Goal: Task Accomplishment & Management: Complete application form

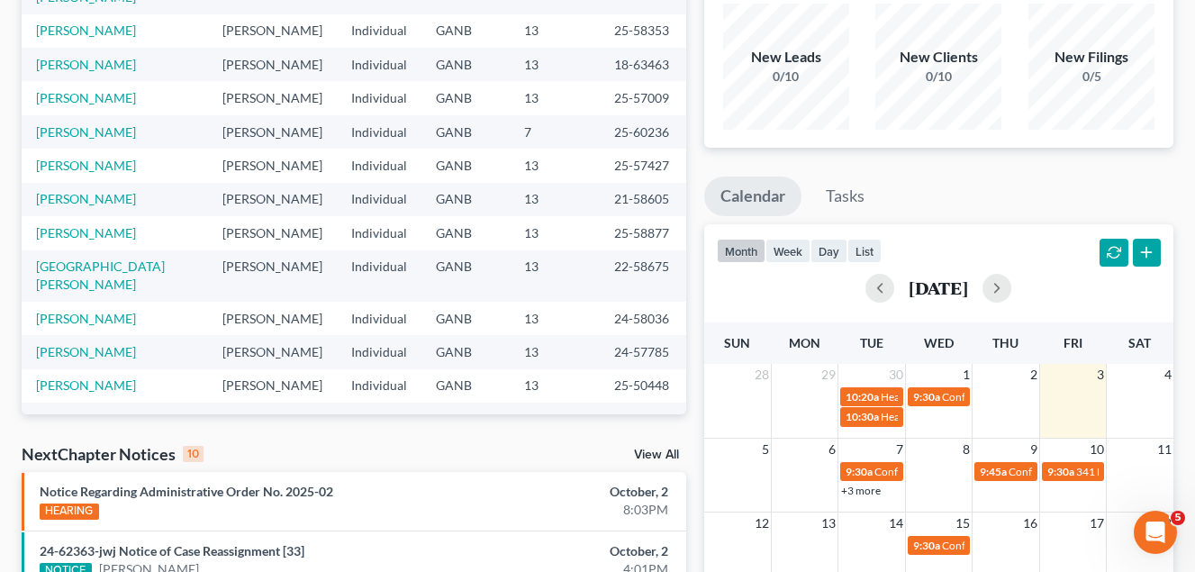
scroll to position [180, 0]
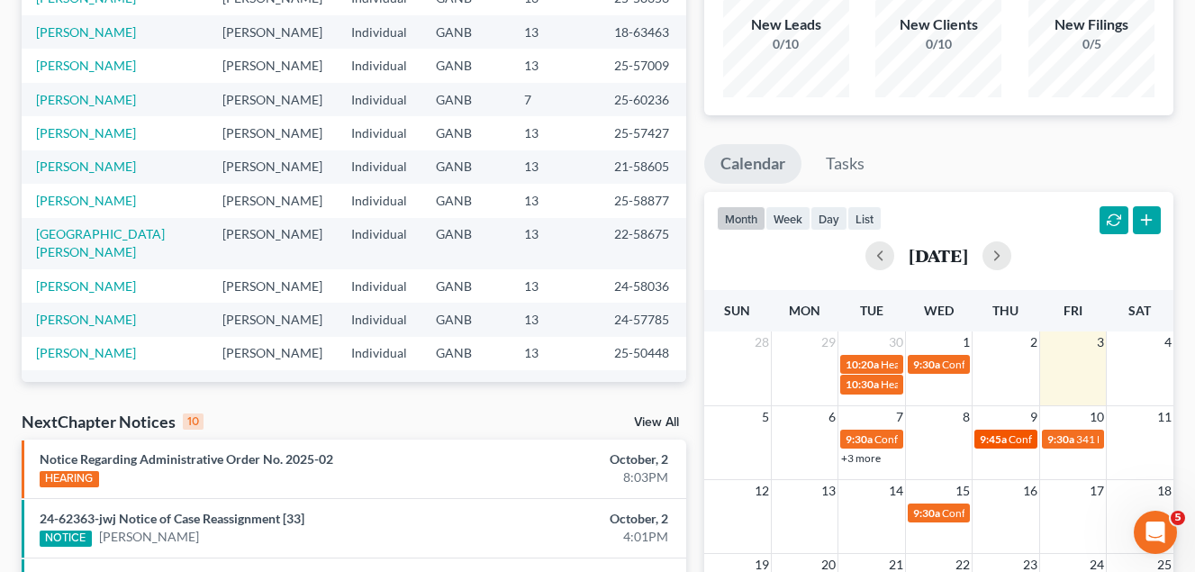
click at [1007, 438] on div "9:45a Confirmation Hearing for Tony Holmes" at bounding box center [1004, 439] width 51 height 14
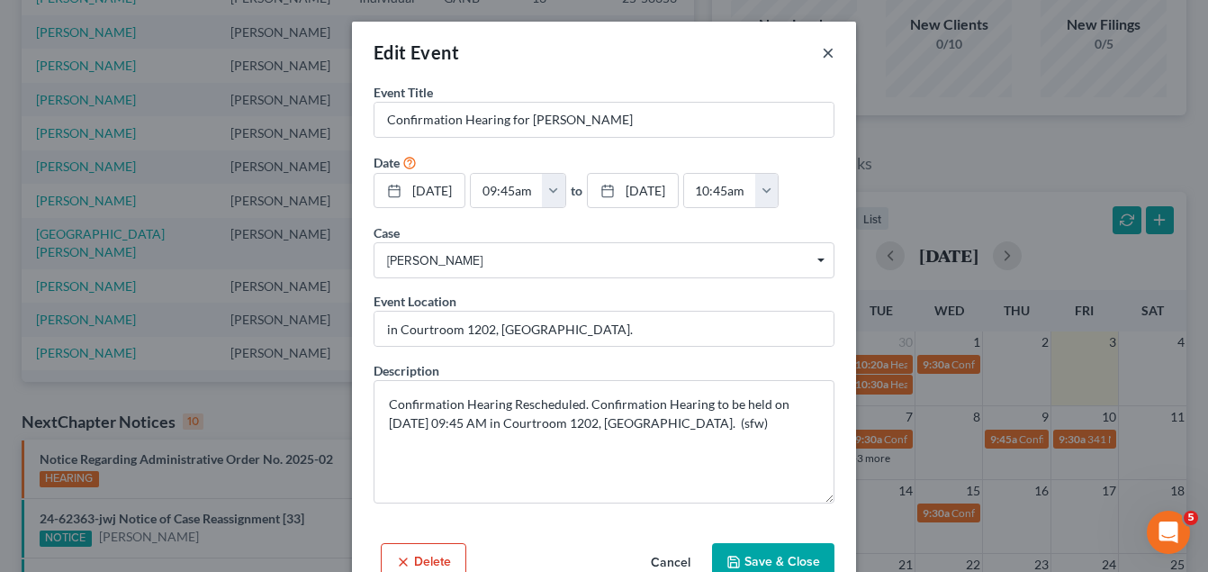
click at [825, 52] on button "×" at bounding box center [828, 52] width 13 height 22
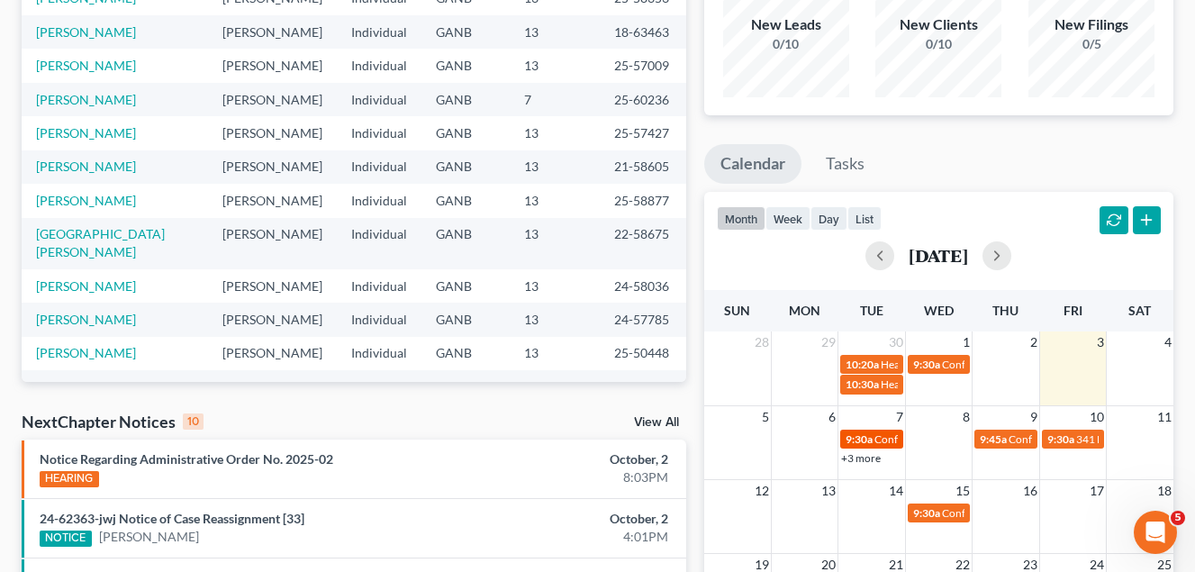
click at [889, 440] on span "Confirmation Hearing for [PERSON_NAME]" at bounding box center [977, 439] width 206 height 14
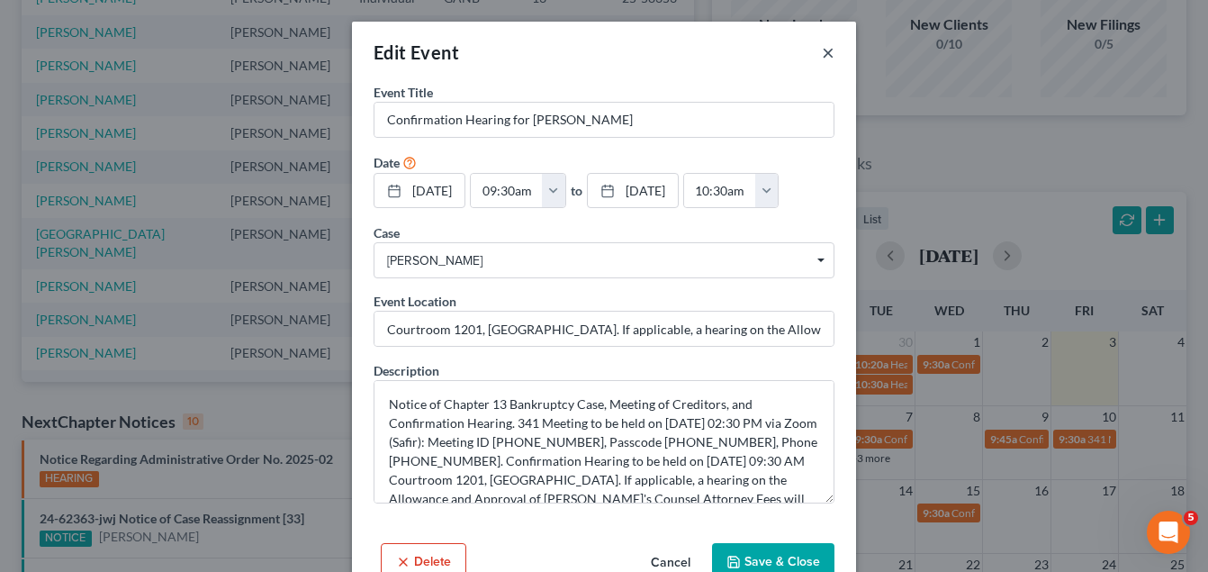
click at [822, 53] on button "×" at bounding box center [828, 52] width 13 height 22
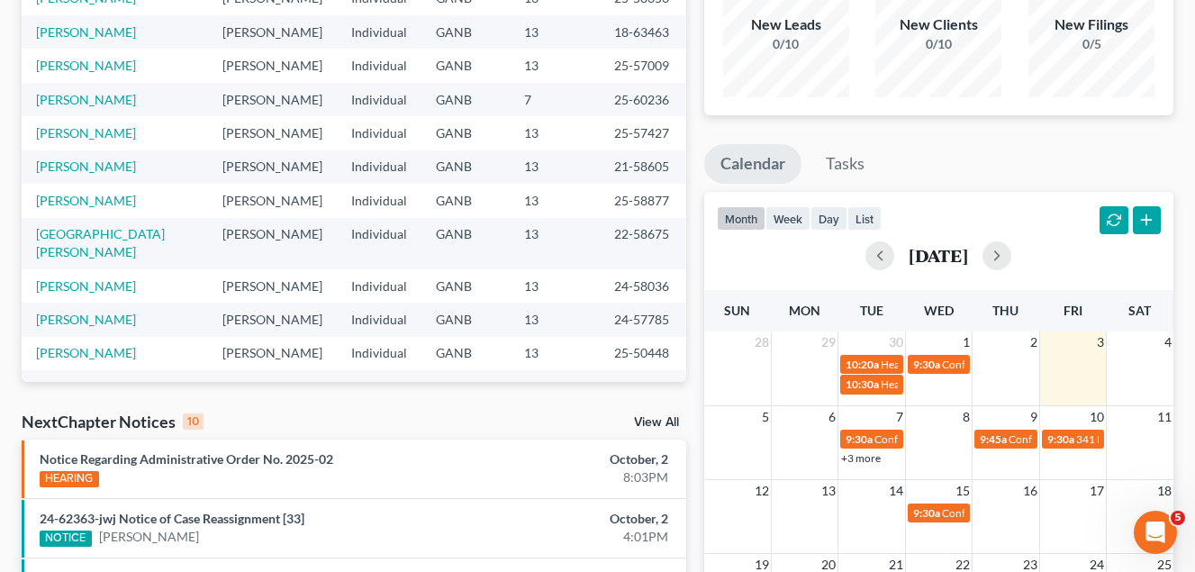
click at [876, 460] on link "+3 more" at bounding box center [861, 458] width 40 height 14
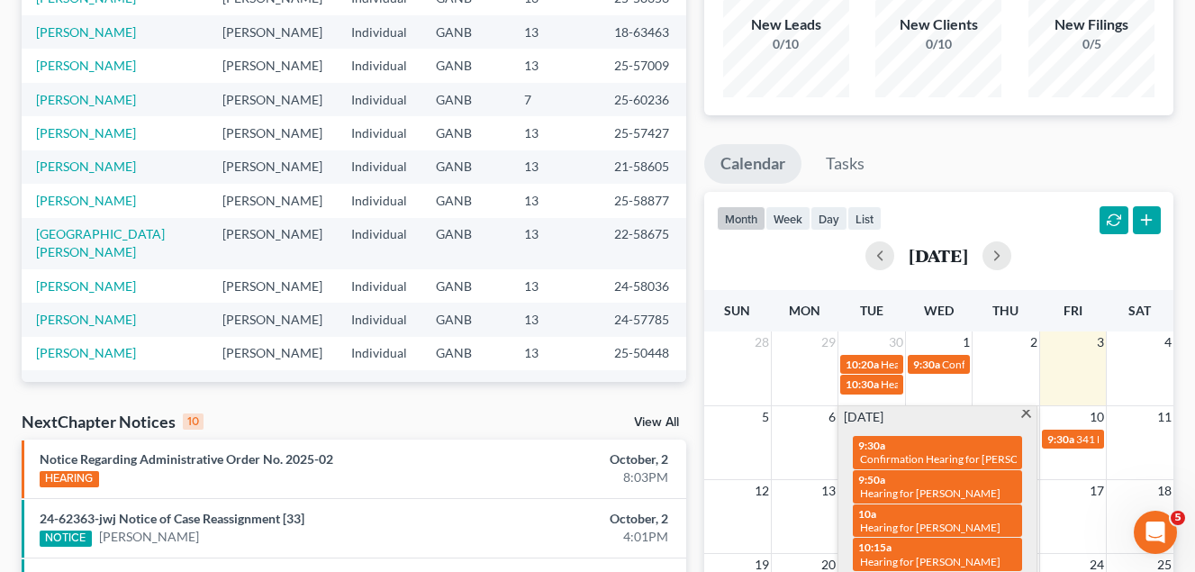
click at [1028, 416] on span at bounding box center [1026, 416] width 14 height 12
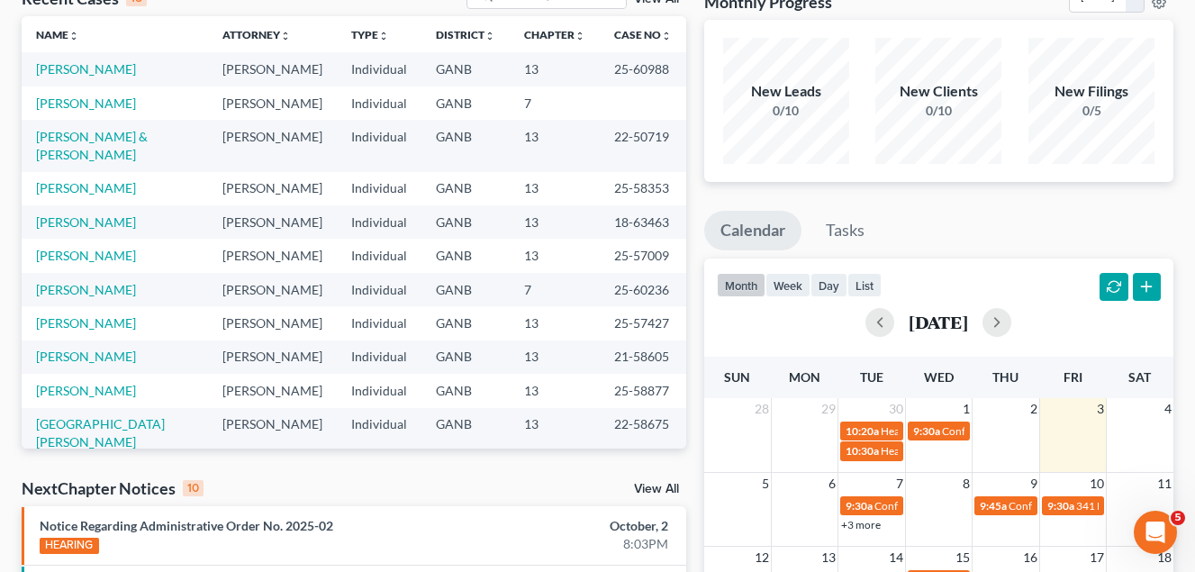
scroll to position [0, 0]
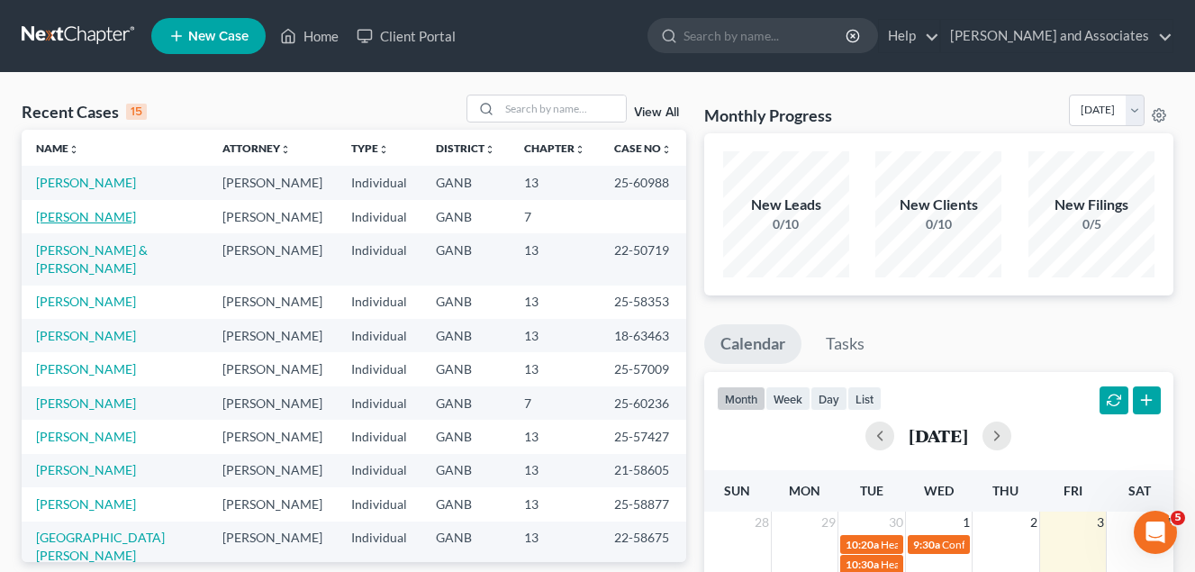
click at [84, 219] on link "[PERSON_NAME]" at bounding box center [86, 216] width 100 height 15
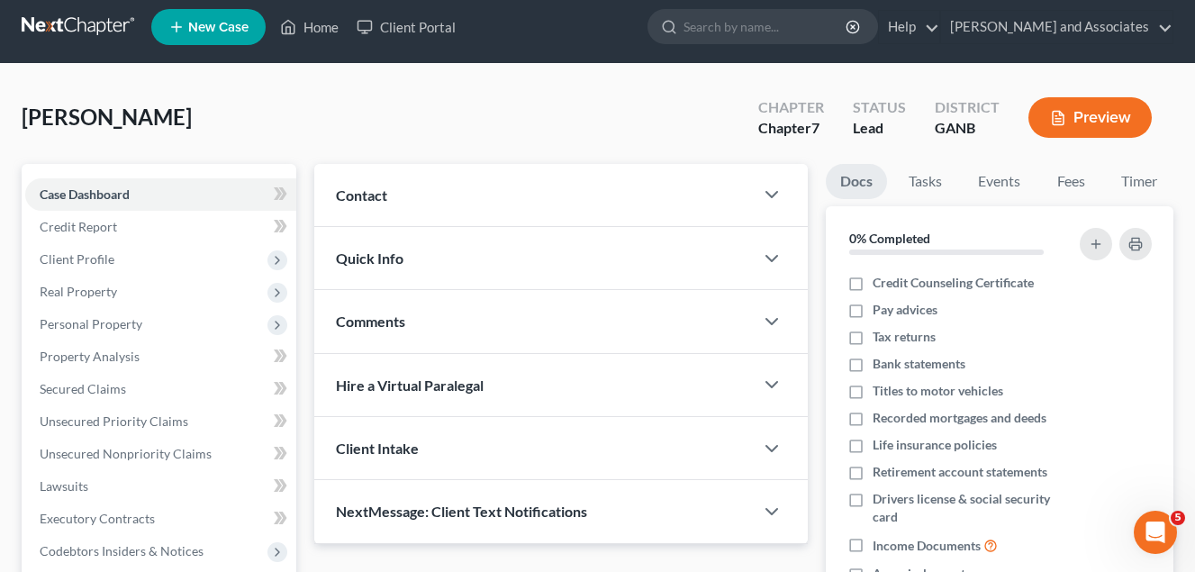
scroll to position [2, 0]
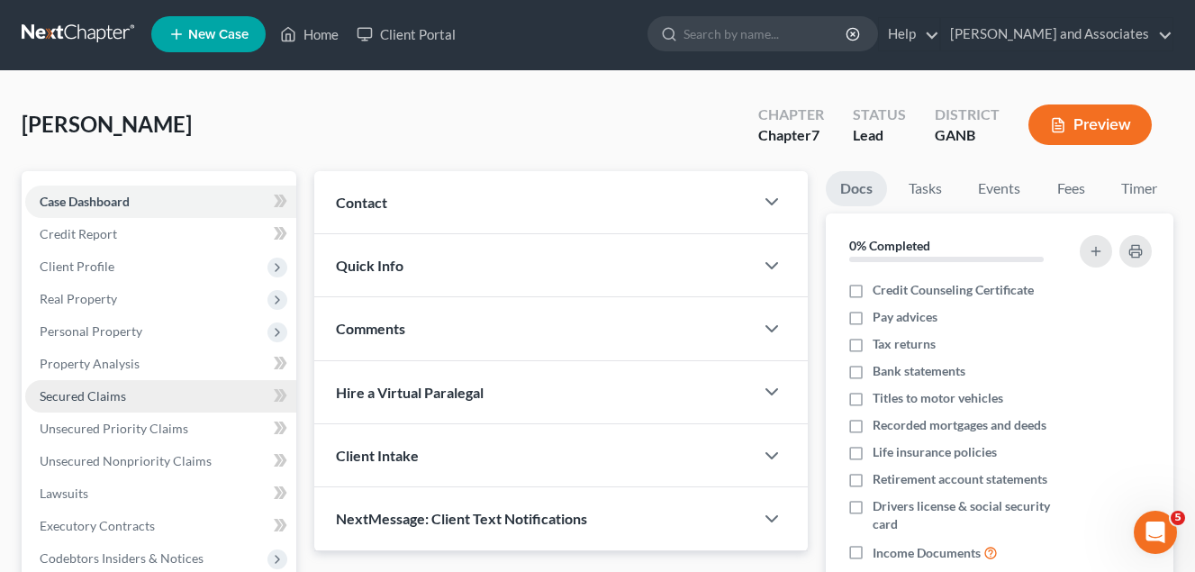
click at [112, 400] on span "Secured Claims" at bounding box center [83, 395] width 86 height 15
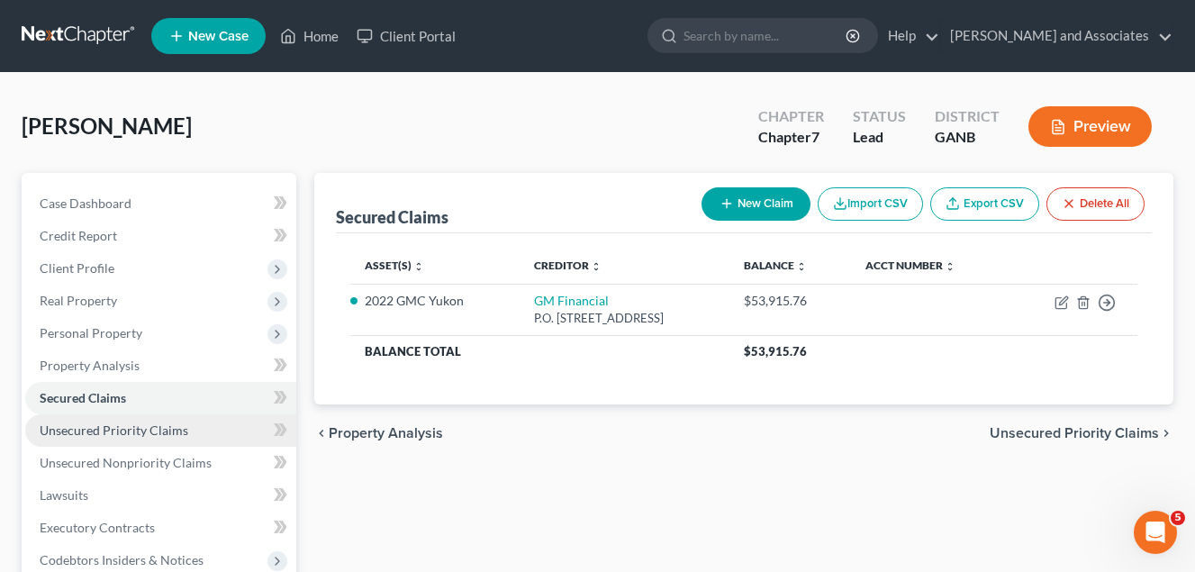
click at [138, 431] on span "Unsecured Priority Claims" at bounding box center [114, 429] width 149 height 15
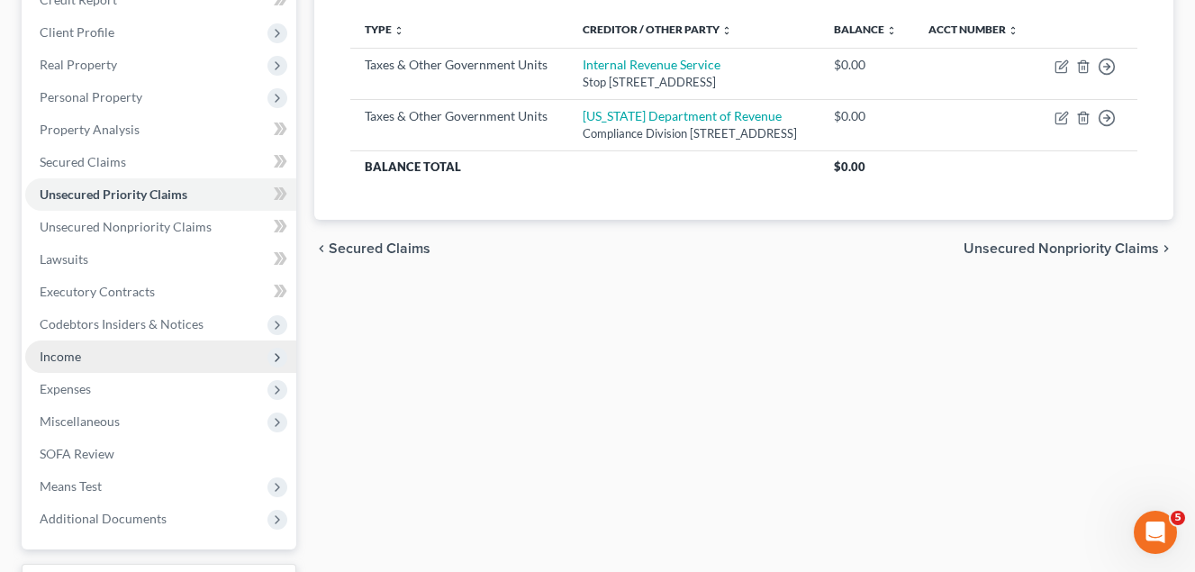
scroll to position [180, 0]
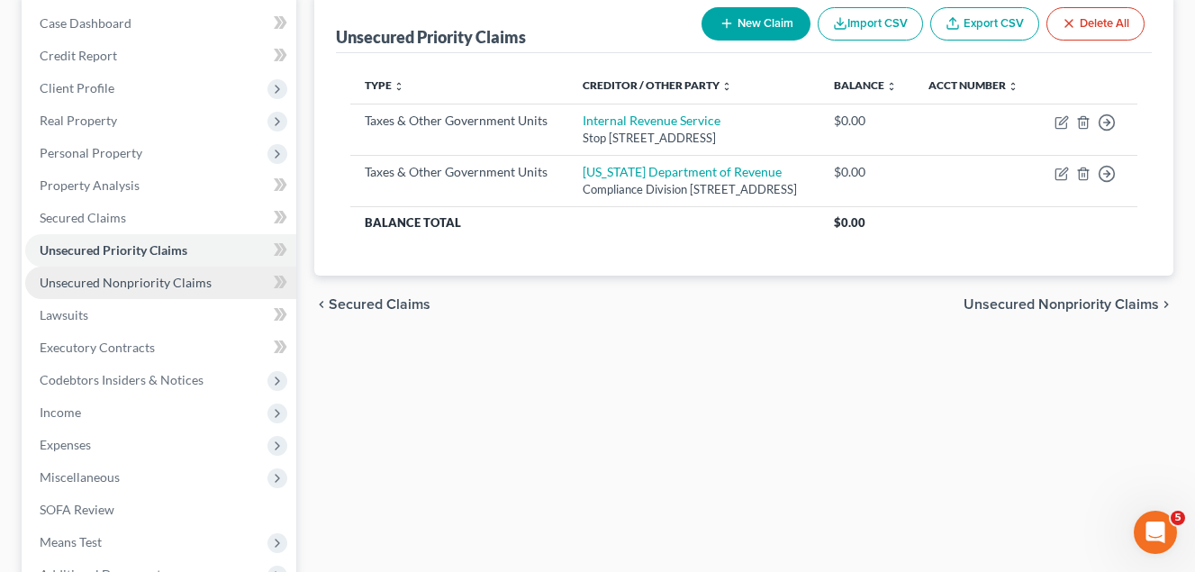
click at [142, 283] on span "Unsecured Nonpriority Claims" at bounding box center [126, 282] width 172 height 15
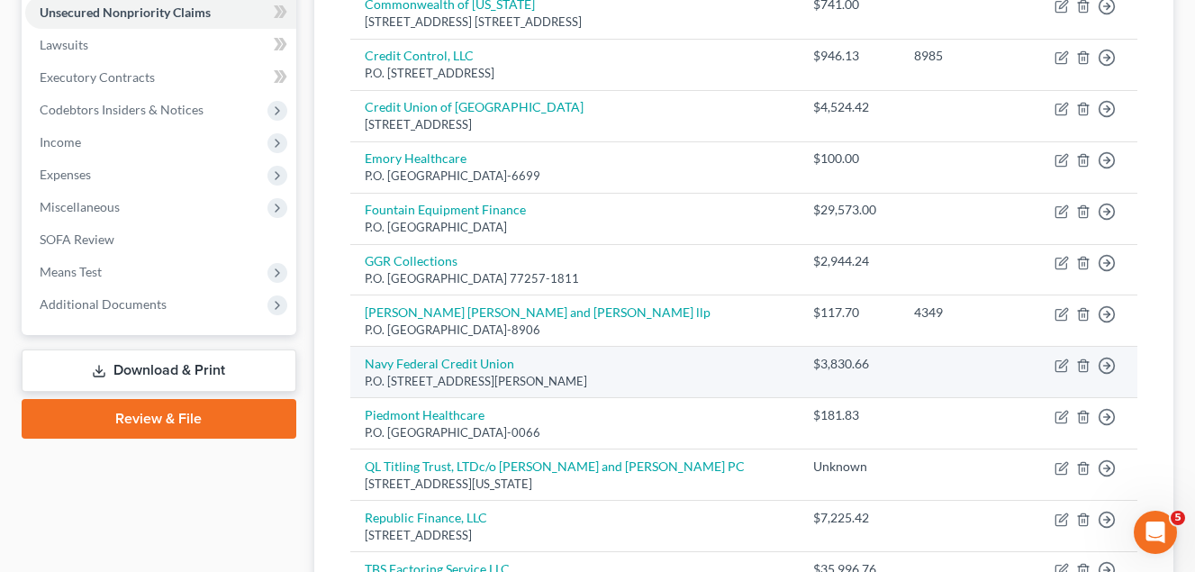
scroll to position [360, 0]
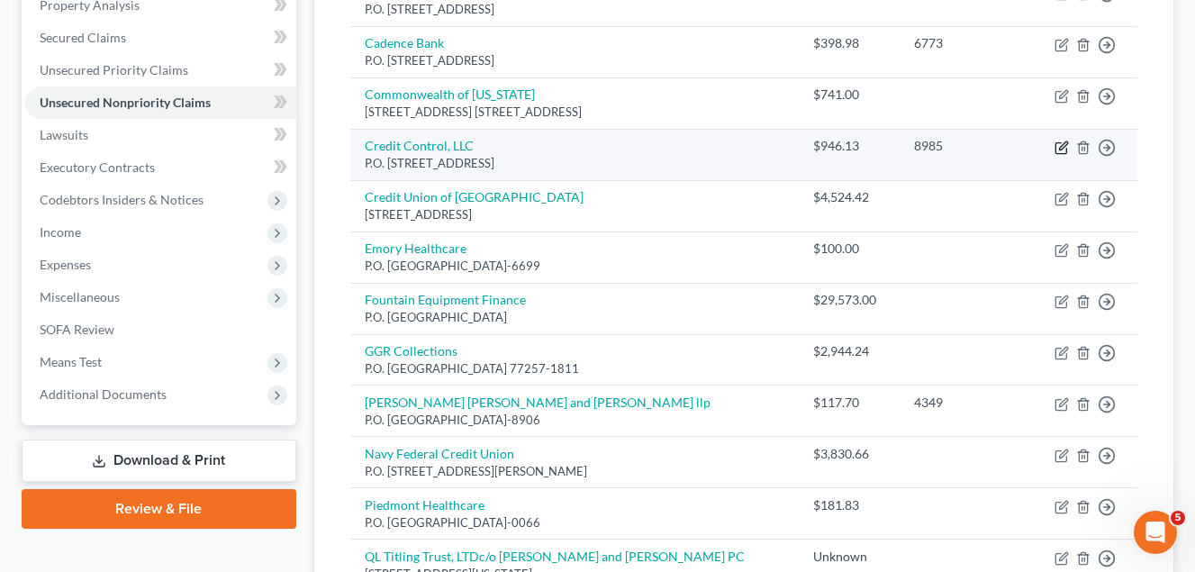
click at [1061, 152] on icon "button" at bounding box center [1061, 147] width 14 height 14
select select "39"
select select "0"
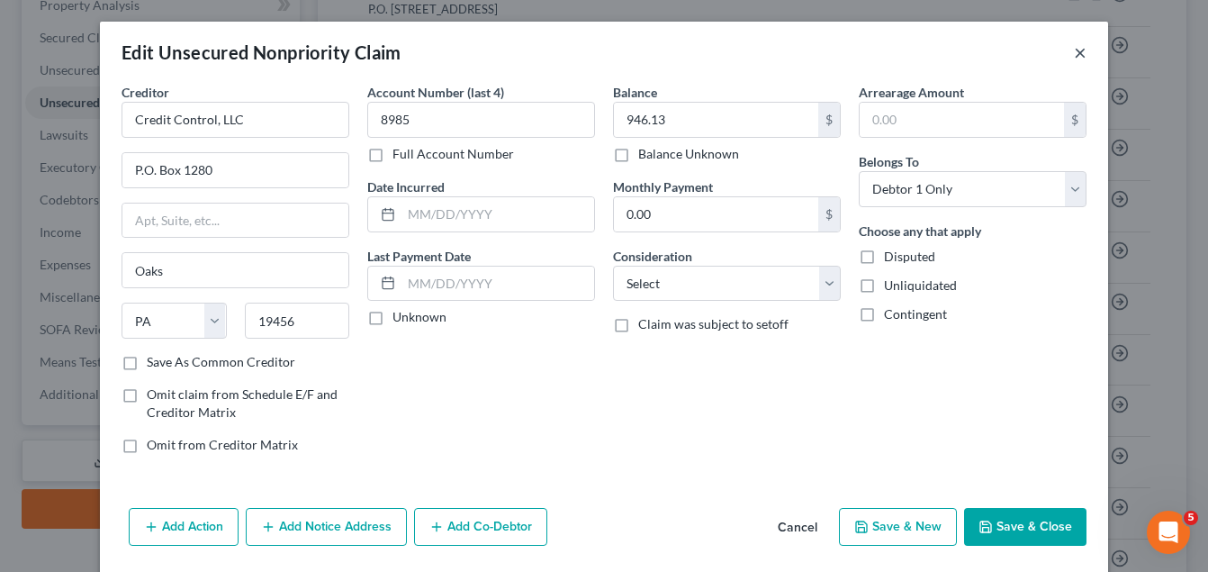
click at [1074, 52] on button "×" at bounding box center [1080, 52] width 13 height 22
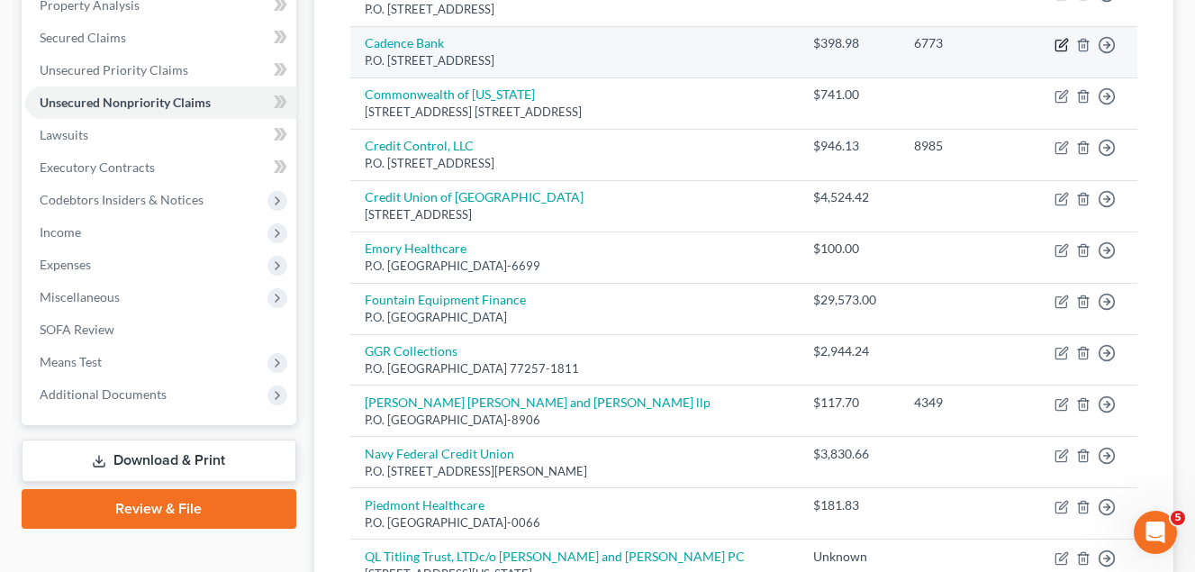
click at [1064, 50] on icon "button" at bounding box center [1061, 45] width 14 height 14
select select "25"
select select "0"
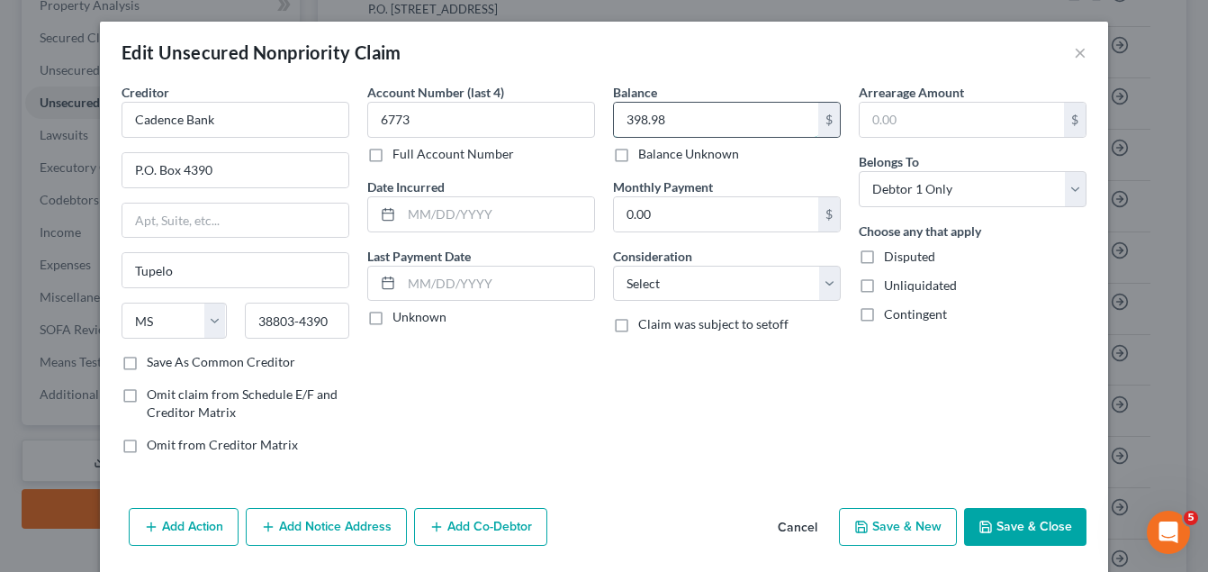
click at [671, 122] on input "398.98" at bounding box center [716, 120] width 204 height 34
type input "1,636.71"
click at [1017, 535] on button "Save & Close" at bounding box center [1025, 527] width 122 height 38
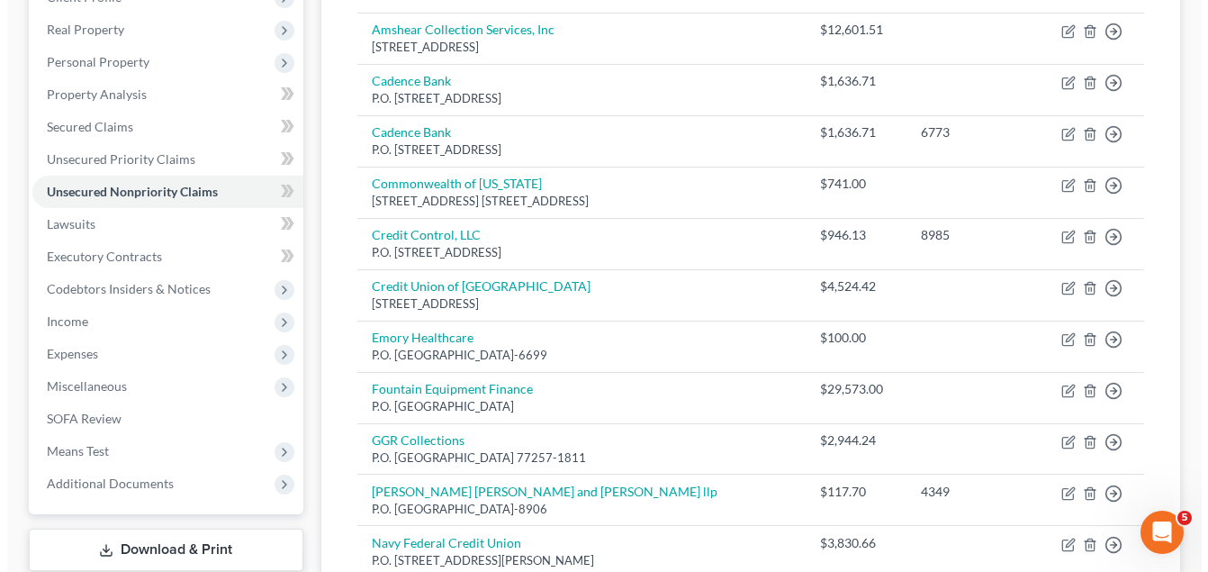
scroll to position [46, 0]
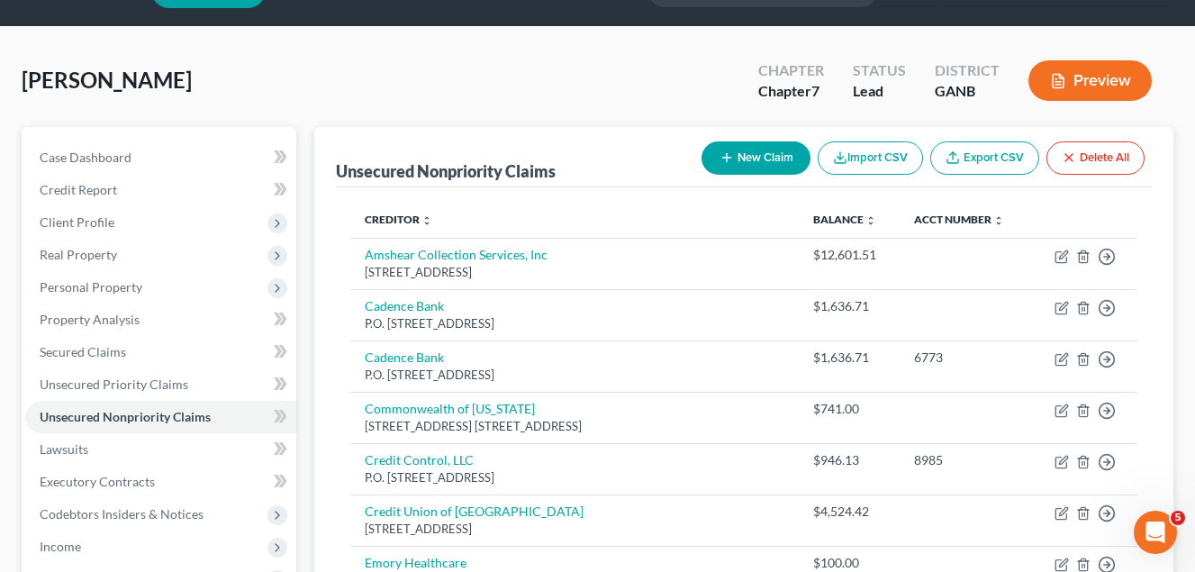
click at [743, 155] on button "New Claim" at bounding box center [755, 157] width 109 height 33
select select "0"
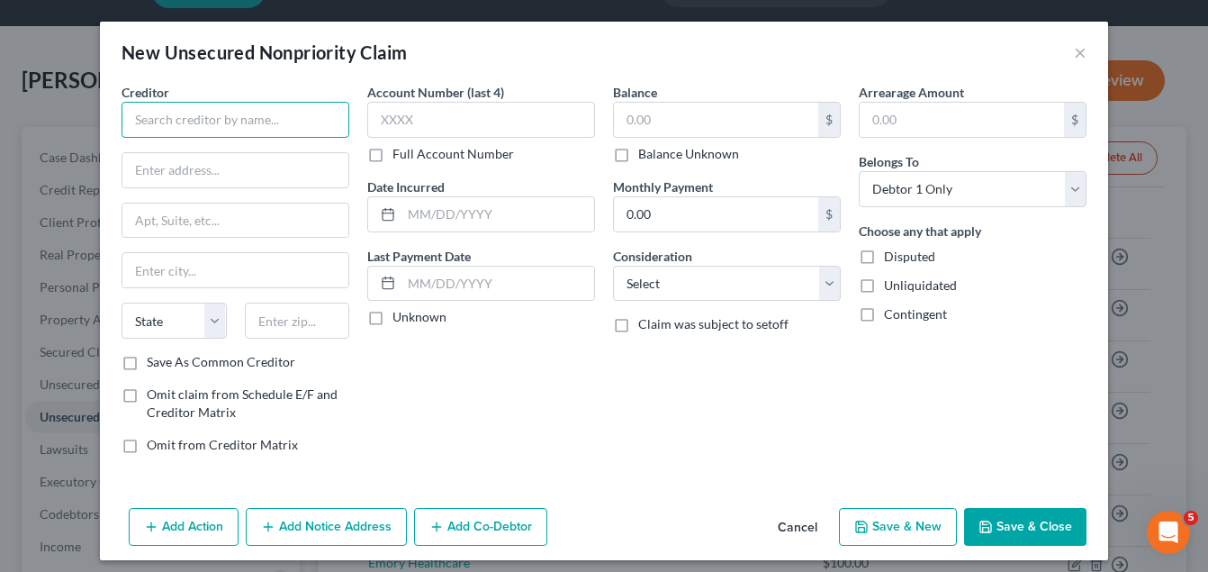
click at [208, 120] on input "text" at bounding box center [236, 120] width 228 height 36
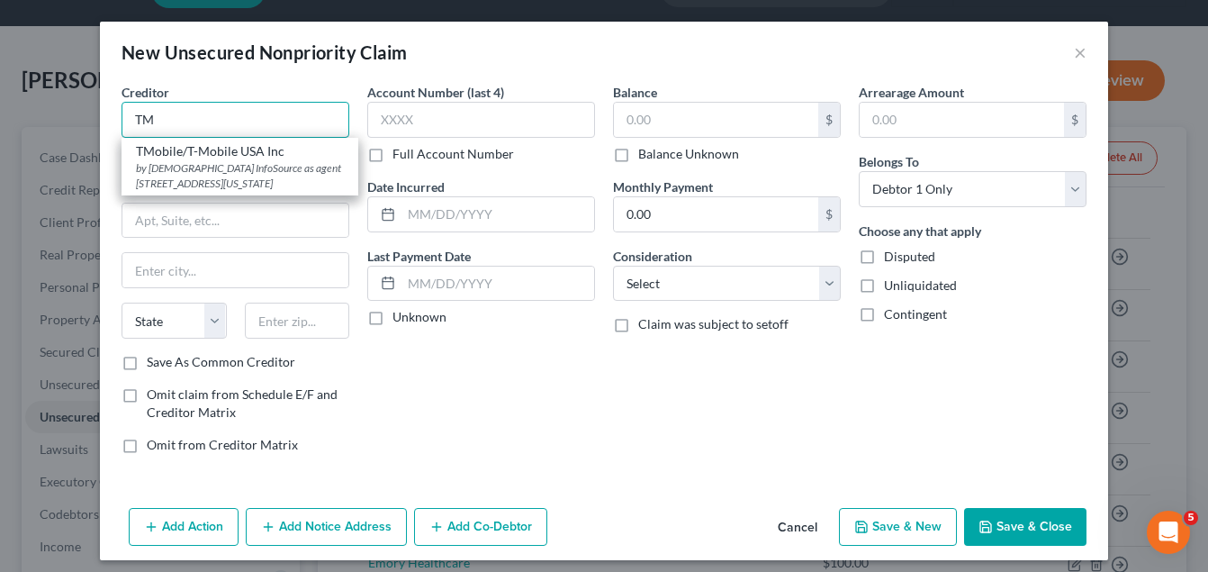
type input "T"
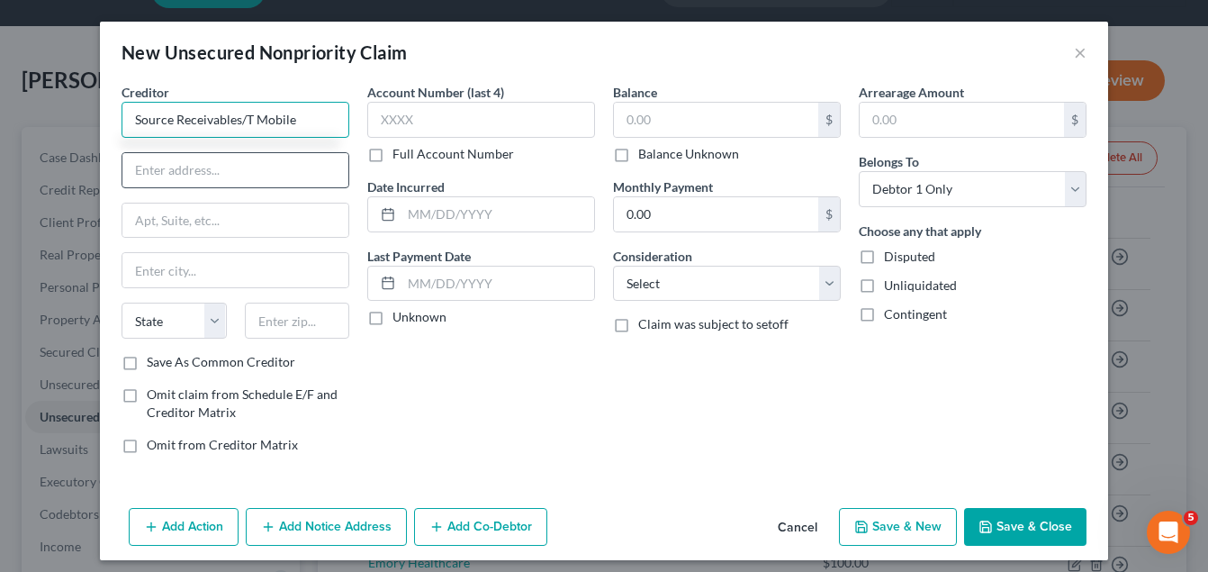
type input "Source Receivables/T Mobile"
click at [142, 170] on input "text" at bounding box center [235, 170] width 226 height 34
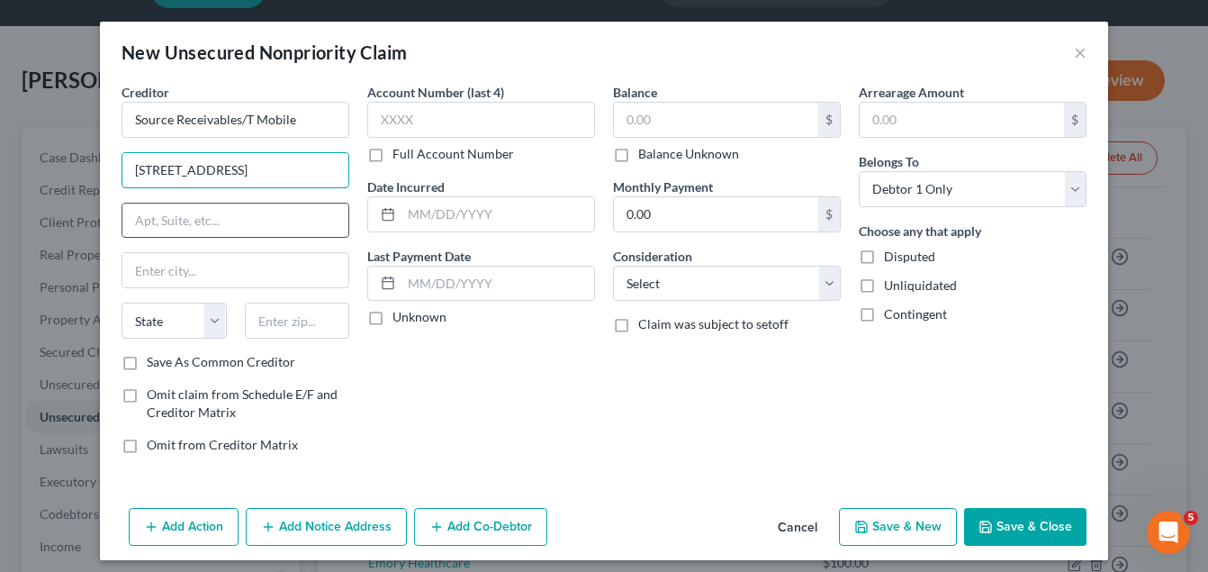
type input "4615 Dundas Dr"
click at [137, 229] on input "text" at bounding box center [235, 220] width 226 height 34
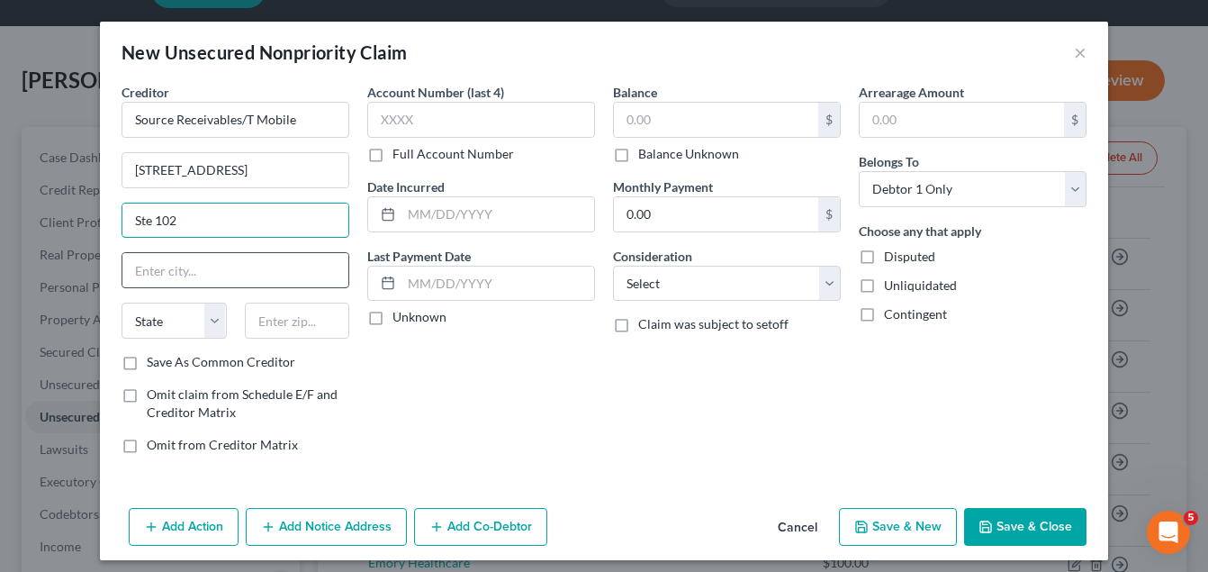
type input "Ste 102"
click at [209, 275] on input "text" at bounding box center [235, 270] width 226 height 34
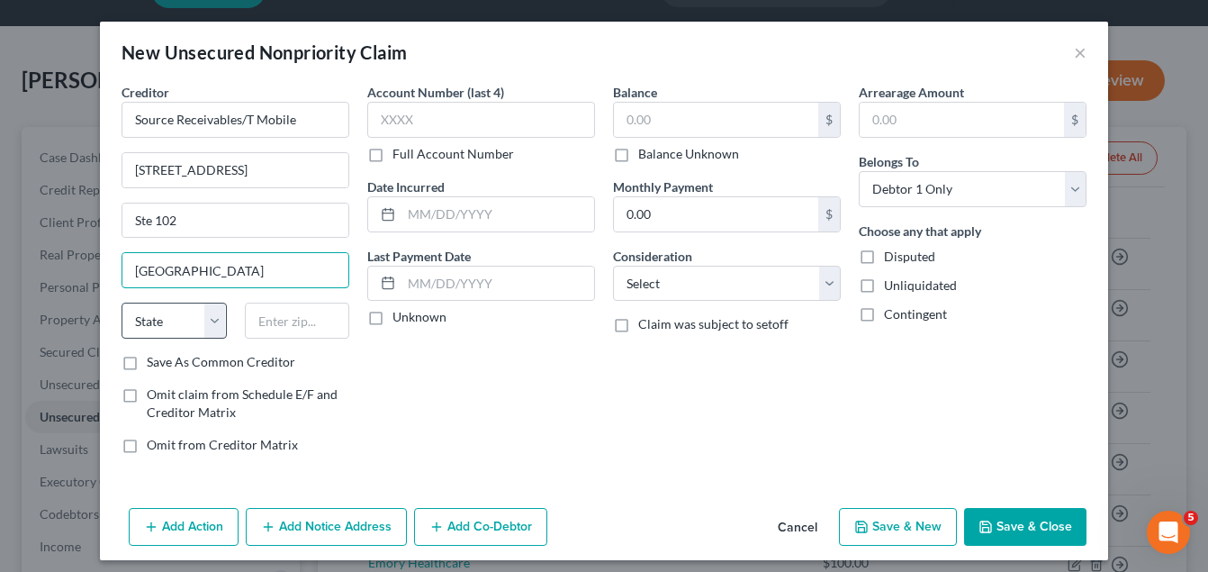
type input "Greensboro"
click at [203, 317] on select "State AL AK AR AZ CA CO CT DE DC FL GA GU HI ID IL IN IA KS KY LA ME MD MA MI M…" at bounding box center [174, 320] width 105 height 36
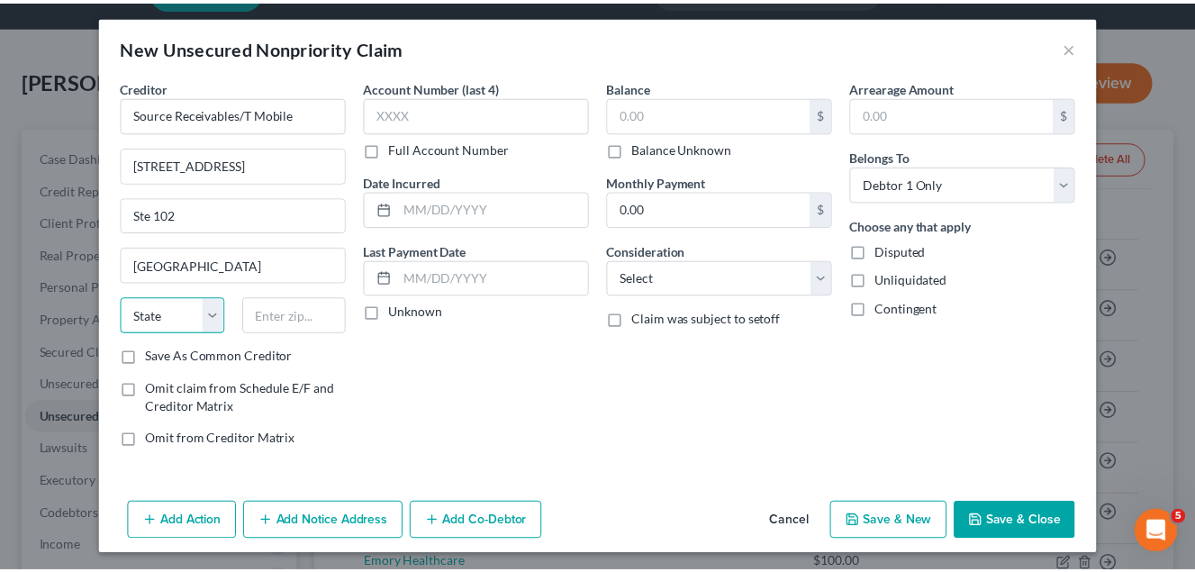
scroll to position [10, 0]
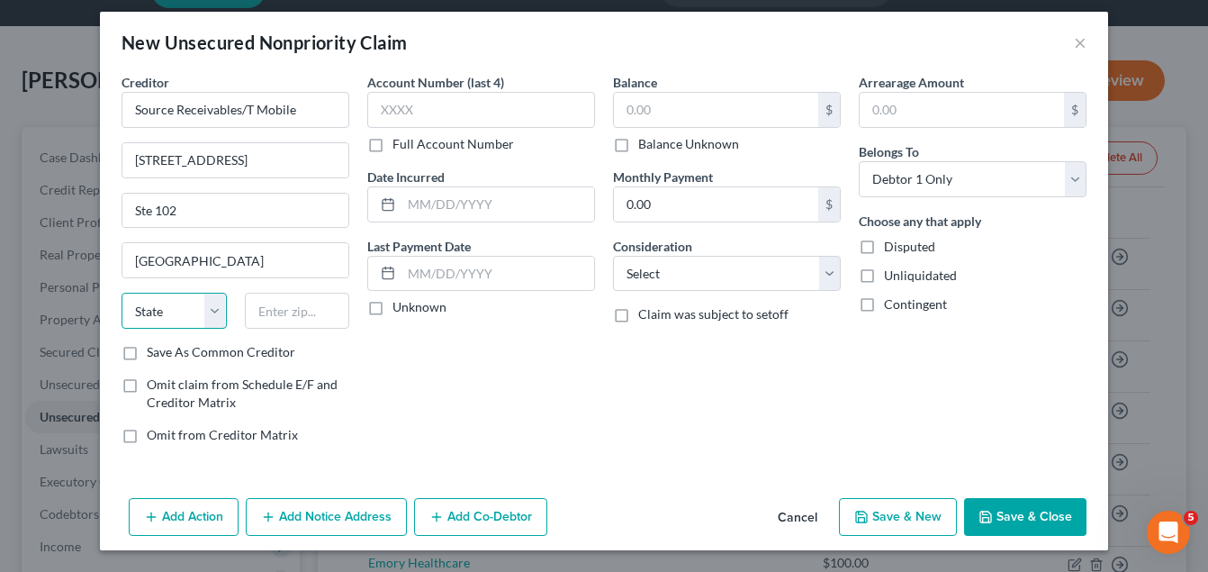
click at [208, 310] on select "State AL AK AR AZ CA CO CT DE DC FL GA GU HI ID IL IN IA KS KY LA ME MD MA MI M…" at bounding box center [174, 311] width 105 height 36
select select "28"
click at [122, 293] on select "State AL AK AR AZ CA CO CT DE DC FL GA GU HI ID IL IN IA KS KY LA ME MD MA MI M…" at bounding box center [174, 311] width 105 height 36
click at [256, 309] on input "text" at bounding box center [297, 311] width 105 height 36
type input "27407"
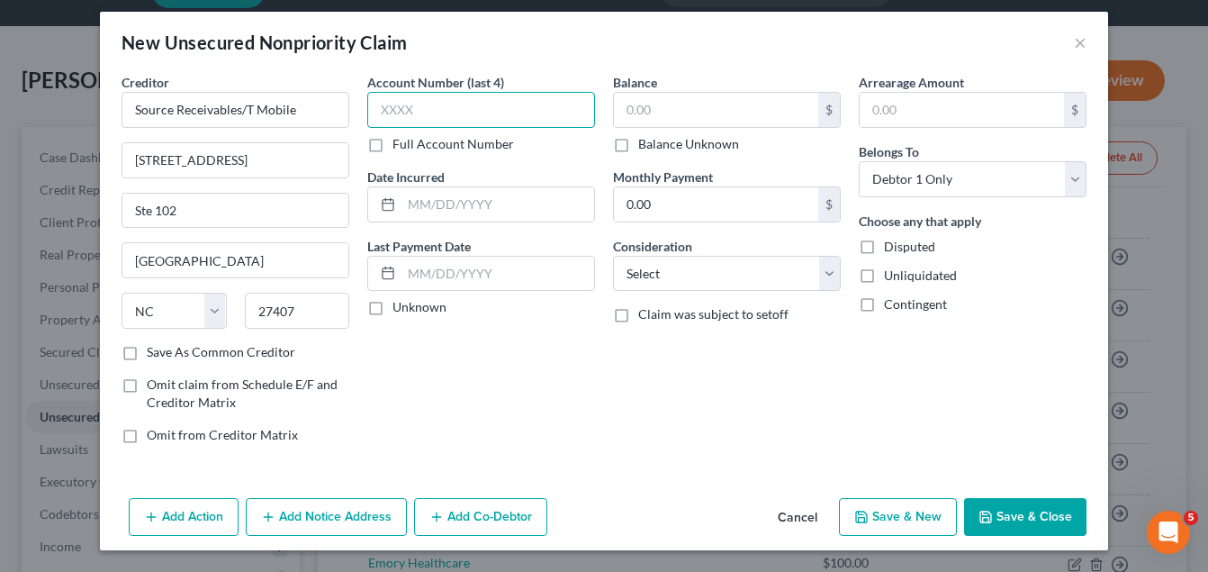
click at [401, 115] on input "text" at bounding box center [481, 110] width 228 height 36
type input "9416"
click at [628, 110] on input "text" at bounding box center [716, 110] width 204 height 34
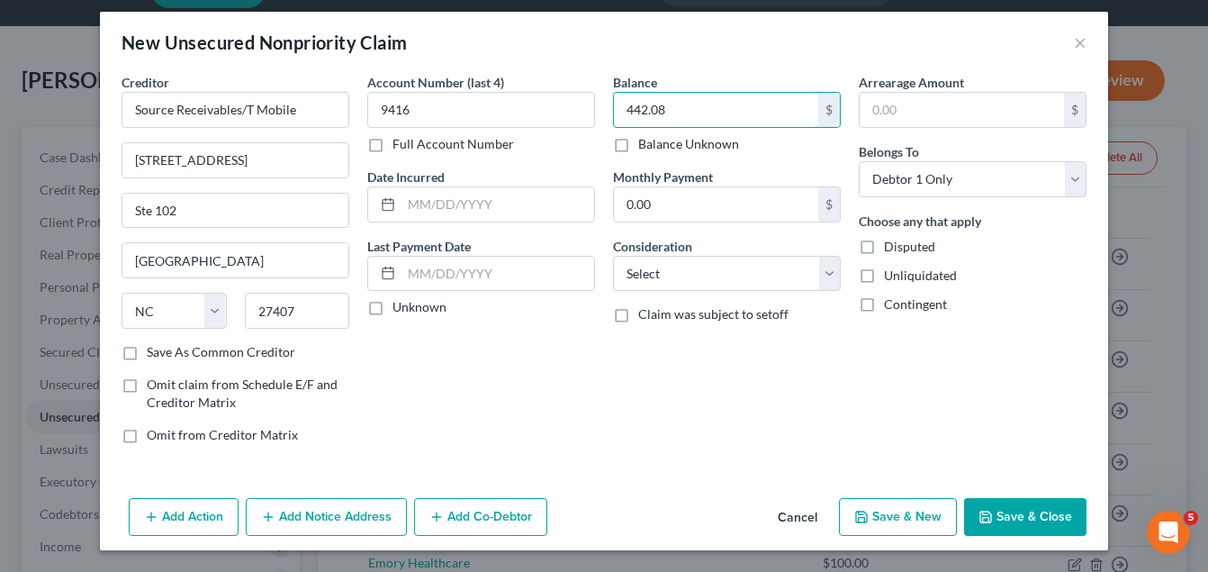
type input "442.08"
click at [1030, 527] on button "Save & Close" at bounding box center [1025, 517] width 122 height 38
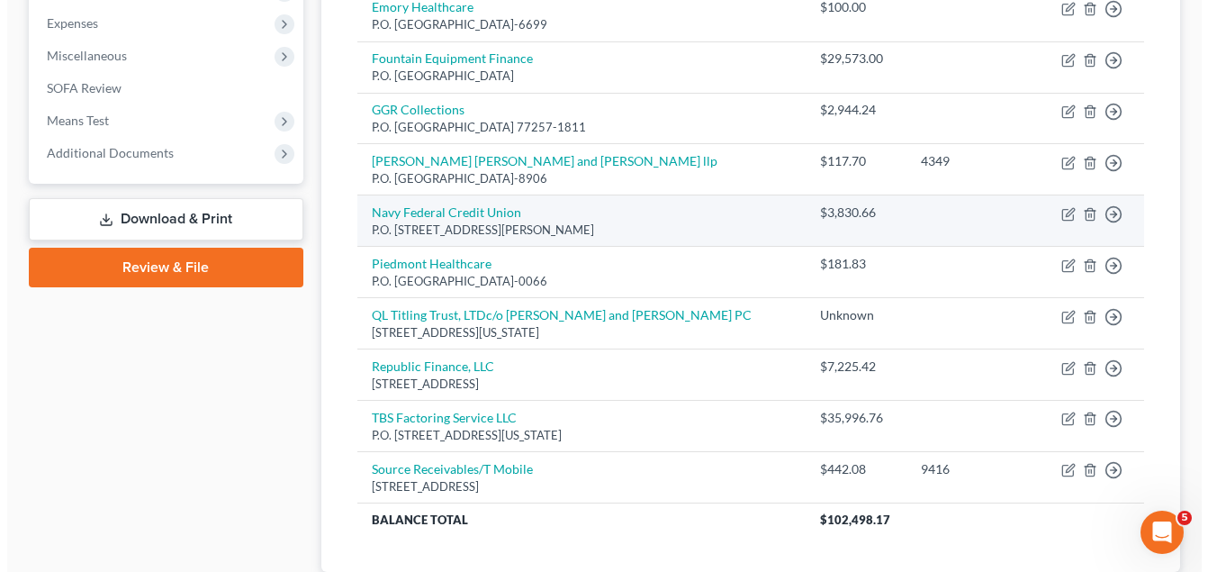
scroll to position [720, 0]
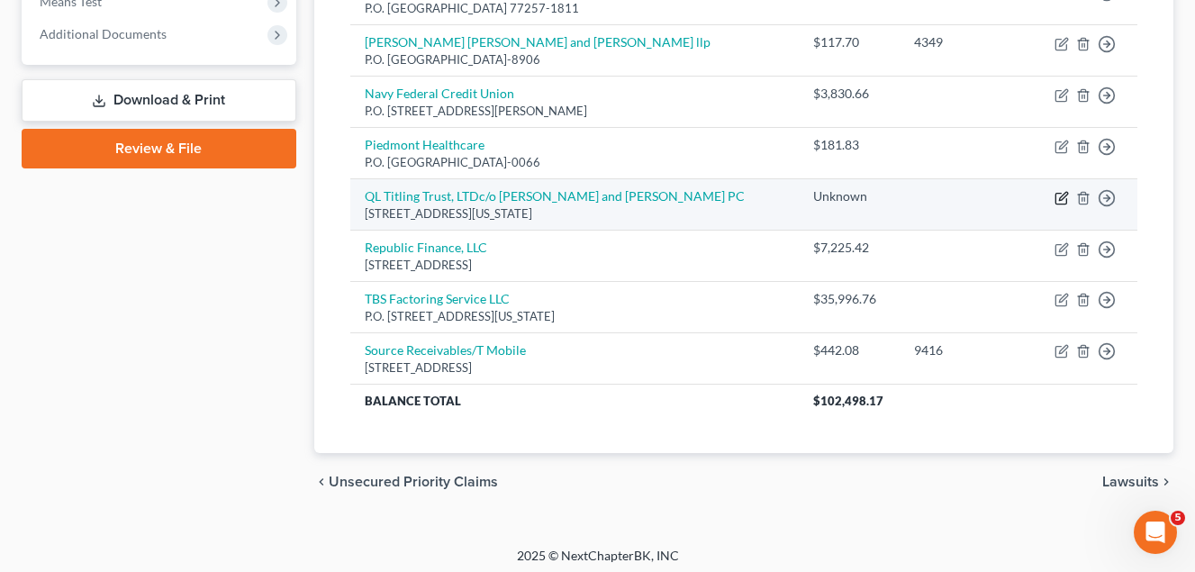
click at [1062, 194] on icon "button" at bounding box center [1061, 198] width 14 height 14
select select "15"
select select "0"
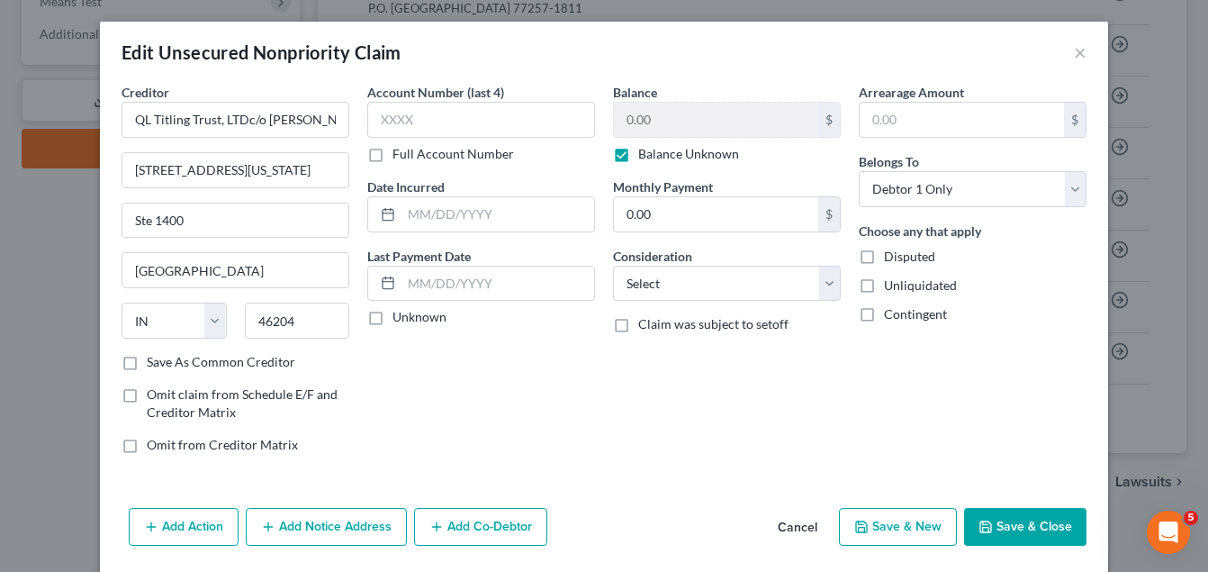
click at [638, 157] on label "Balance Unknown" at bounding box center [688, 154] width 101 height 18
click at [645, 157] on input "Balance Unknown" at bounding box center [651, 151] width 12 height 12
checkbox input "false"
click at [669, 121] on input "0.00" at bounding box center [716, 120] width 204 height 34
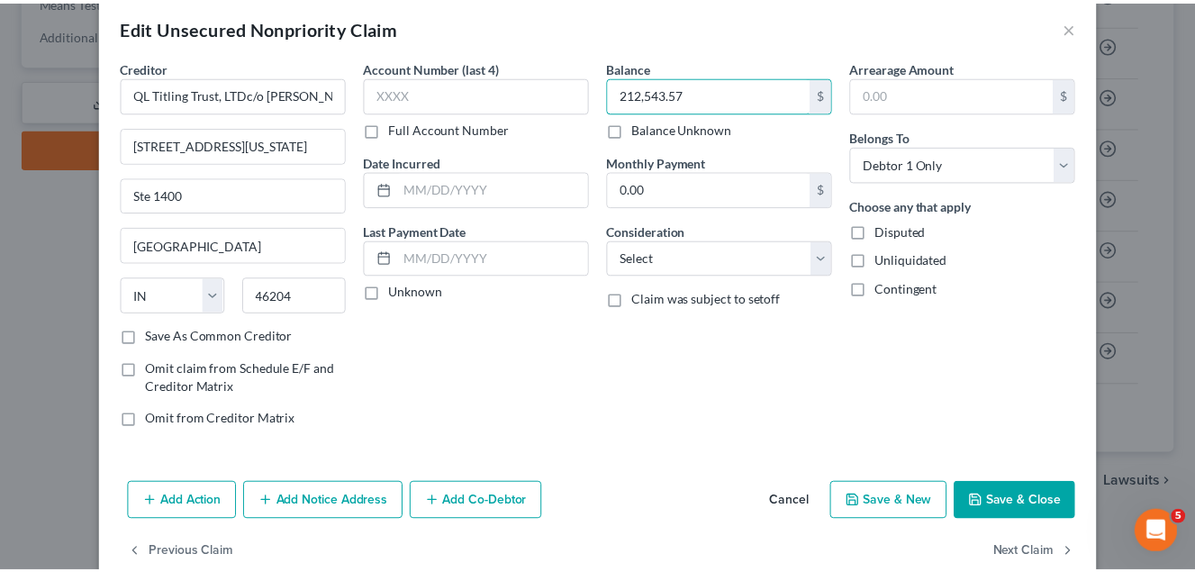
scroll to position [61, 0]
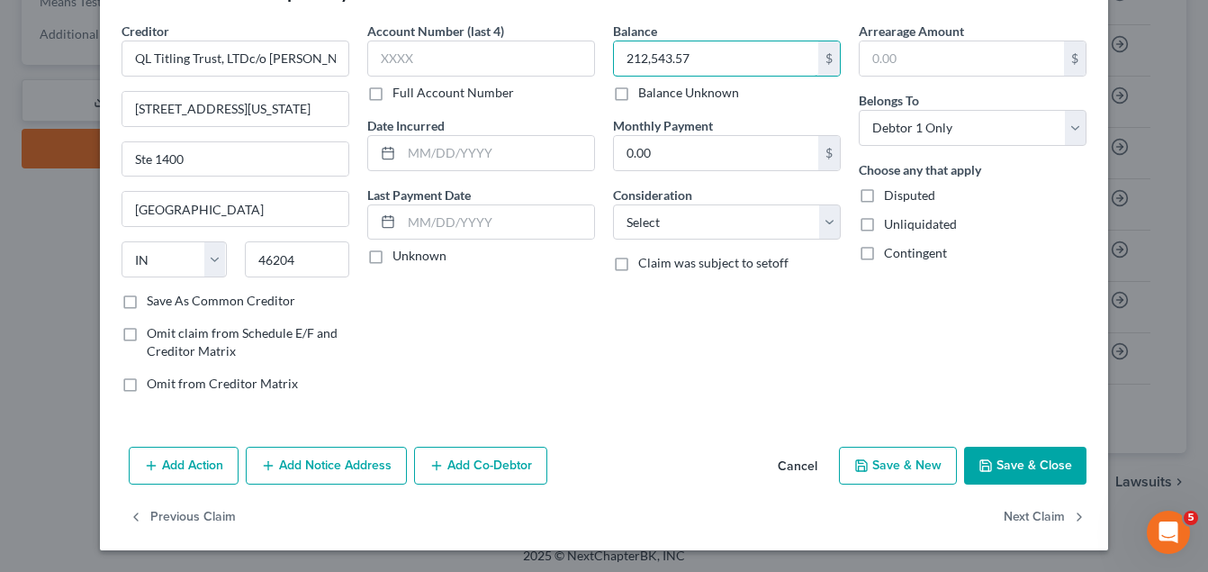
type input "212,543.57"
click at [1006, 465] on button "Save & Close" at bounding box center [1025, 465] width 122 height 38
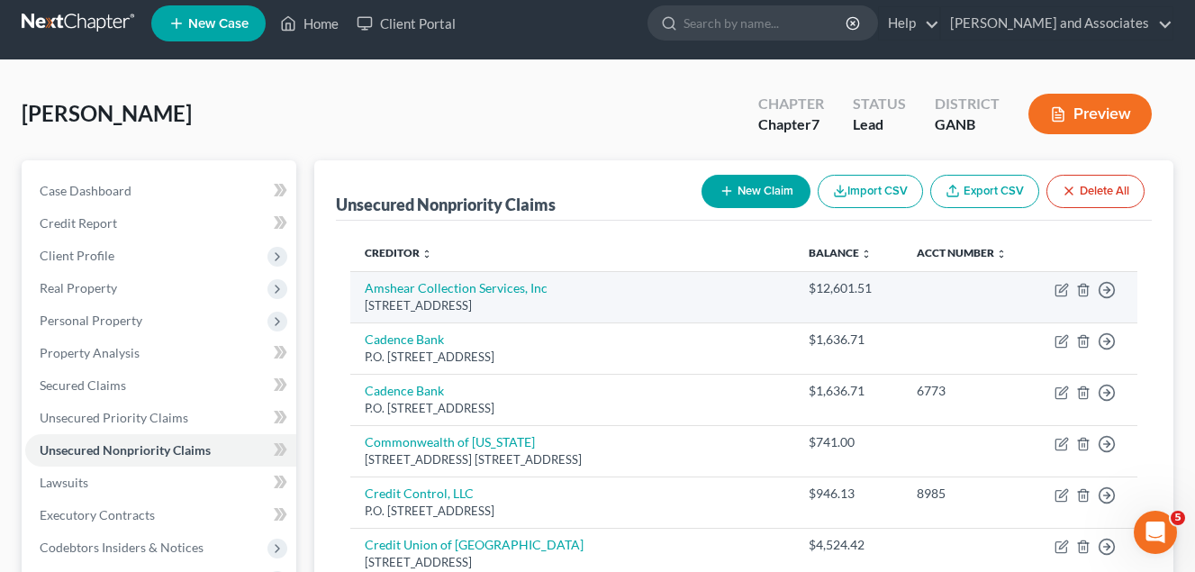
scroll to position [0, 0]
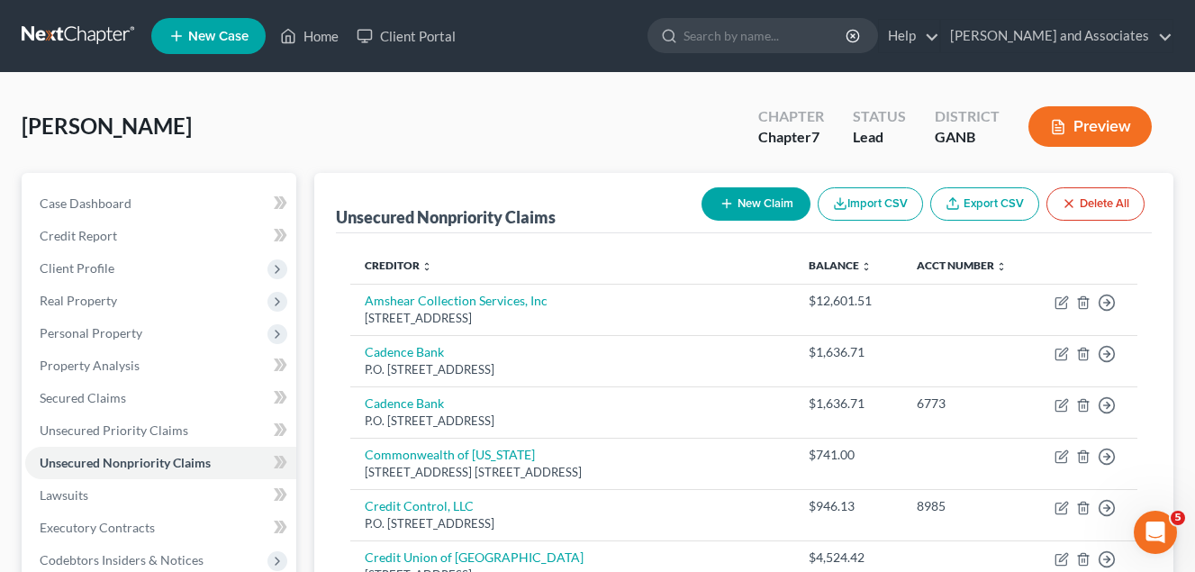
click at [758, 203] on button "New Claim" at bounding box center [755, 203] width 109 height 33
select select "0"
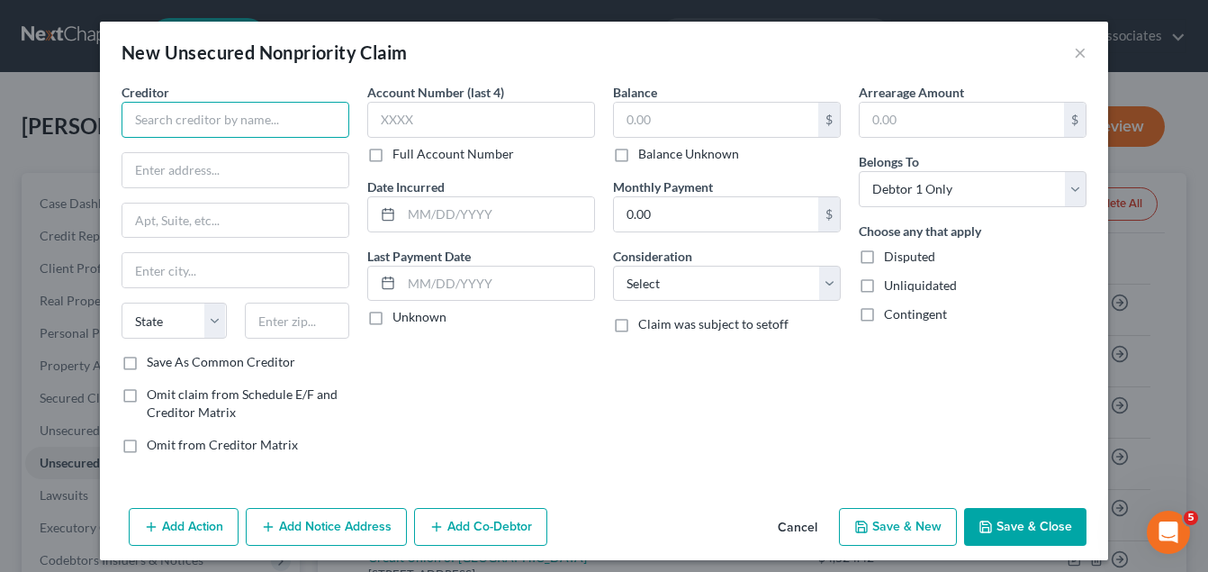
click at [152, 129] on input "text" at bounding box center [236, 120] width 228 height 36
type input "Progressive Leasing"
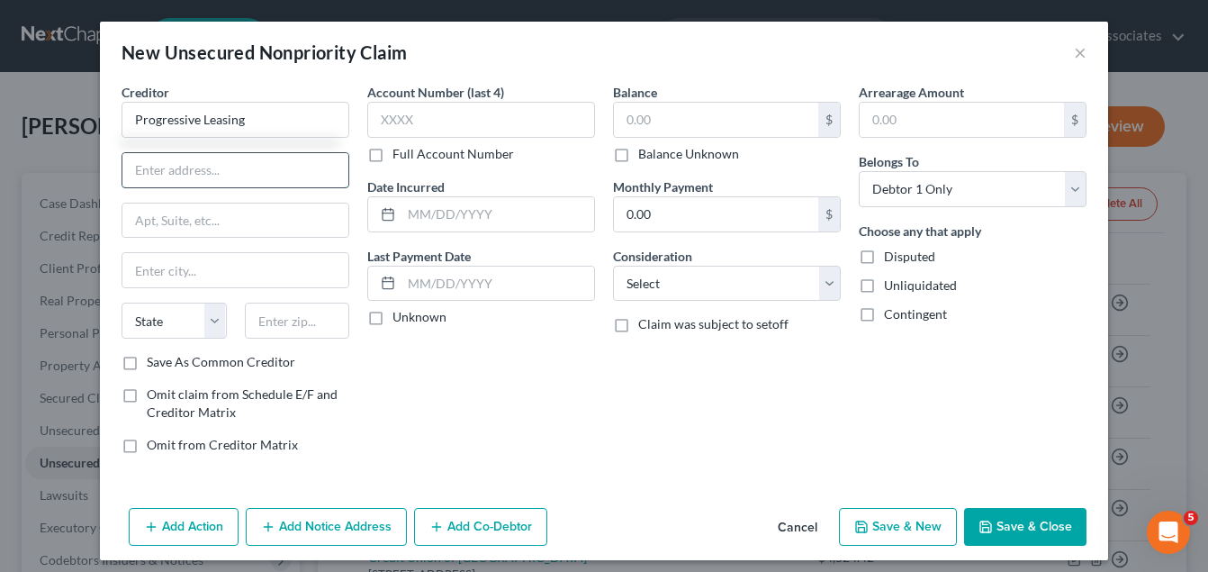
click at [143, 174] on input "text" at bounding box center [235, 170] width 226 height 34
type input "256 West Data Drive"
click at [141, 209] on input "text" at bounding box center [235, 220] width 226 height 34
type input "Z"
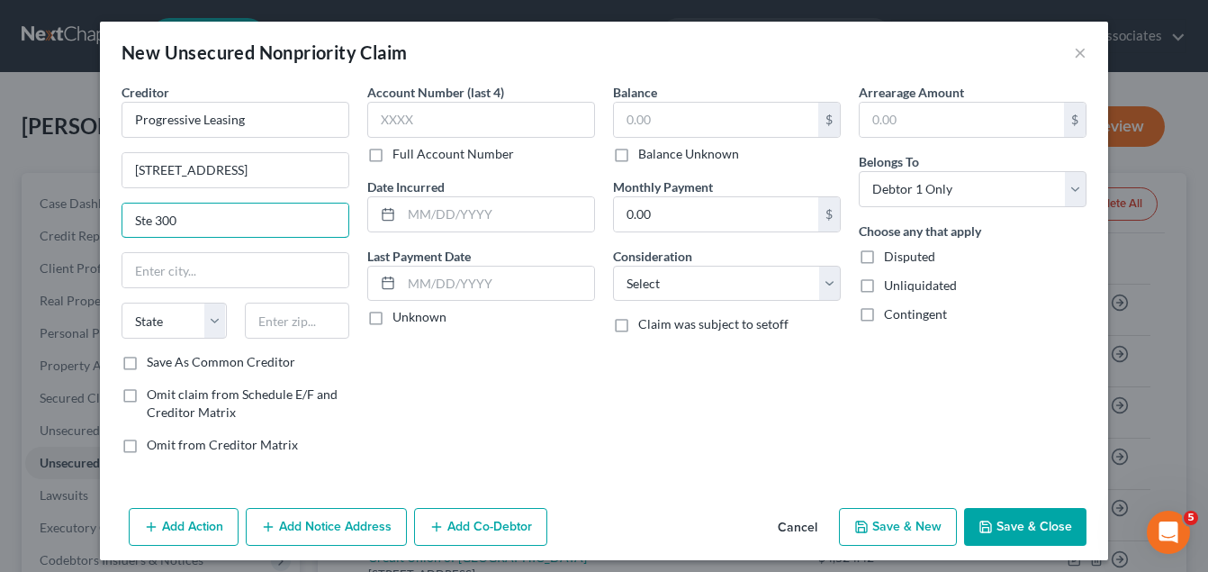
type input "Ste 300"
drag, startPoint x: 479, startPoint y: 331, endPoint x: 409, endPoint y: 319, distance: 71.3
click at [482, 347] on div "Account Number (last 4) Full Account Number Date Incurred Last Payment Date Unk…" at bounding box center [481, 275] width 246 height 385
click at [186, 280] on input "text" at bounding box center [235, 270] width 226 height 34
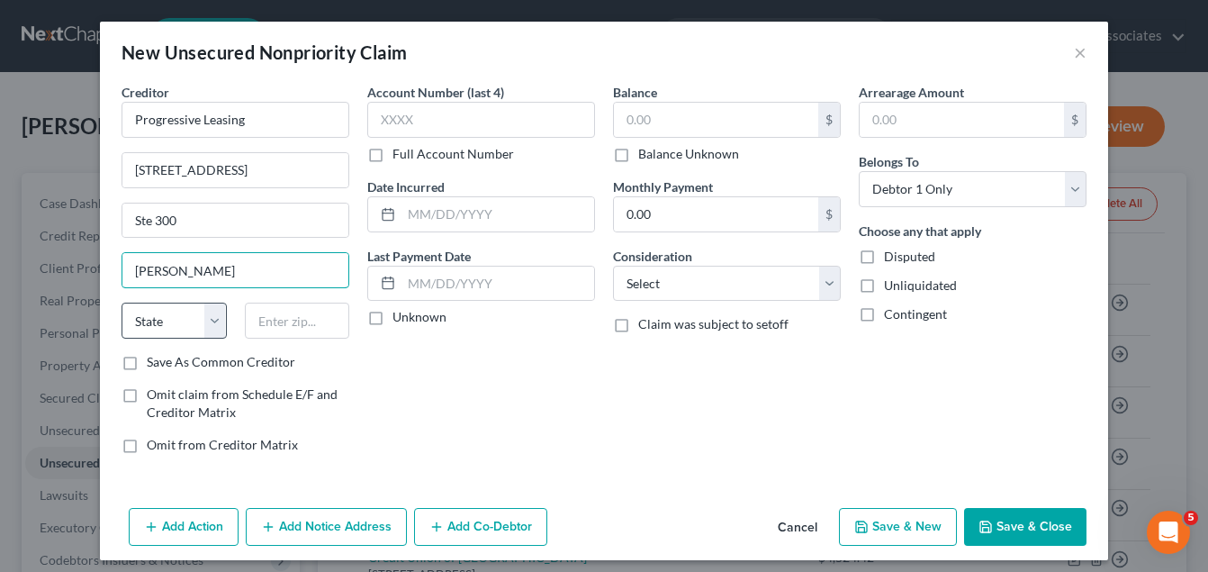
type input "Draper"
click at [204, 324] on select "State AL AK AR AZ CA CO CT DE DC FL GA GU HI ID IL IN IA KS KY LA ME MD MA MI M…" at bounding box center [174, 320] width 105 height 36
select select "46"
click at [122, 302] on select "State AL AK AR AZ CA CO CT DE DC FL GA GU HI ID IL IN IA KS KY LA ME MD MA MI M…" at bounding box center [174, 320] width 105 height 36
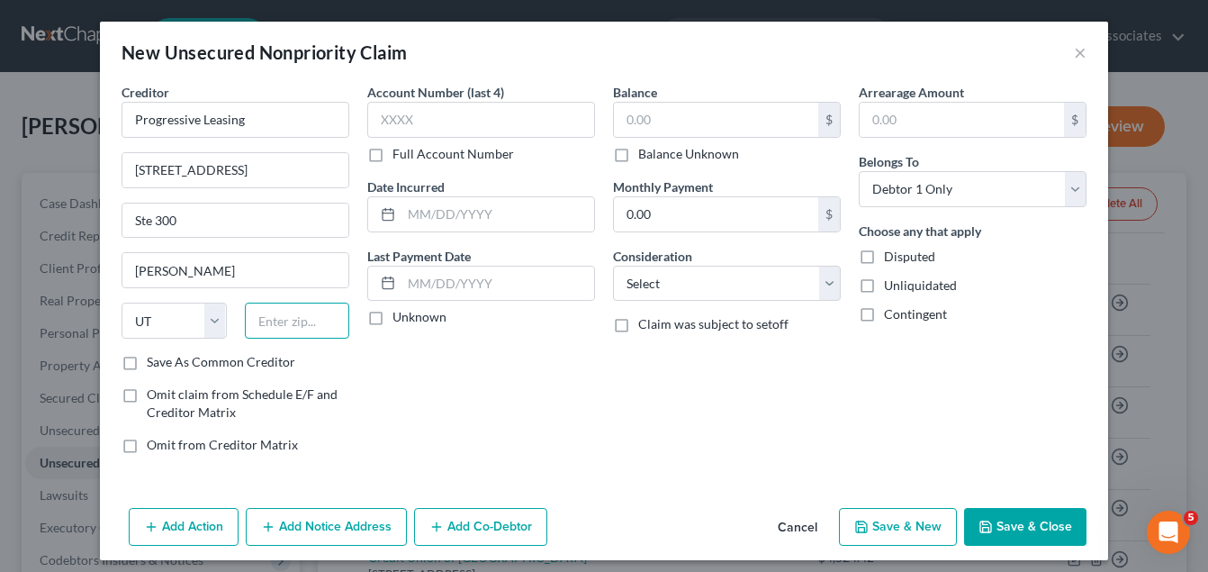
click at [270, 325] on input "text" at bounding box center [297, 320] width 105 height 36
type input "84020"
click at [638, 157] on label "Balance Unknown" at bounding box center [688, 154] width 101 height 18
click at [645, 157] on input "Balance Unknown" at bounding box center [651, 151] width 12 height 12
checkbox input "true"
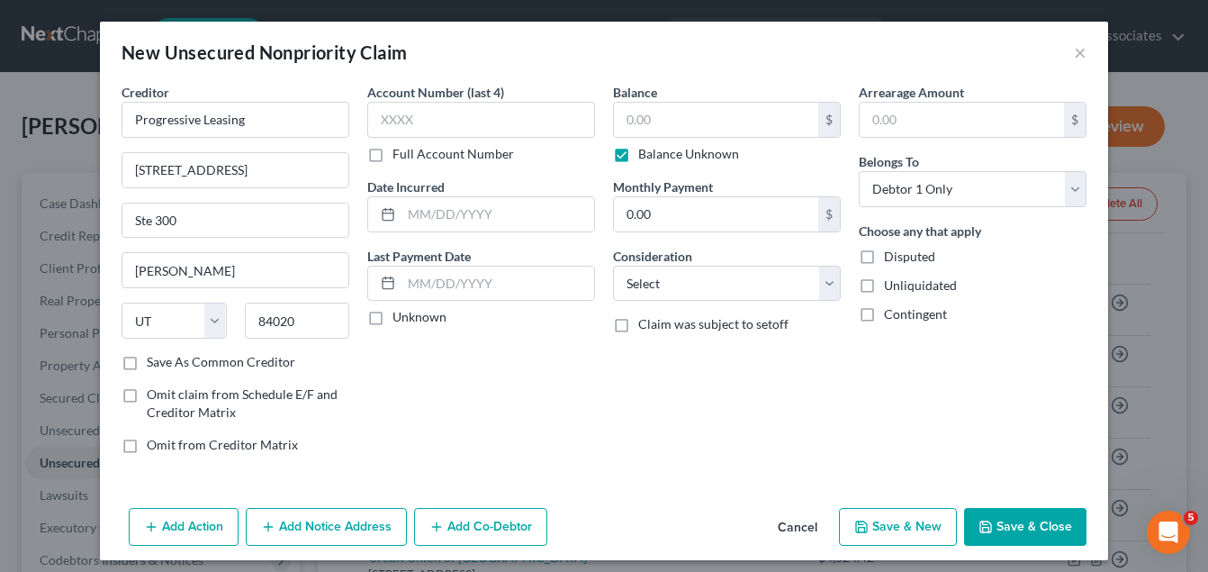
type input "0.00"
click at [996, 527] on button "Save & Close" at bounding box center [1025, 527] width 122 height 38
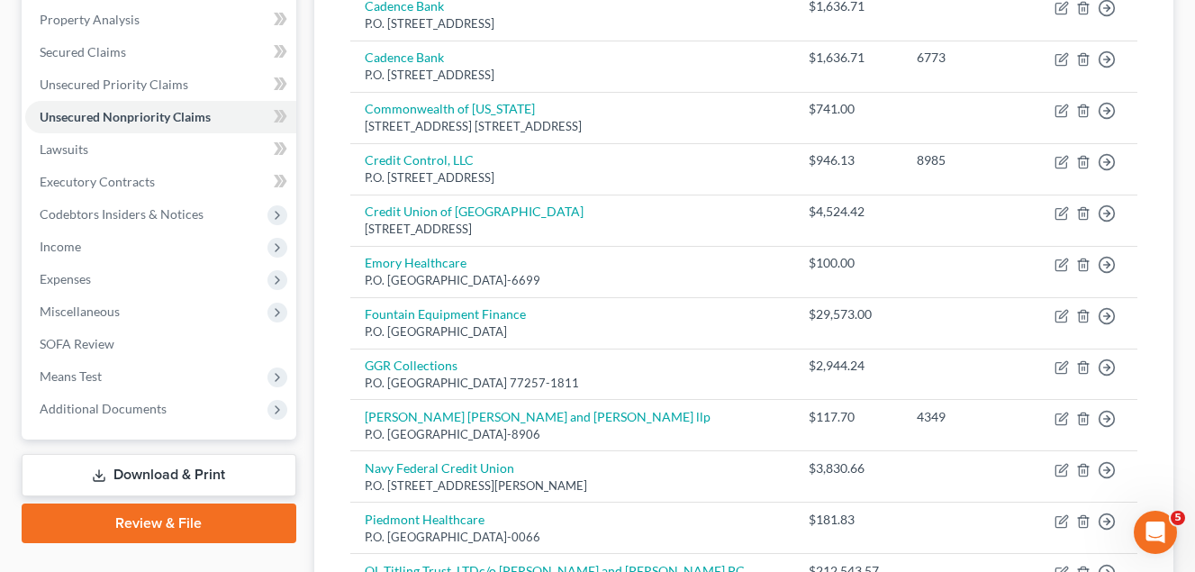
scroll to position [180, 0]
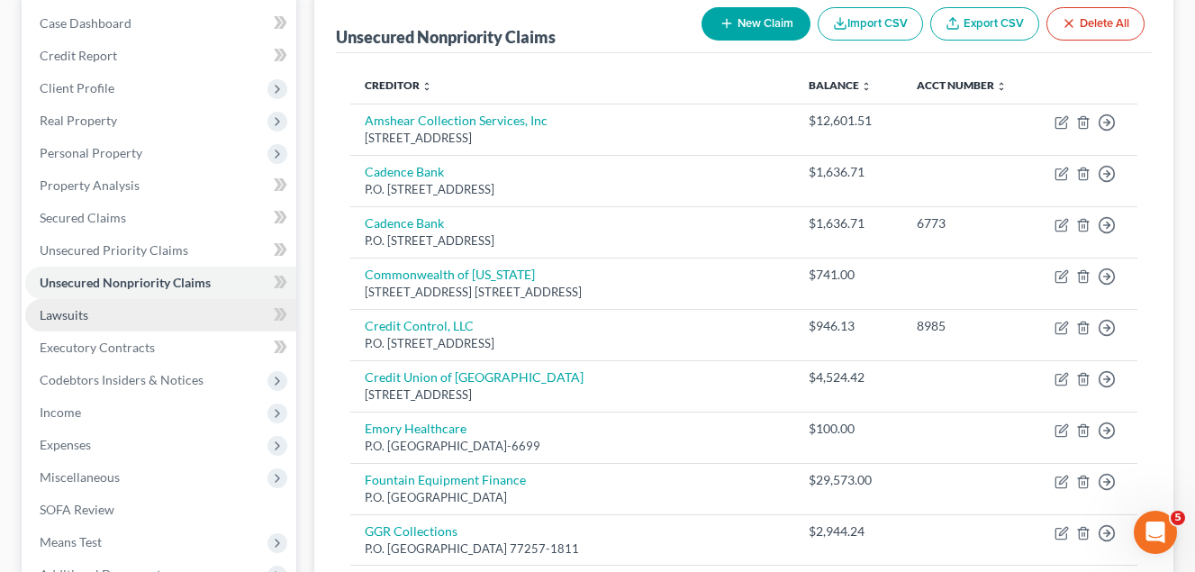
click at [78, 315] on span "Lawsuits" at bounding box center [64, 314] width 49 height 15
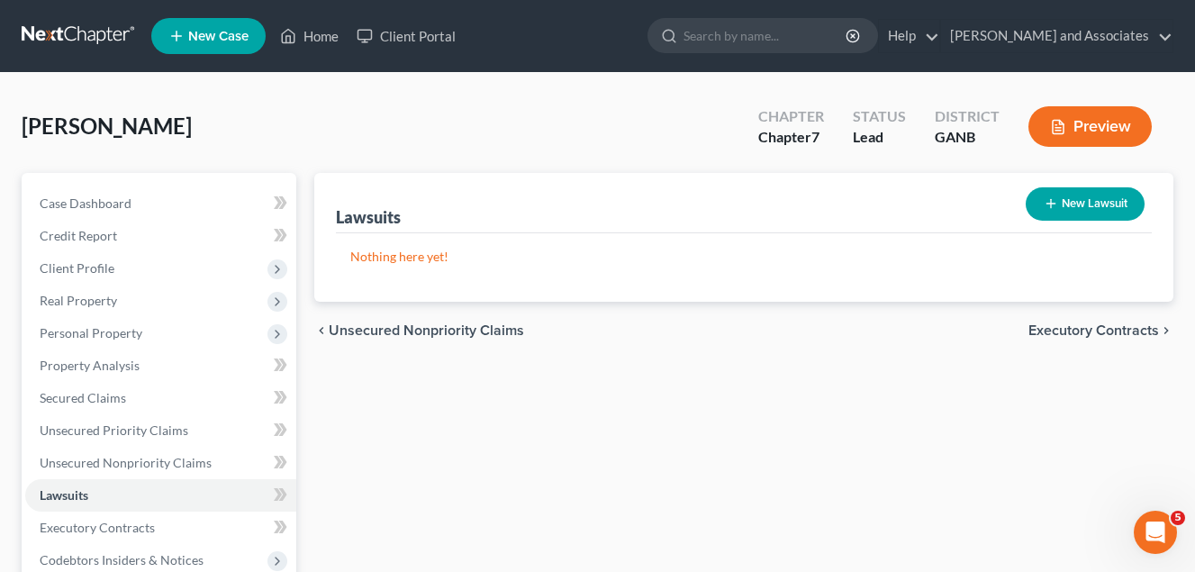
click at [1085, 203] on button "New Lawsuit" at bounding box center [1084, 203] width 119 height 33
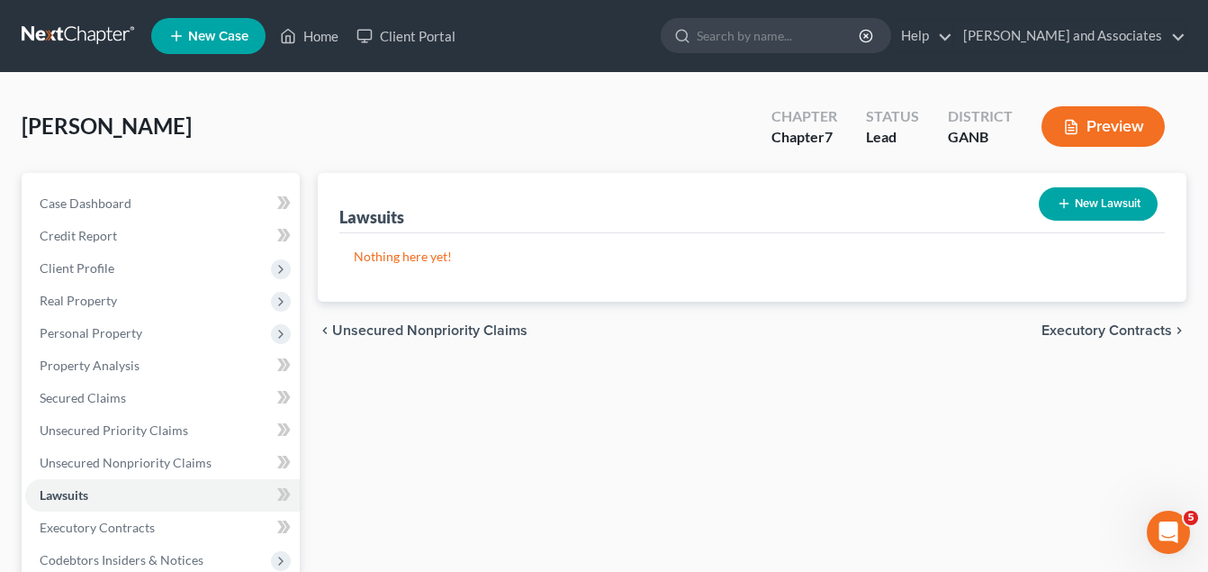
select select "0"
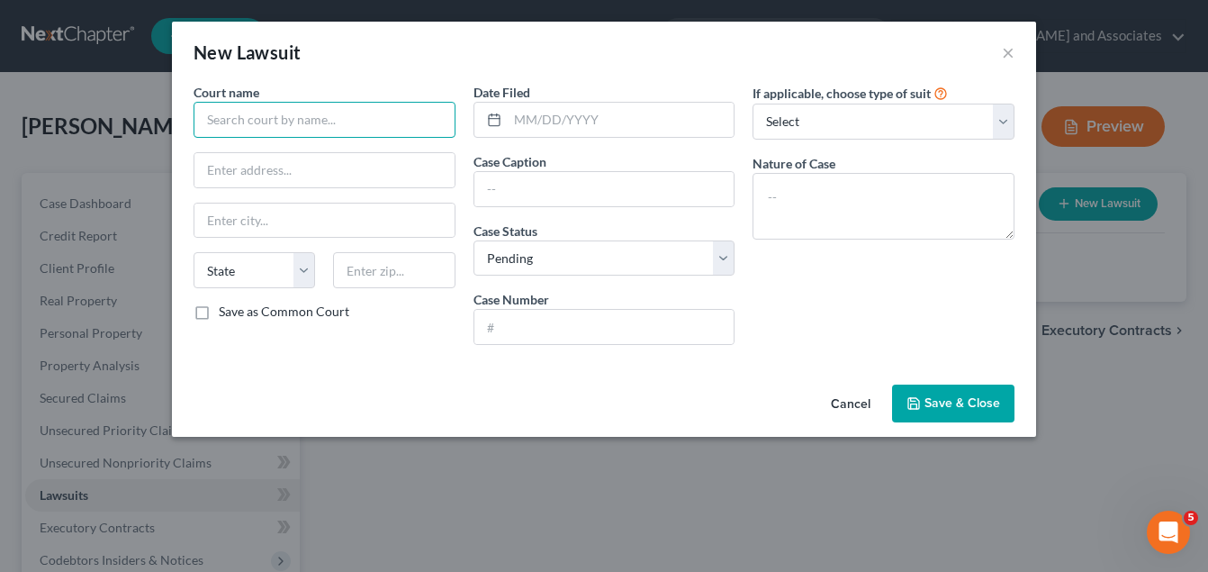
click at [299, 120] on input "text" at bounding box center [325, 120] width 262 height 36
type input "/"
type input "State of [US_STATE]"
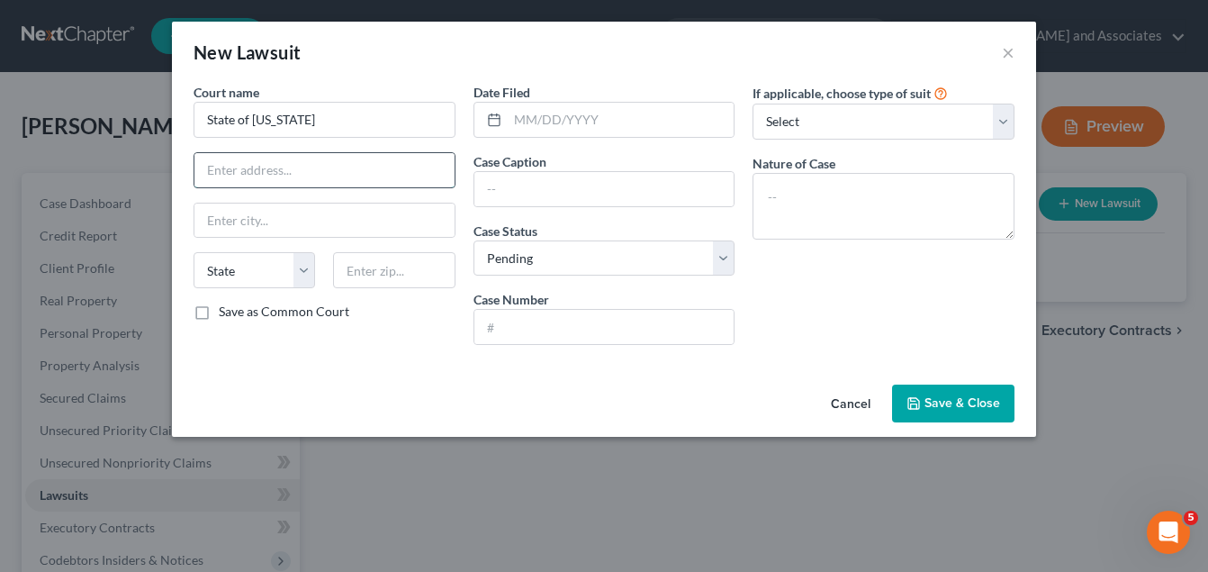
click at [250, 181] on input "text" at bounding box center [324, 170] width 260 height 34
type input "675 Justice Way"
click at [234, 221] on input "text" at bounding box center [324, 220] width 260 height 34
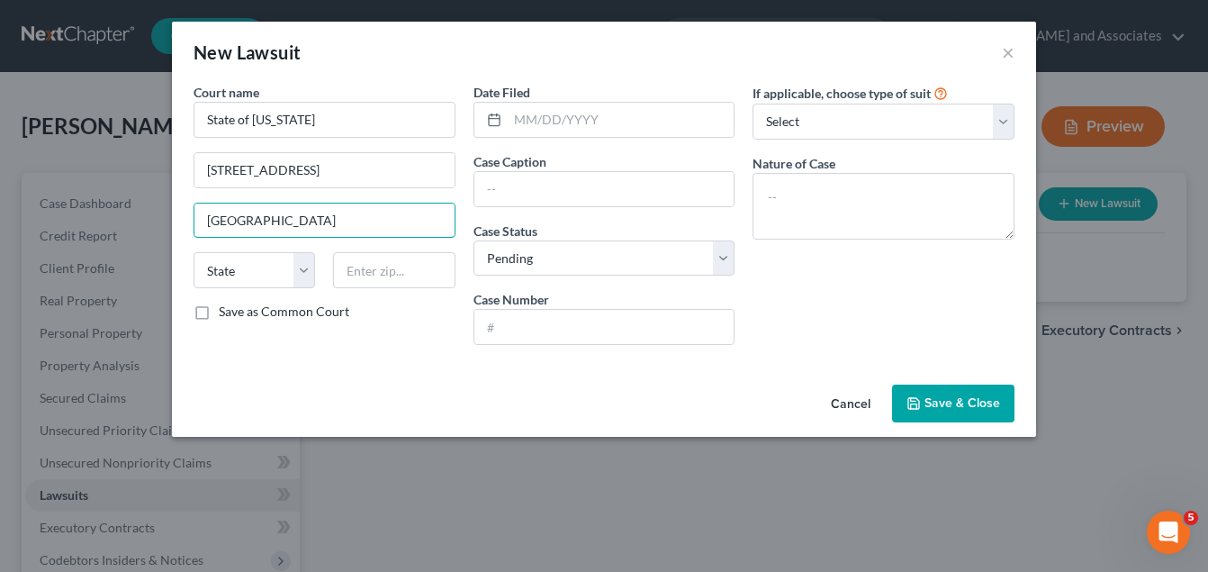
type input "Indianapolis"
drag, startPoint x: 419, startPoint y: 361, endPoint x: 395, endPoint y: 354, distance: 25.3
click at [419, 361] on div "Court name * State of Indiana 675 Justice Way Indianapolis State AL AK AR AZ CA…" at bounding box center [604, 230] width 864 height 294
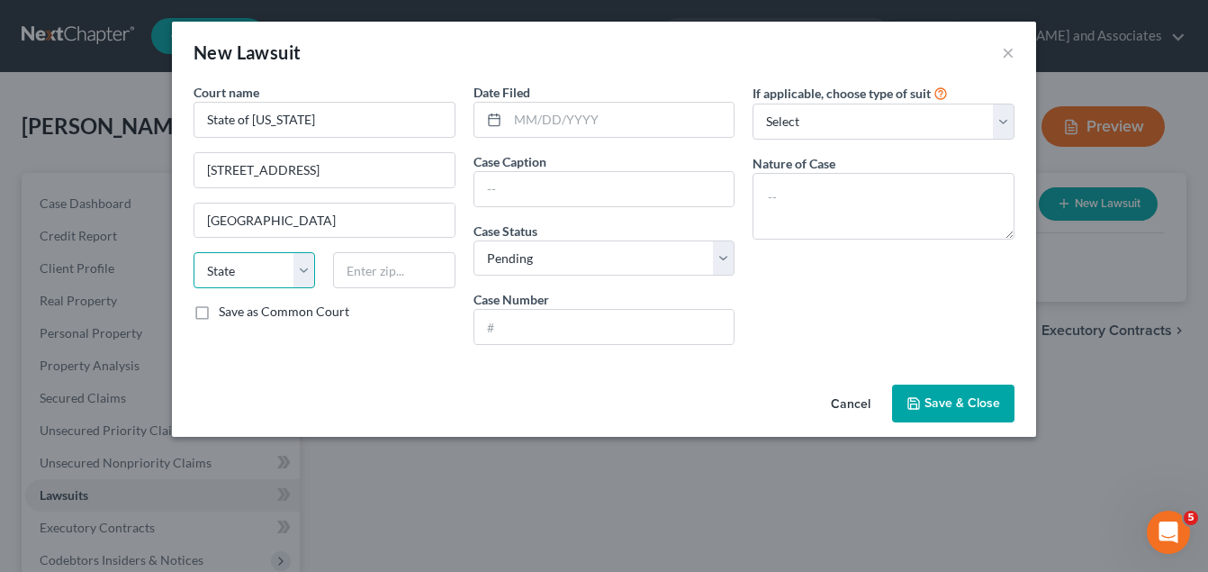
click at [302, 270] on select "State AL AK AR AZ CA CO CT DE DC FL GA GU HI ID IL IN IA KS KY LA ME MD MA MI M…" at bounding box center [255, 270] width 122 height 36
select select "15"
click at [194, 252] on select "State AL AK AR AZ CA CO CT DE DC FL GA GU HI ID IL IN IA KS KY LA ME MD MA MI M…" at bounding box center [255, 270] width 122 height 36
click at [347, 275] on input "text" at bounding box center [394, 270] width 122 height 36
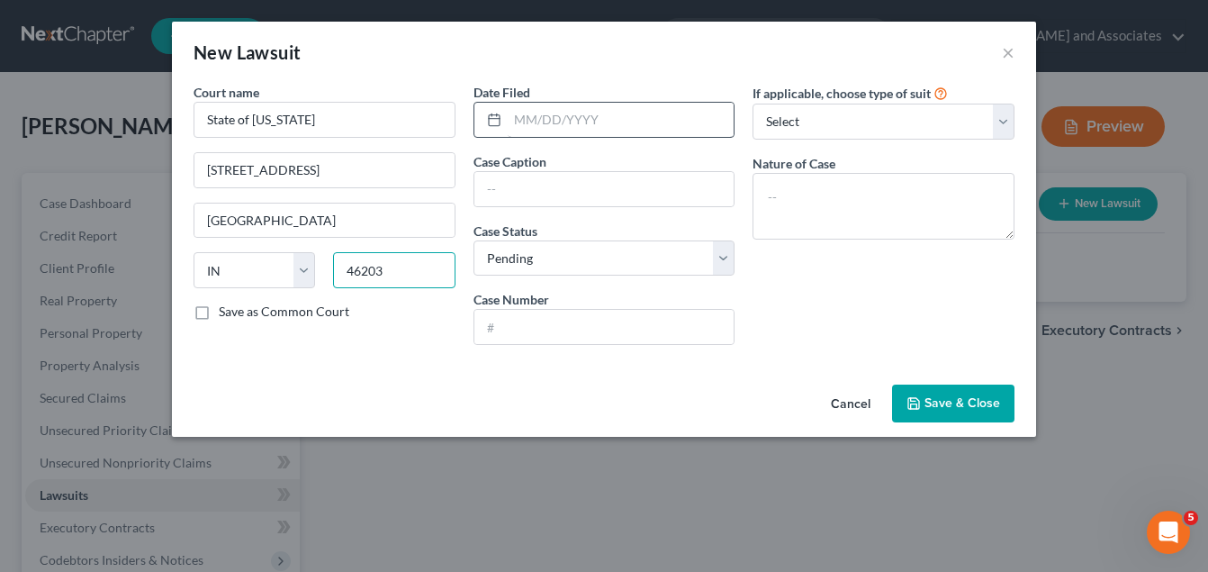
type input "46203"
click at [536, 122] on input "text" at bounding box center [621, 120] width 227 height 34
type input "06/27/25"
click at [520, 193] on input "text" at bounding box center [604, 189] width 260 height 34
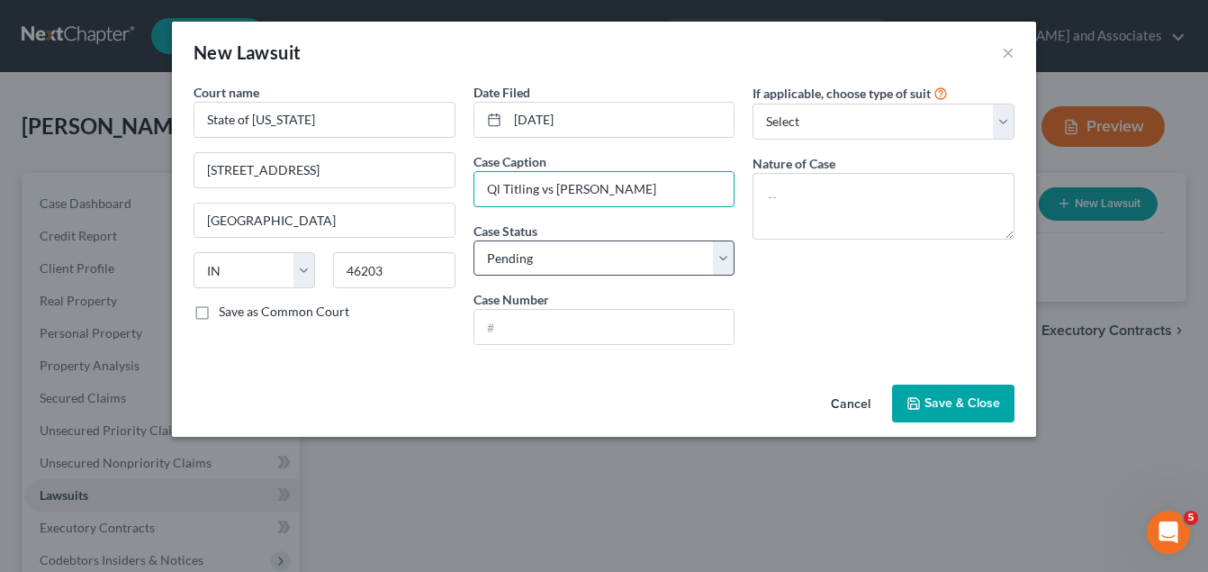
type input "Ql Titling vs [PERSON_NAME]"
click at [727, 258] on select "Select Pending On Appeal Concluded" at bounding box center [604, 258] width 262 height 36
select select "2"
click at [473, 240] on select "Select Pending On Appeal Concluded" at bounding box center [604, 258] width 262 height 36
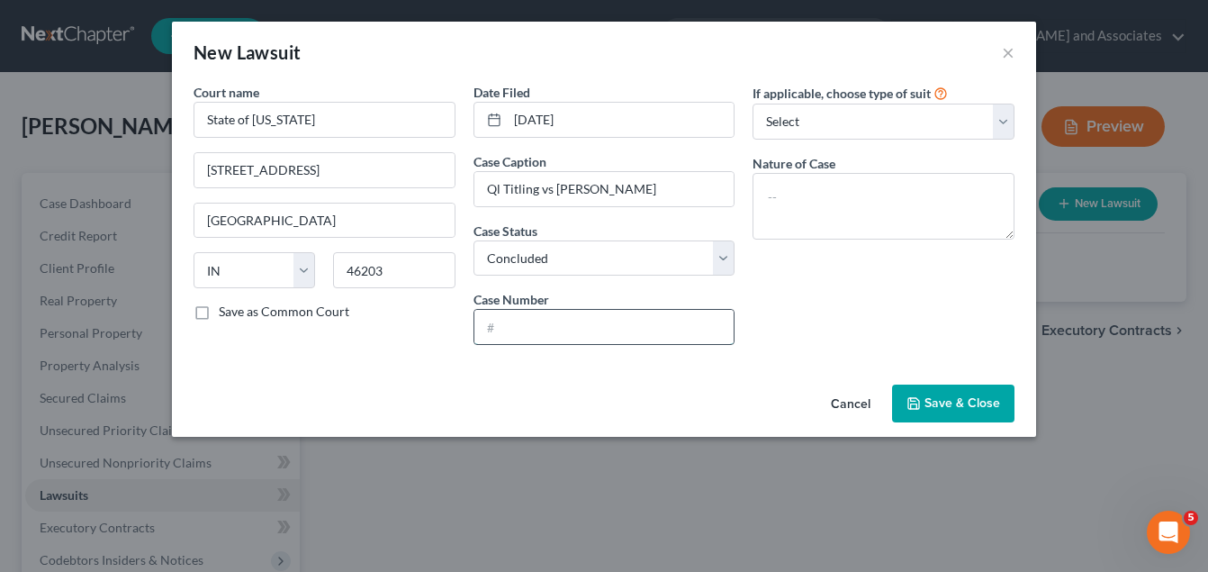
click at [509, 325] on input "text" at bounding box center [604, 327] width 260 height 34
type input "49D06-25030-cc012626"
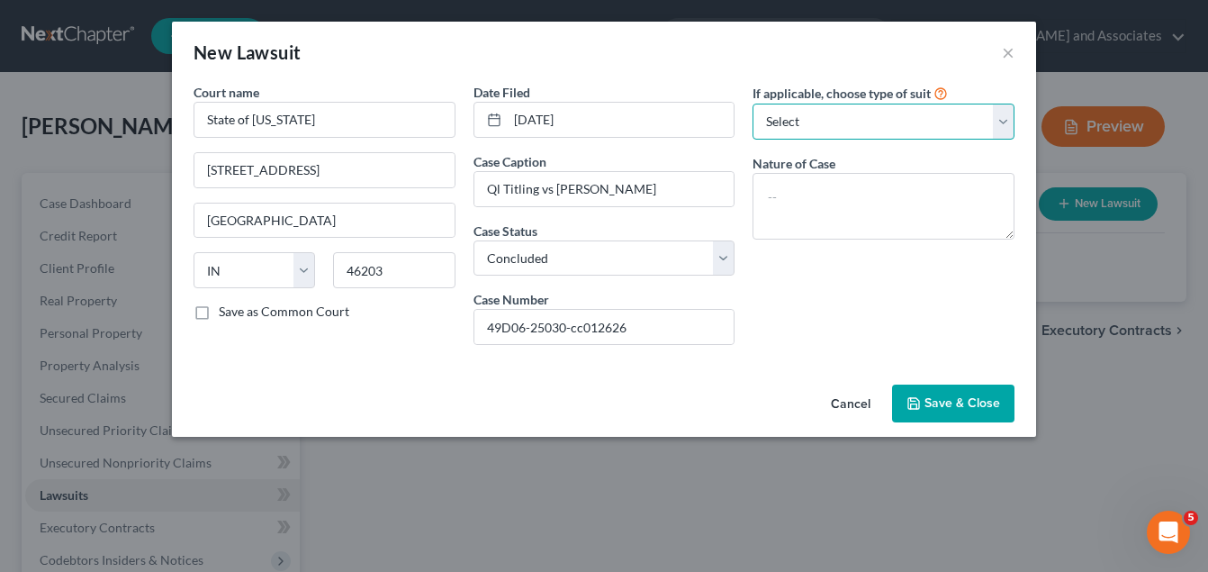
click at [999, 120] on select "Select Repossession Garnishment Foreclosure Attached, Seized, Or Levied Other" at bounding box center [884, 122] width 262 height 36
select select "4"
click at [753, 104] on select "Select Repossession Garnishment Foreclosure Attached, Seized, Or Levied Other" at bounding box center [884, 122] width 262 height 36
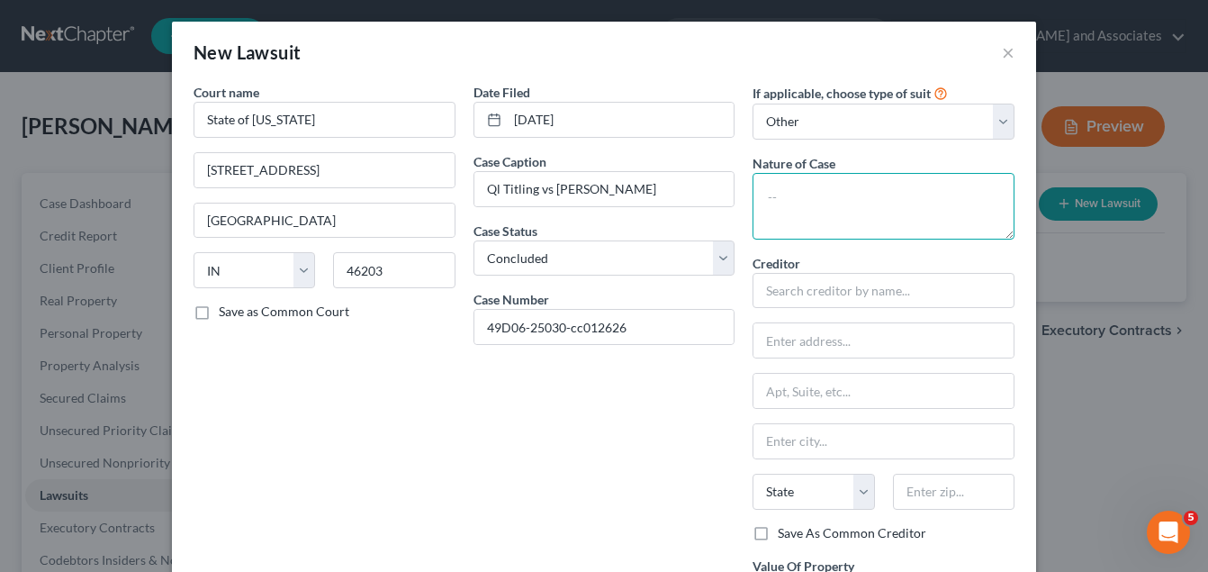
click at [825, 207] on textarea at bounding box center [884, 206] width 262 height 67
type textarea "Civil"
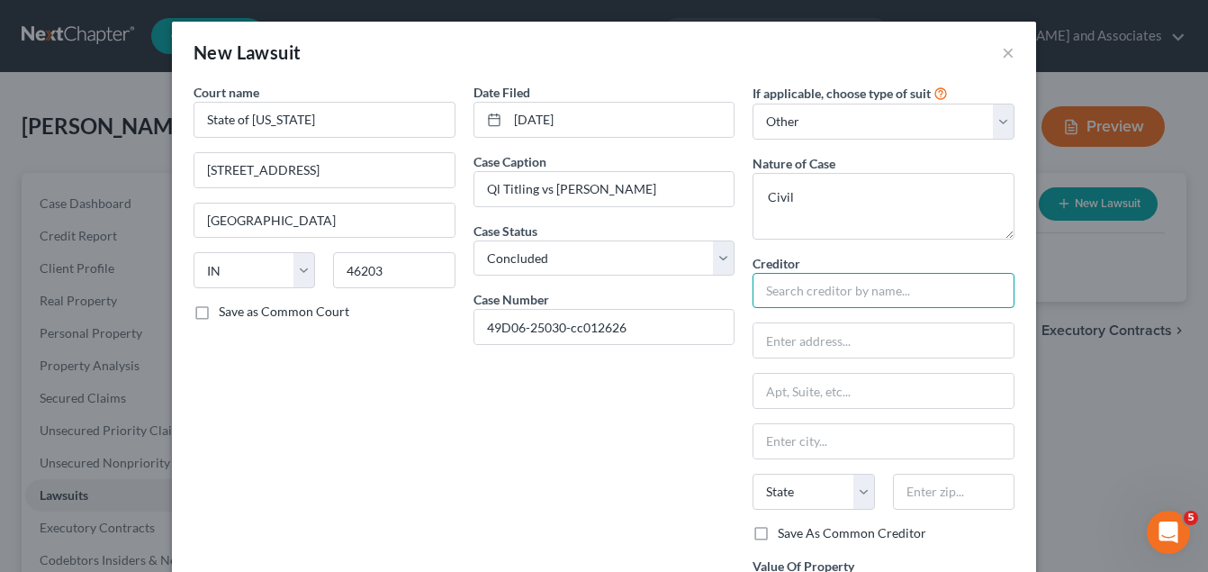
click at [833, 291] on input "text" at bounding box center [884, 291] width 262 height 36
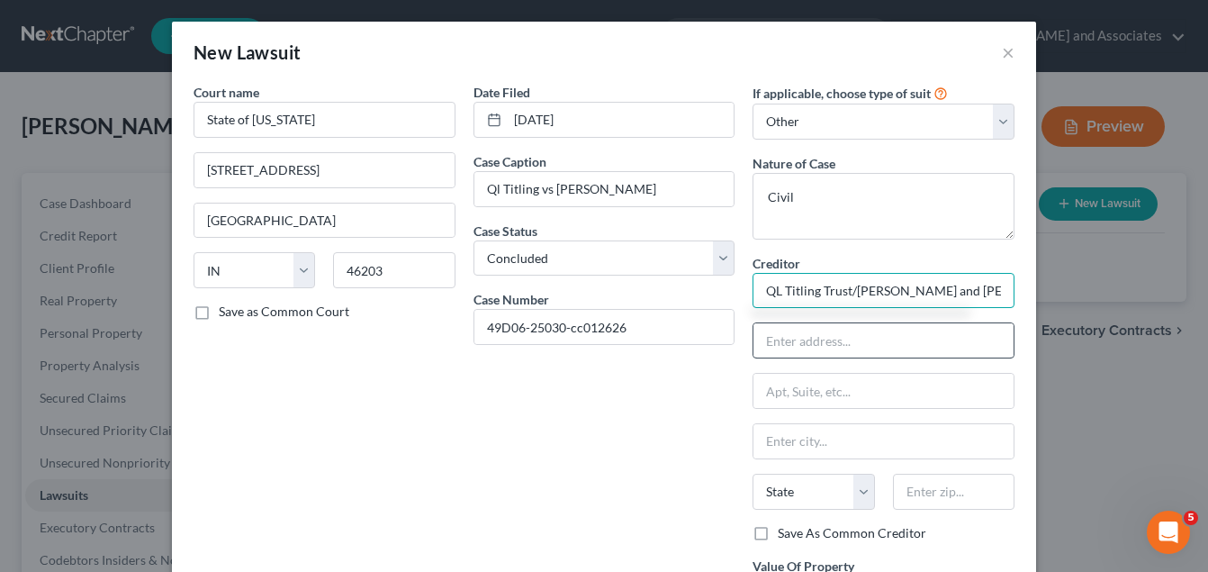
type input "QL Titling Trust/Rubin and Levin"
click at [765, 339] on input "text" at bounding box center [883, 340] width 260 height 34
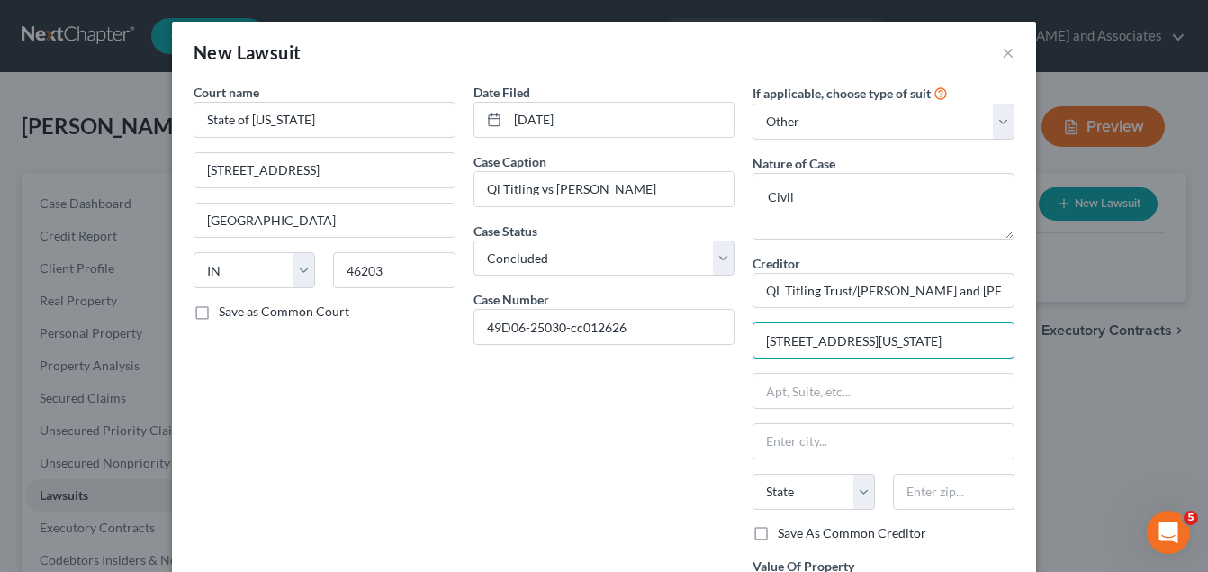
type input "135 N Pennsylvania St"
click at [679, 406] on div "Date Filed 06/27/25 Case Caption Ql Titling vs Walter Hall Case Status * Select…" at bounding box center [604, 366] width 280 height 567
click at [790, 385] on input "text" at bounding box center [883, 391] width 260 height 34
type input "Ste 1400"
click at [561, 356] on div "Date Filed 06/27/25 Case Caption Ql Titling vs Walter Hall Case Status * Select…" at bounding box center [604, 366] width 280 height 567
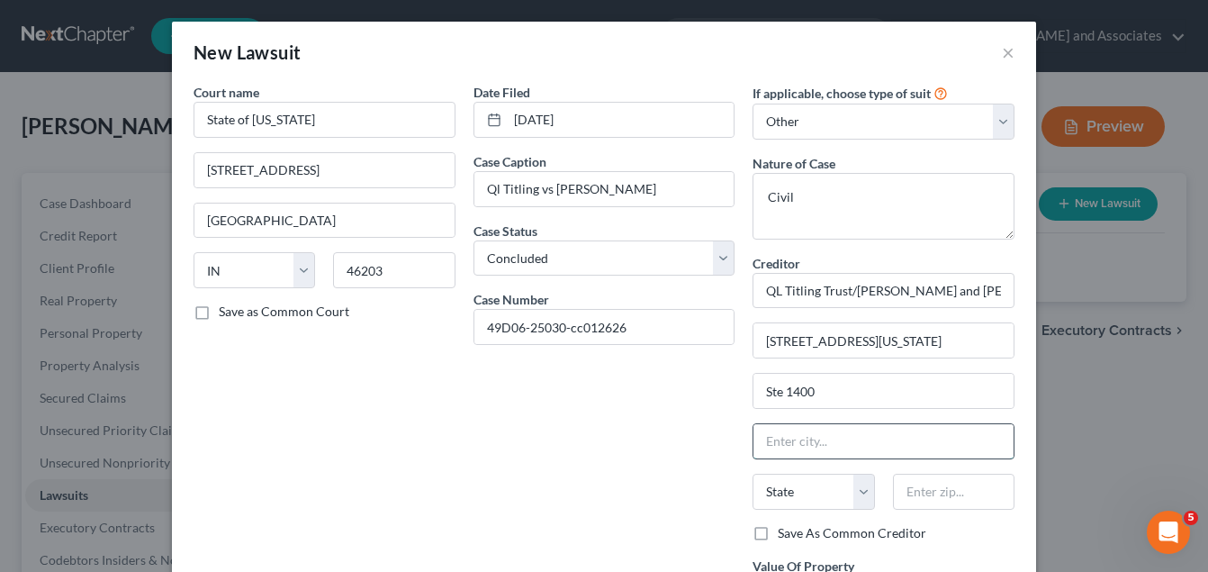
click at [786, 450] on input "text" at bounding box center [883, 441] width 260 height 34
type input "Indianapolis"
click at [855, 479] on select "State AL AK AR AZ CA CO CT DE DC FL GA GU HI ID IL IN IA KS KY LA ME MD MA MI M…" at bounding box center [814, 491] width 122 height 36
select select "15"
click at [753, 473] on select "State AL AK AR AZ CA CO CT DE DC FL GA GU HI ID IL IN IA KS KY LA ME MD MA MI M…" at bounding box center [814, 491] width 122 height 36
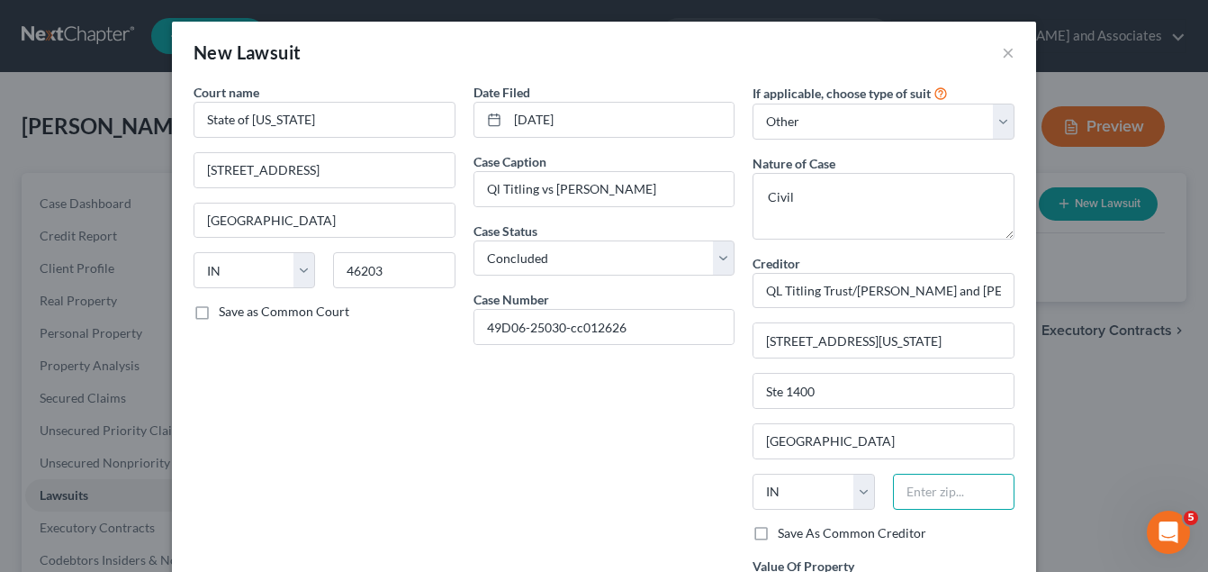
click at [916, 496] on input "text" at bounding box center [954, 491] width 122 height 36
type input "46204"
click at [601, 433] on div "Date Filed 06/27/25 Case Caption Ql Titling vs Walter Hall Case Status * Select…" at bounding box center [604, 366] width 280 height 567
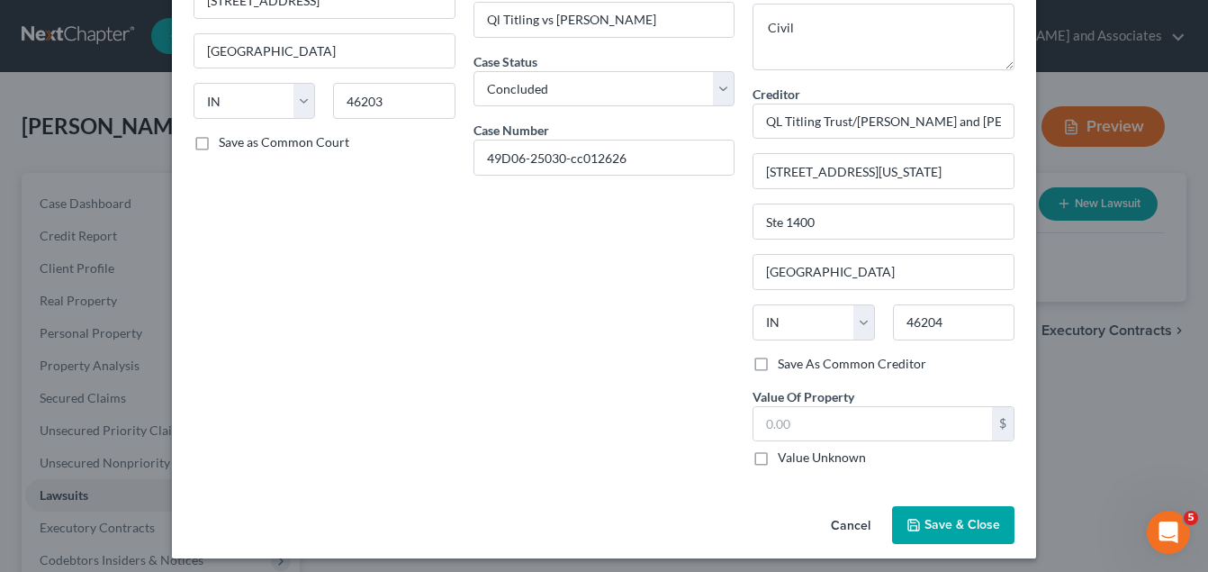
scroll to position [177, 0]
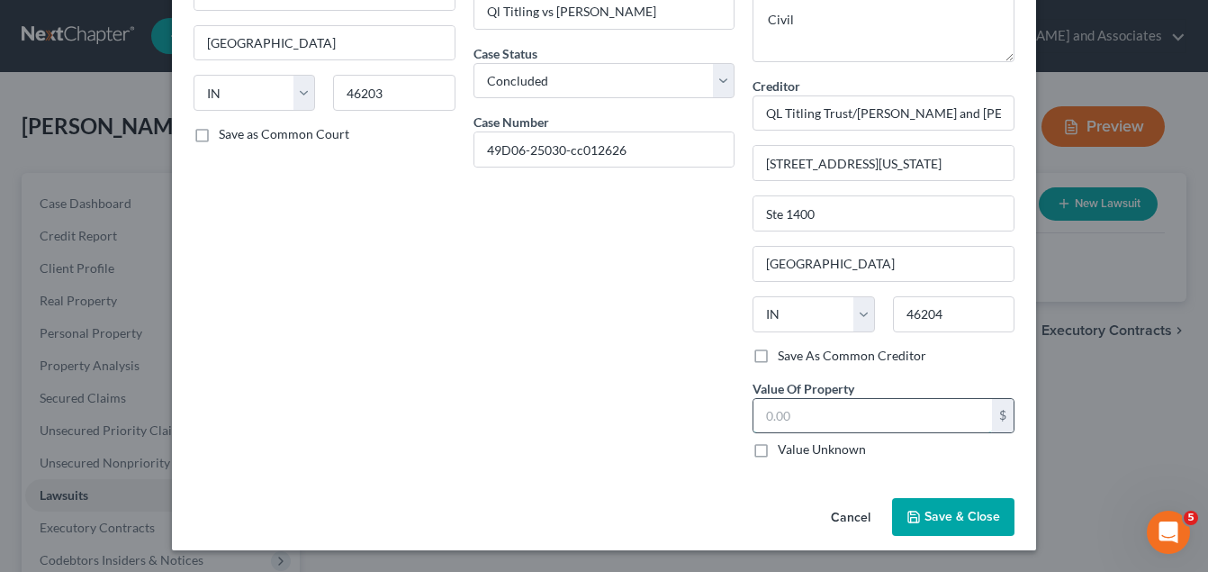
click at [787, 424] on input "text" at bounding box center [872, 416] width 239 height 34
type input "212,000"
click at [943, 519] on span "Save & Close" at bounding box center [962, 516] width 76 height 15
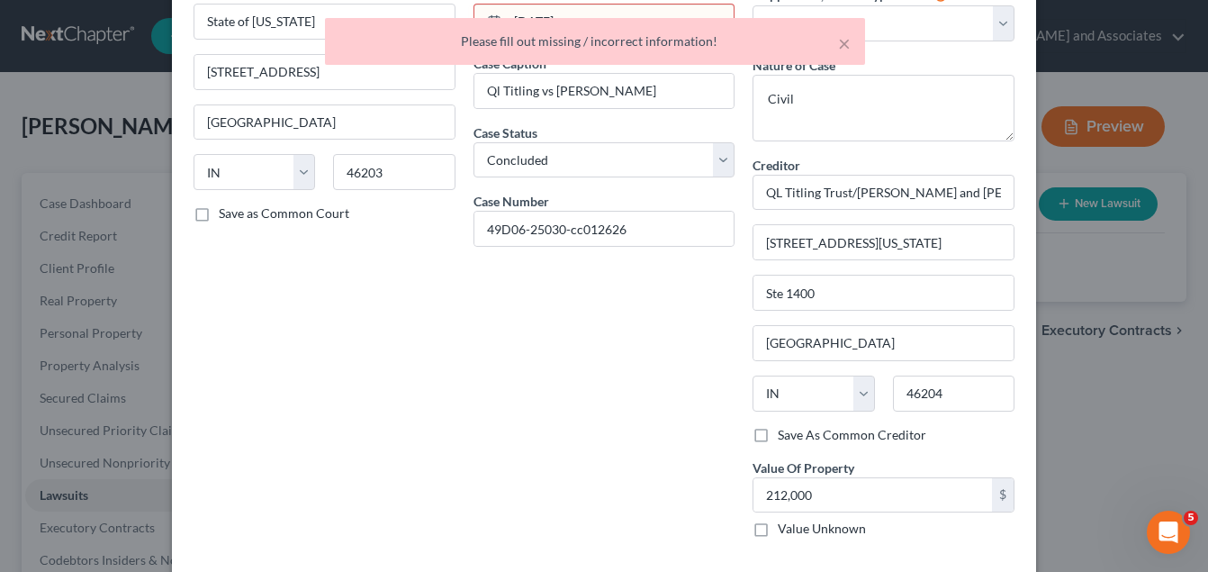
scroll to position [0, 0]
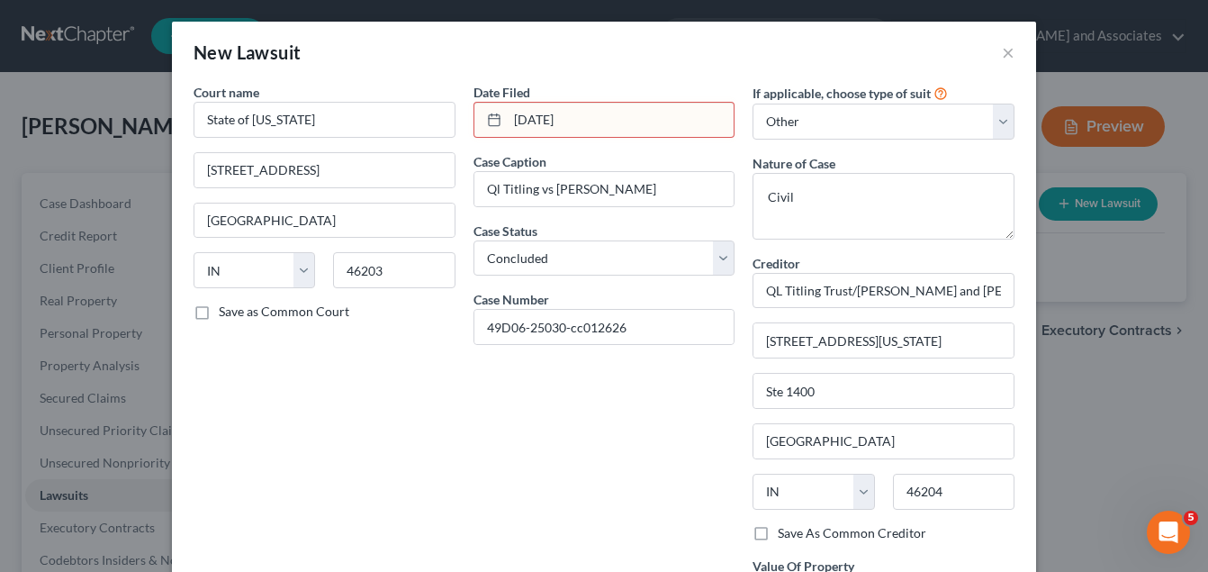
click at [565, 121] on input "06/27/25" at bounding box center [621, 120] width 227 height 34
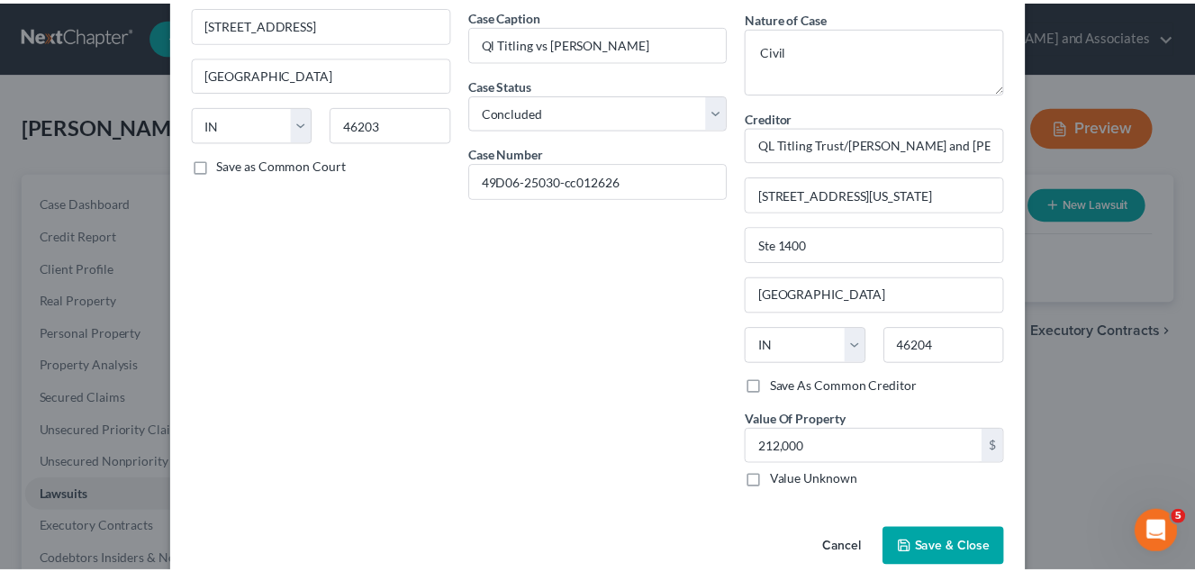
scroll to position [177, 0]
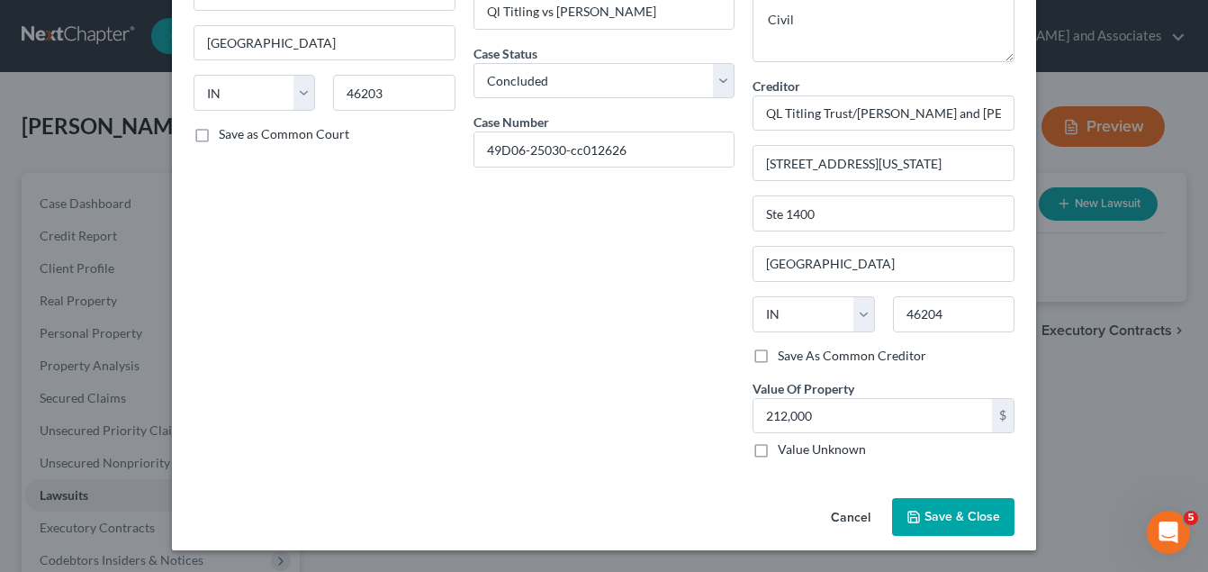
type input "[DATE]"
click at [957, 521] on span "Save & Close" at bounding box center [962, 516] width 76 height 15
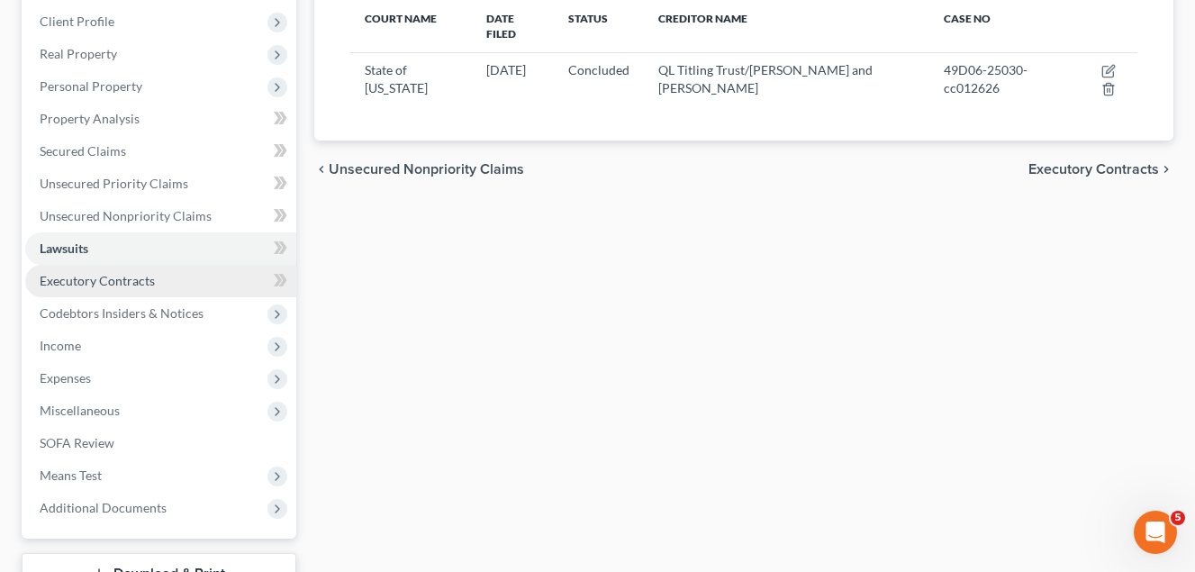
scroll to position [270, 0]
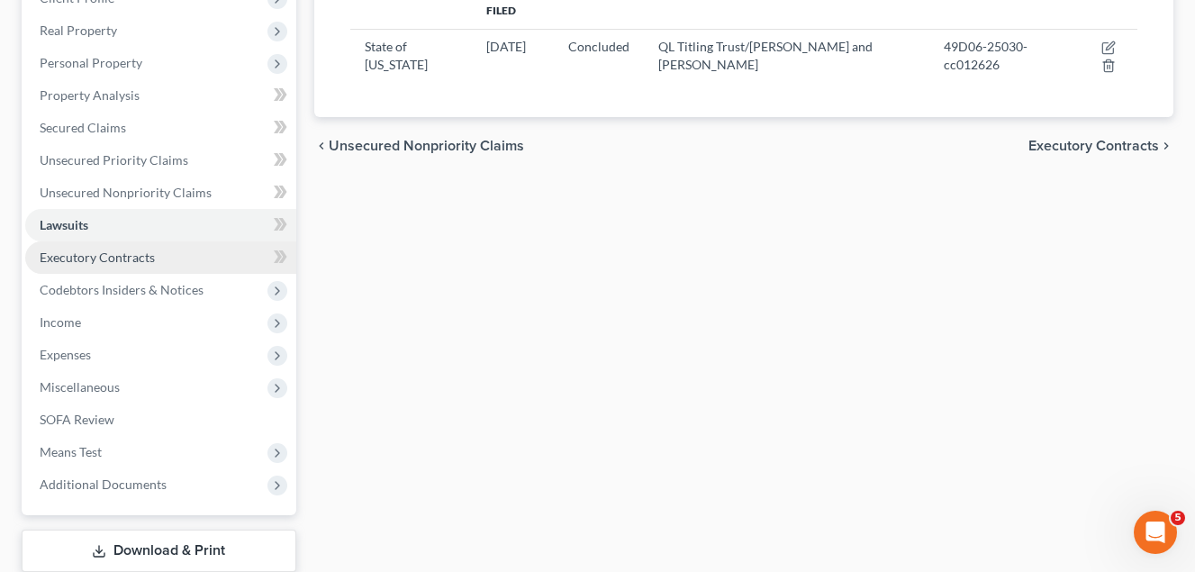
click at [116, 257] on span "Executory Contracts" at bounding box center [97, 256] width 115 height 15
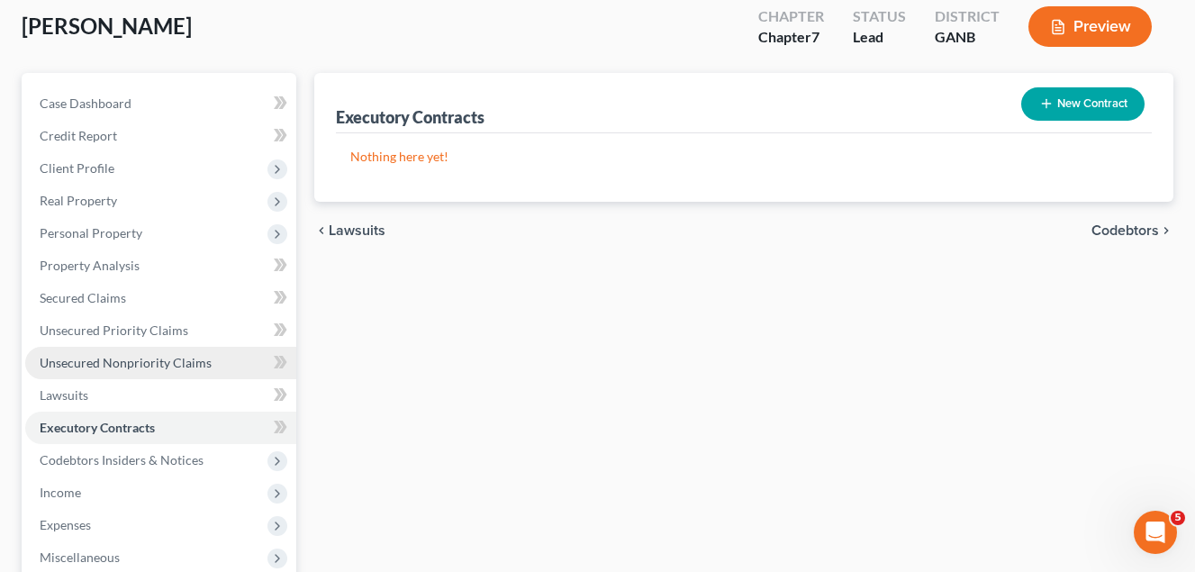
scroll to position [270, 0]
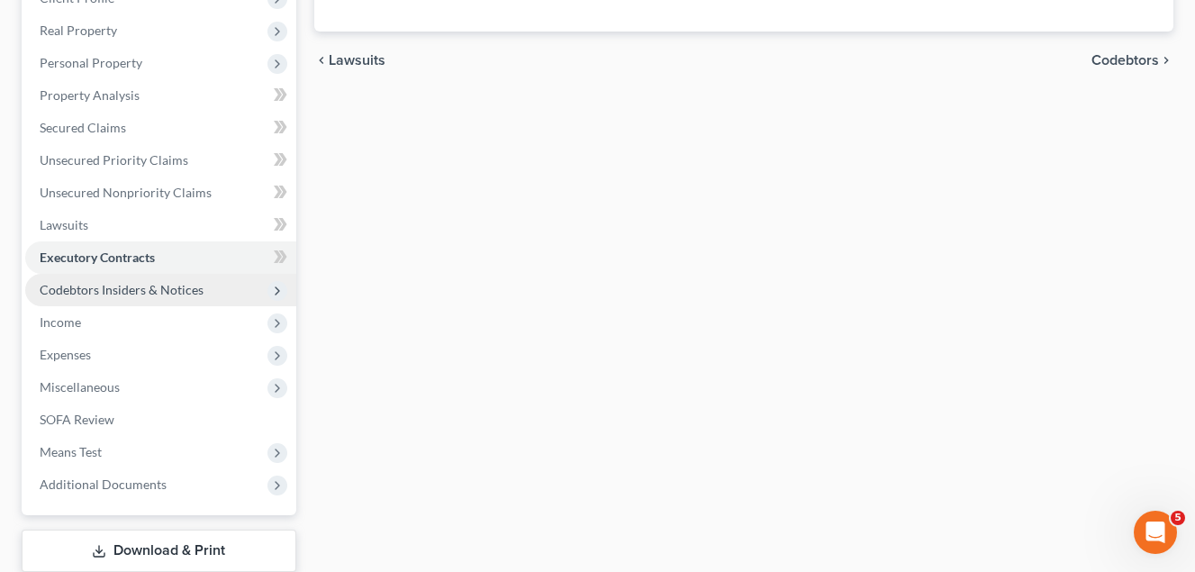
click at [154, 285] on span "Codebtors Insiders & Notices" at bounding box center [122, 289] width 164 height 15
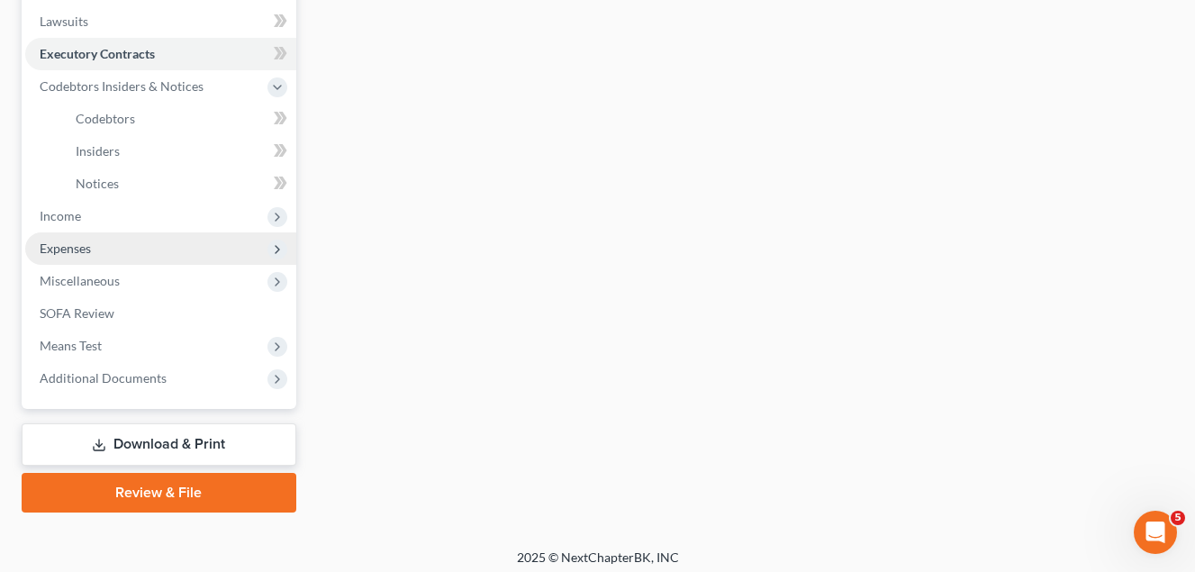
scroll to position [482, 0]
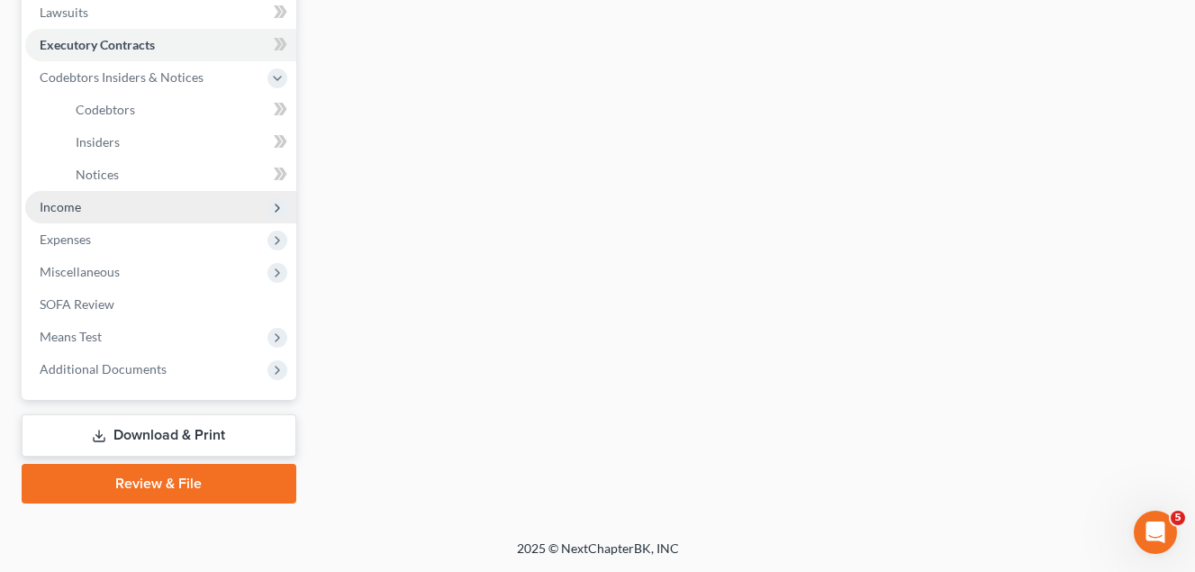
click at [74, 203] on span "Income" at bounding box center [60, 206] width 41 height 15
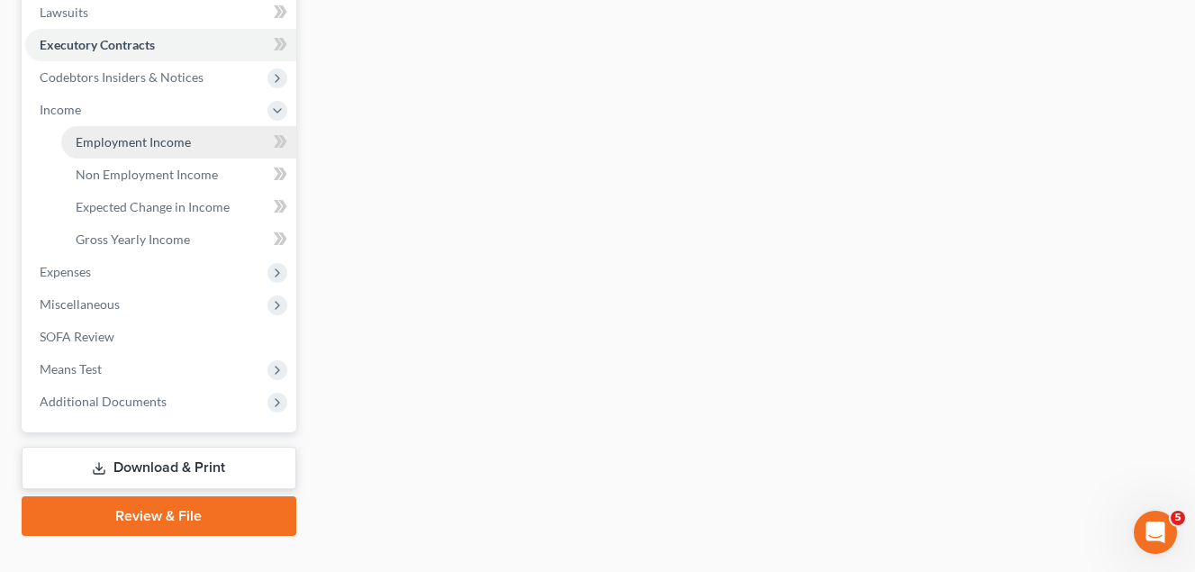
click at [149, 141] on span "Employment Income" at bounding box center [133, 141] width 115 height 15
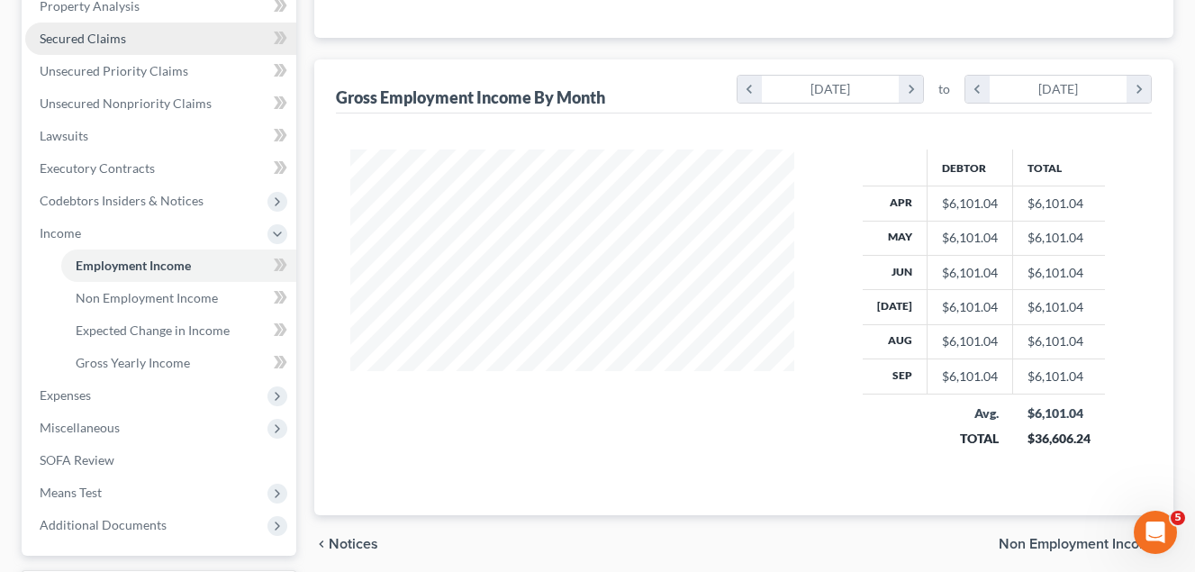
scroll to position [360, 0]
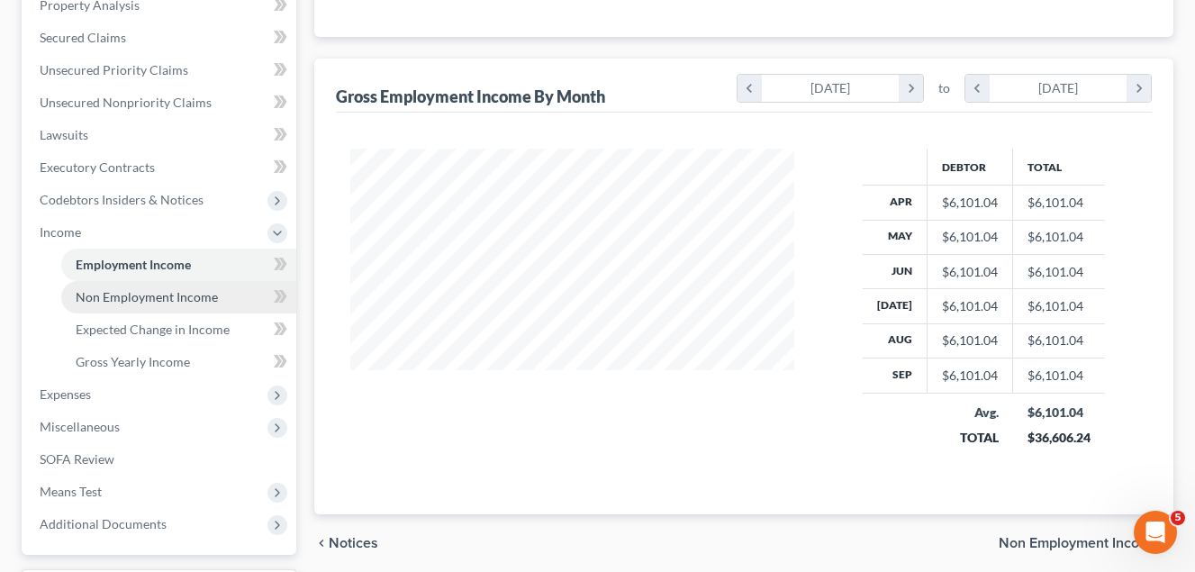
click at [180, 300] on span "Non Employment Income" at bounding box center [147, 296] width 142 height 15
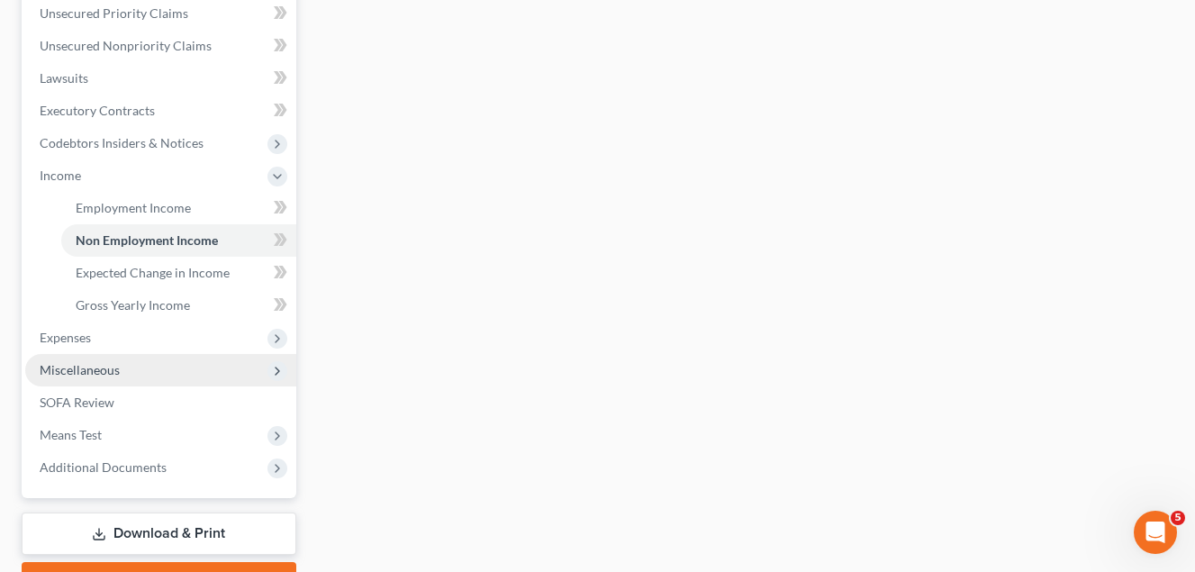
scroll to position [515, 0]
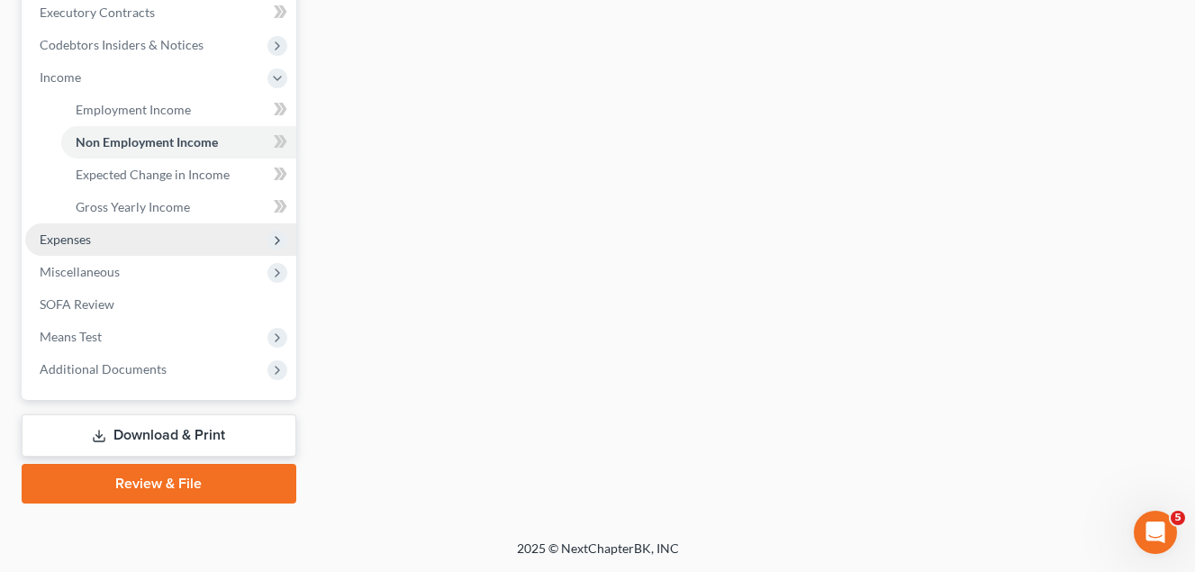
click at [75, 241] on span "Expenses" at bounding box center [65, 238] width 51 height 15
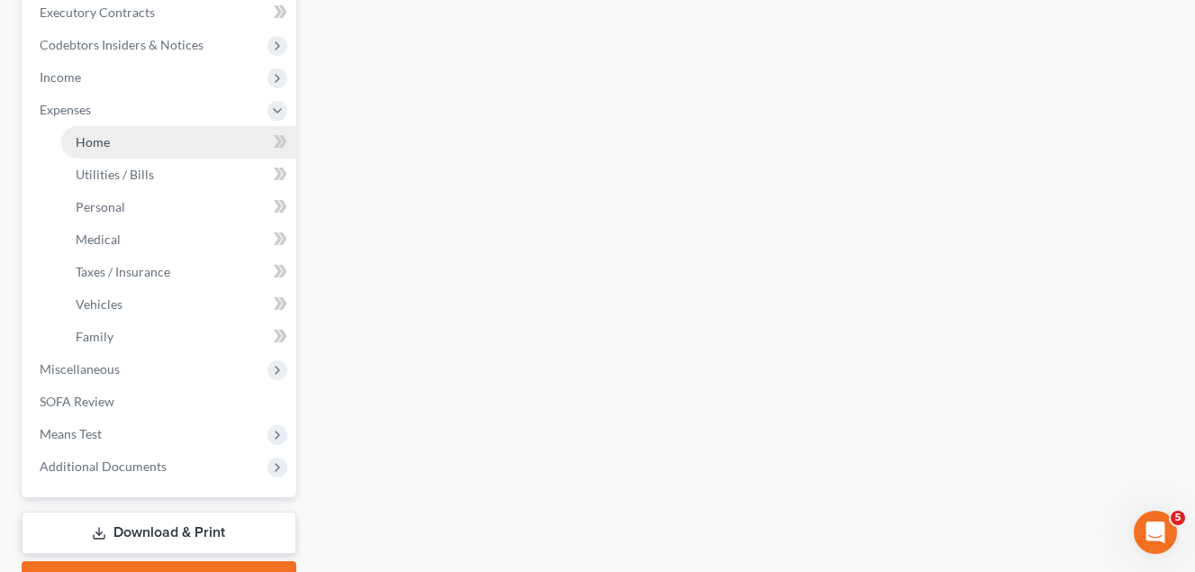
click at [99, 147] on span "Home" at bounding box center [93, 141] width 34 height 15
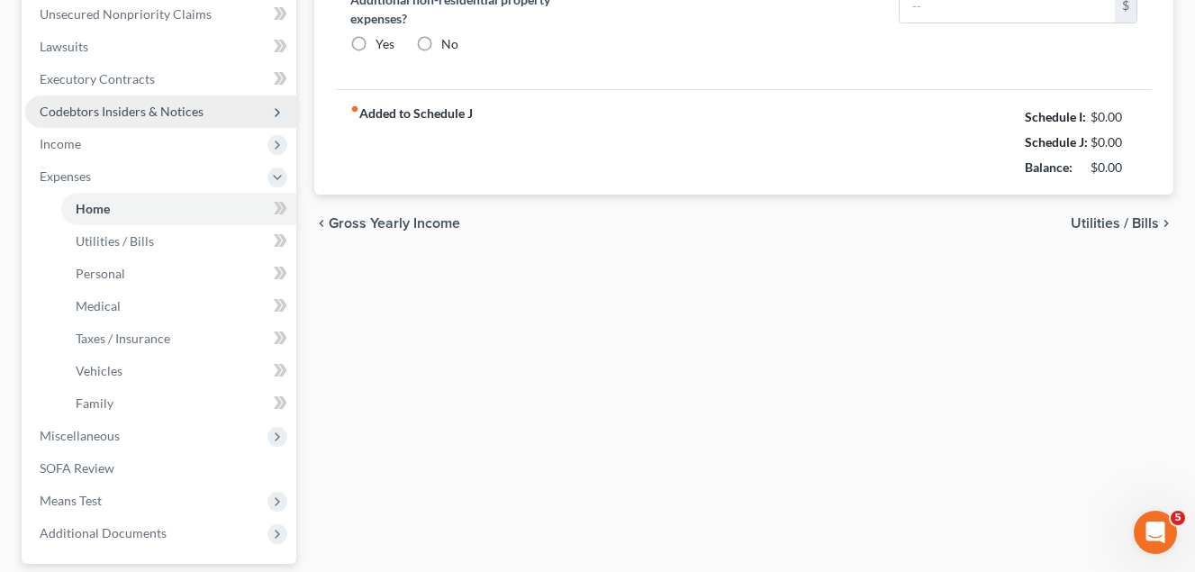
type input "2,200.00"
type input "0.00"
radio input "true"
type input "15.00"
type input "0.00"
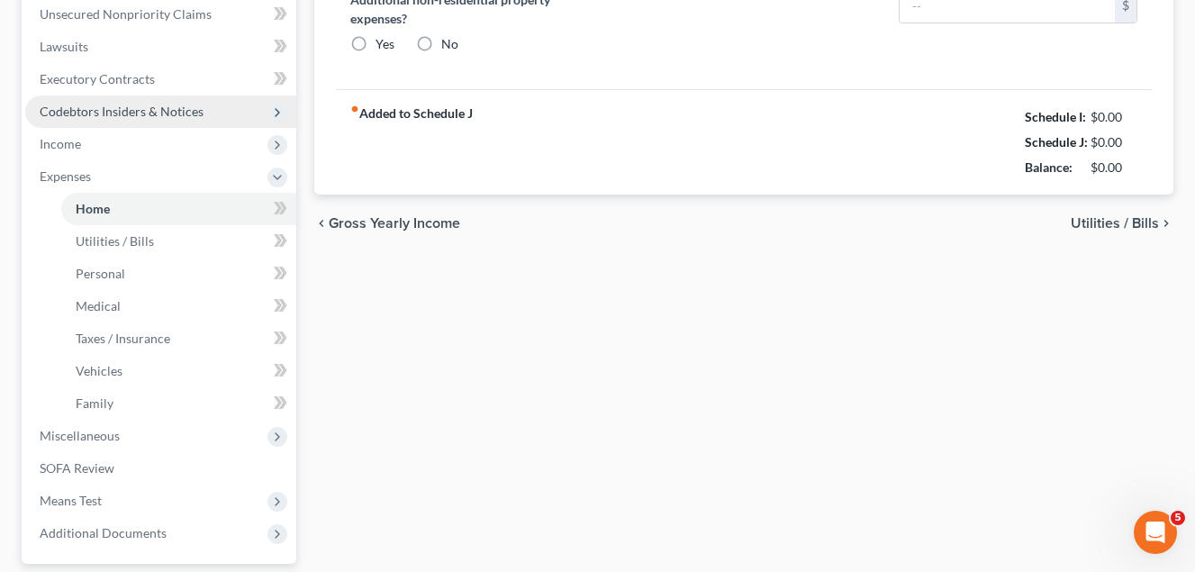
type input "0.00"
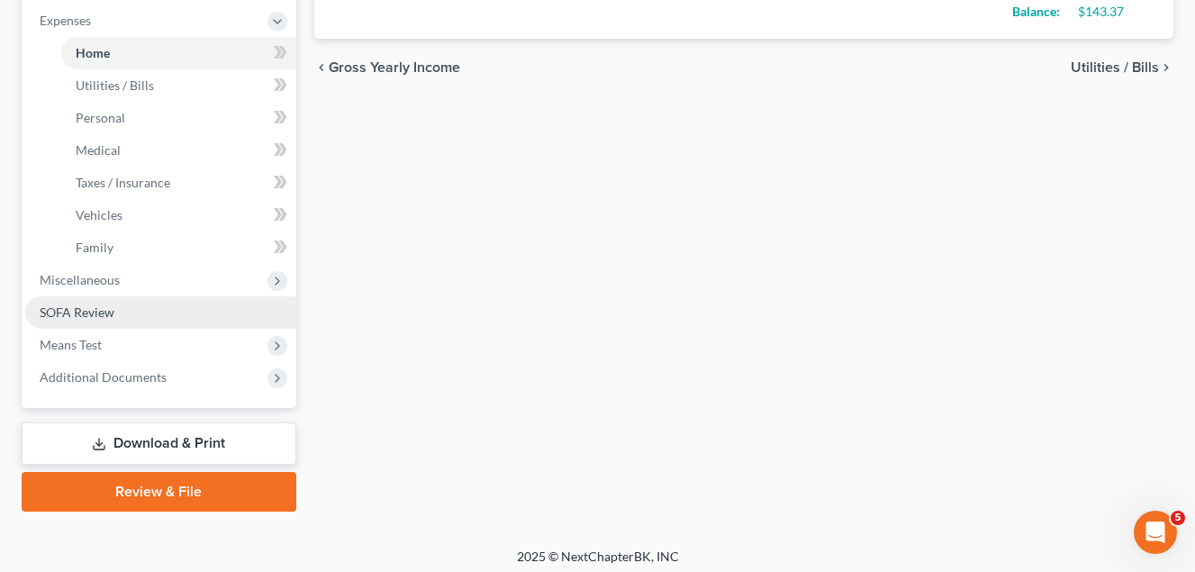
scroll to position [612, 0]
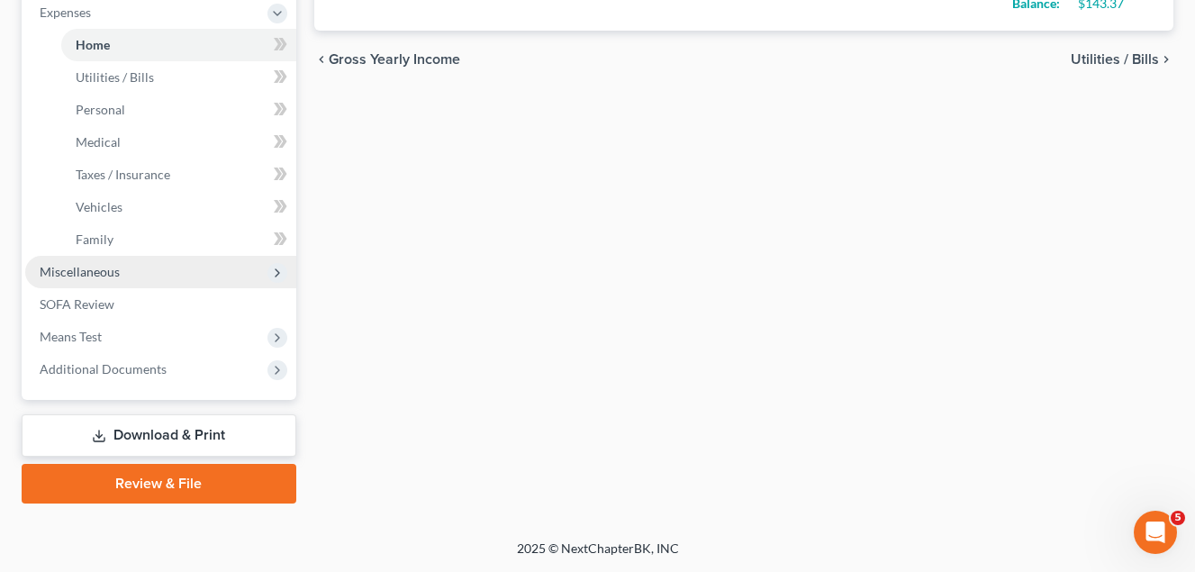
click at [101, 270] on span "Miscellaneous" at bounding box center [80, 271] width 80 height 15
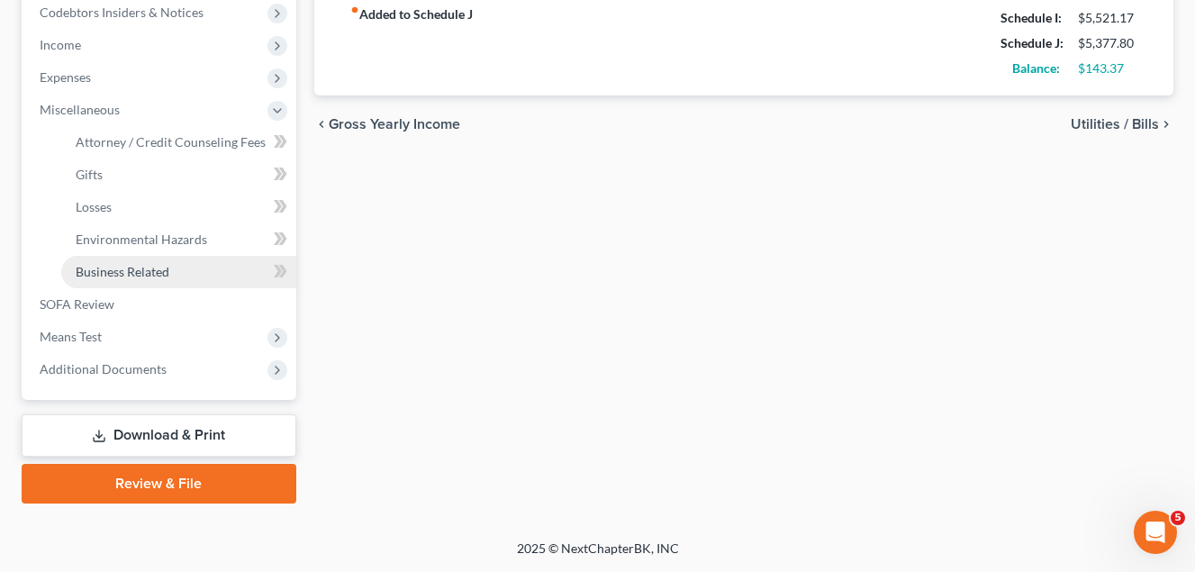
scroll to position [547, 0]
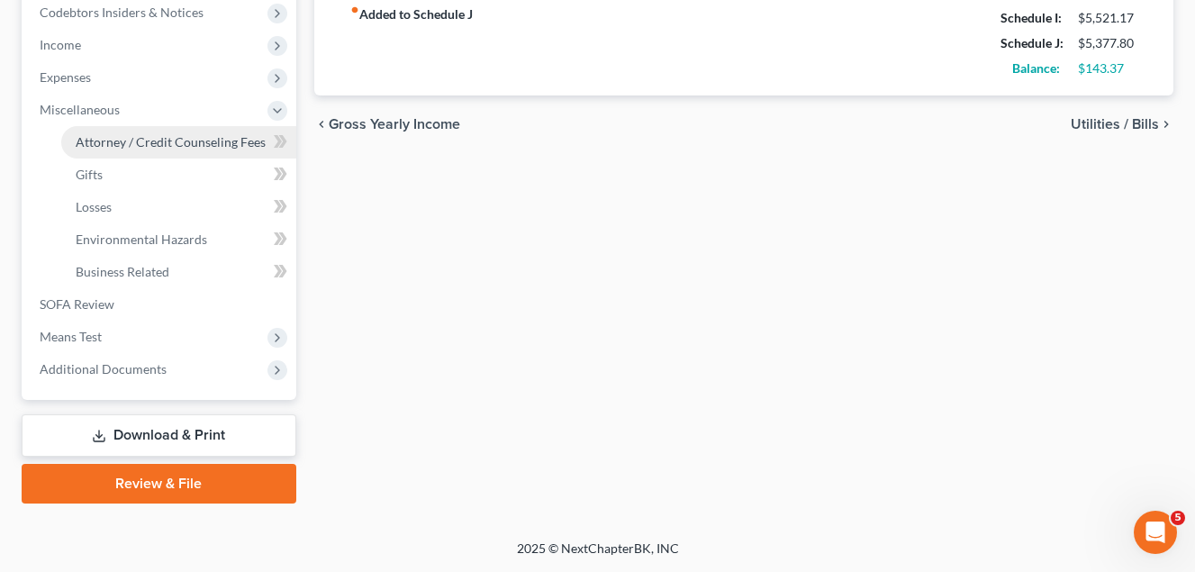
click at [175, 146] on span "Attorney / Credit Counseling Fees" at bounding box center [171, 141] width 190 height 15
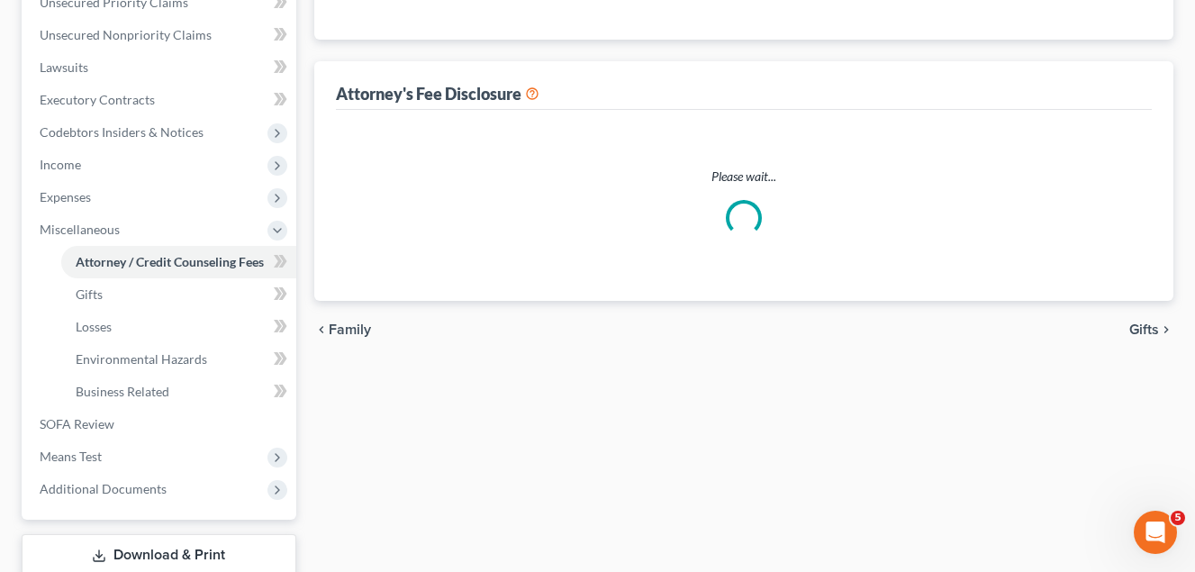
select select "1"
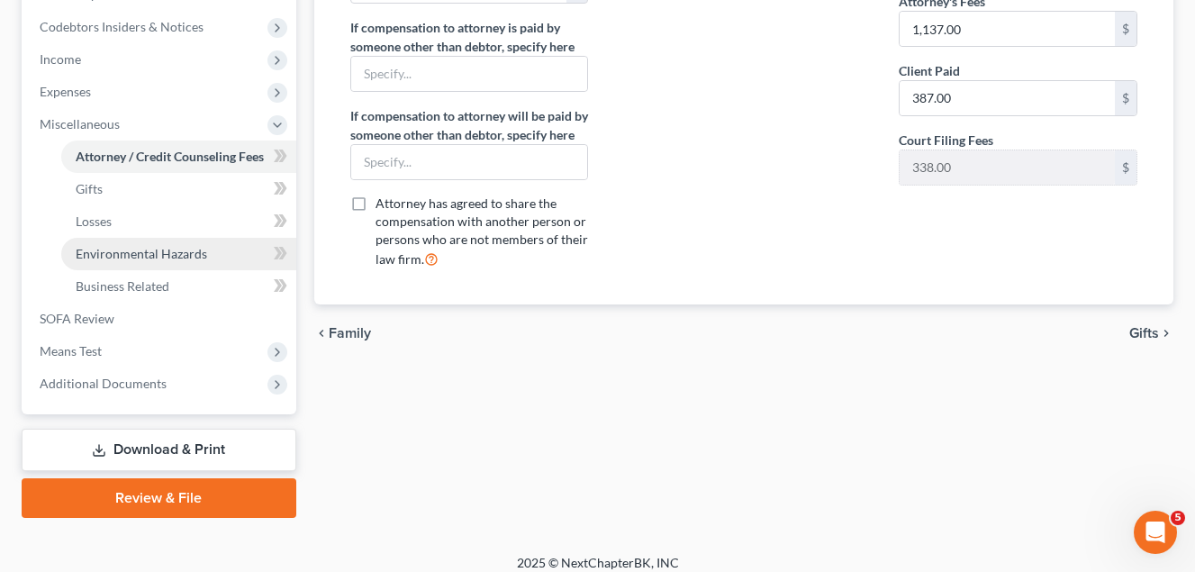
scroll to position [540, 0]
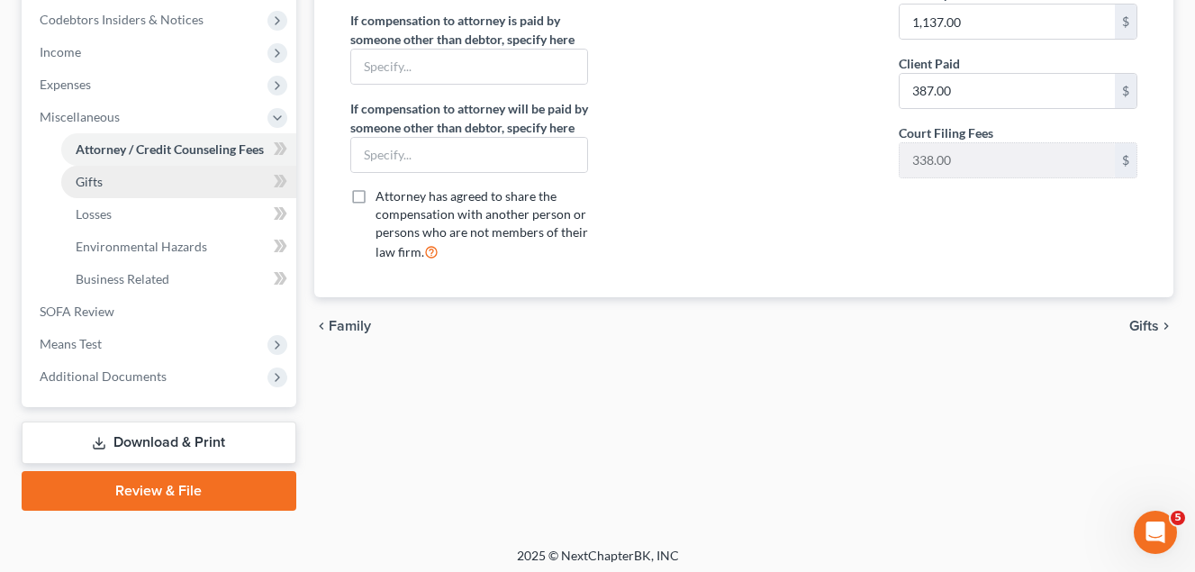
click at [99, 187] on span "Gifts" at bounding box center [89, 181] width 27 height 15
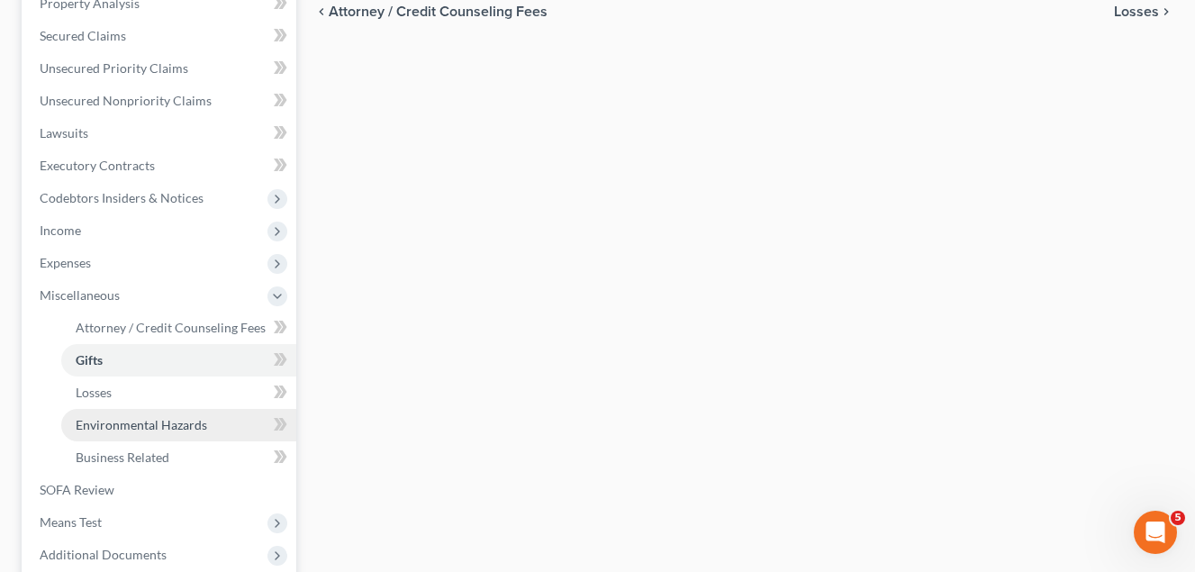
scroll to position [450, 0]
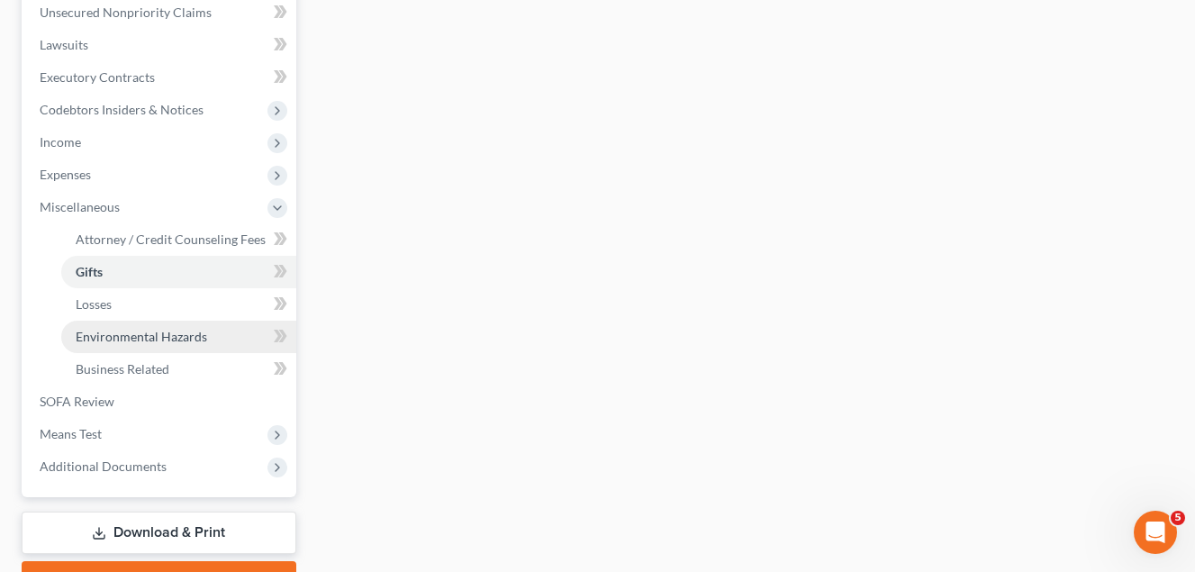
click at [147, 335] on span "Environmental Hazards" at bounding box center [141, 336] width 131 height 15
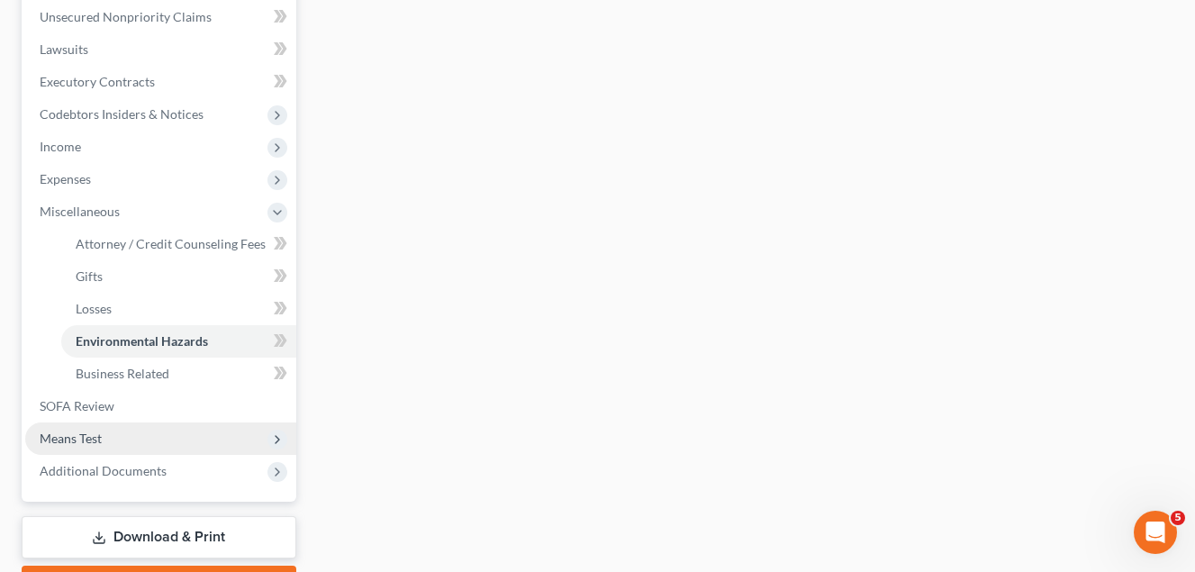
scroll to position [450, 0]
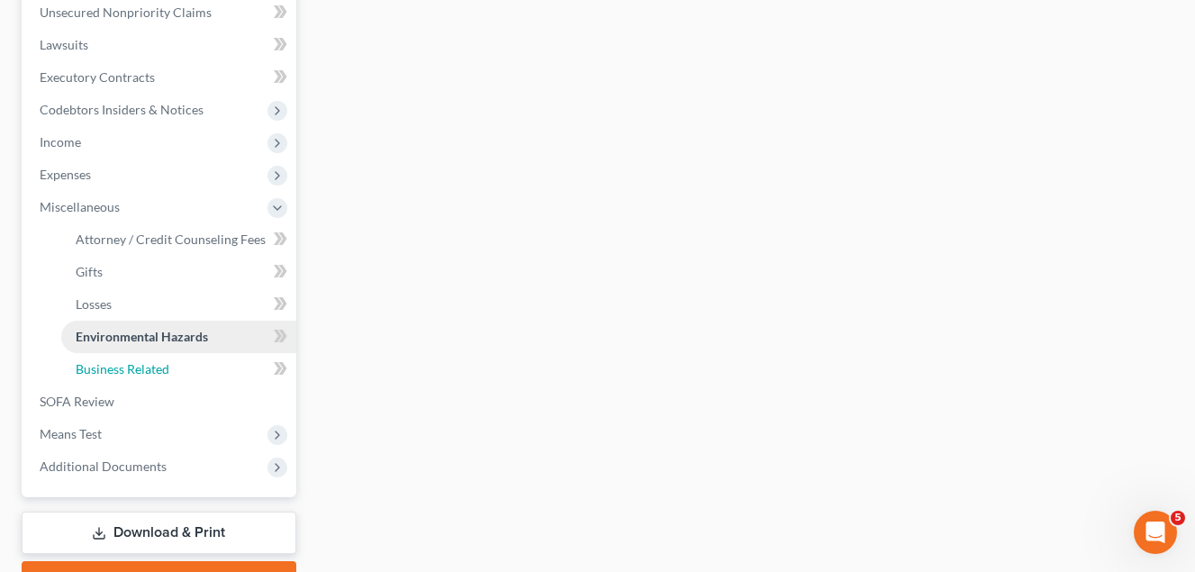
drag, startPoint x: 116, startPoint y: 372, endPoint x: 149, endPoint y: 322, distance: 59.2
click at [116, 371] on span "Business Related" at bounding box center [123, 368] width 94 height 15
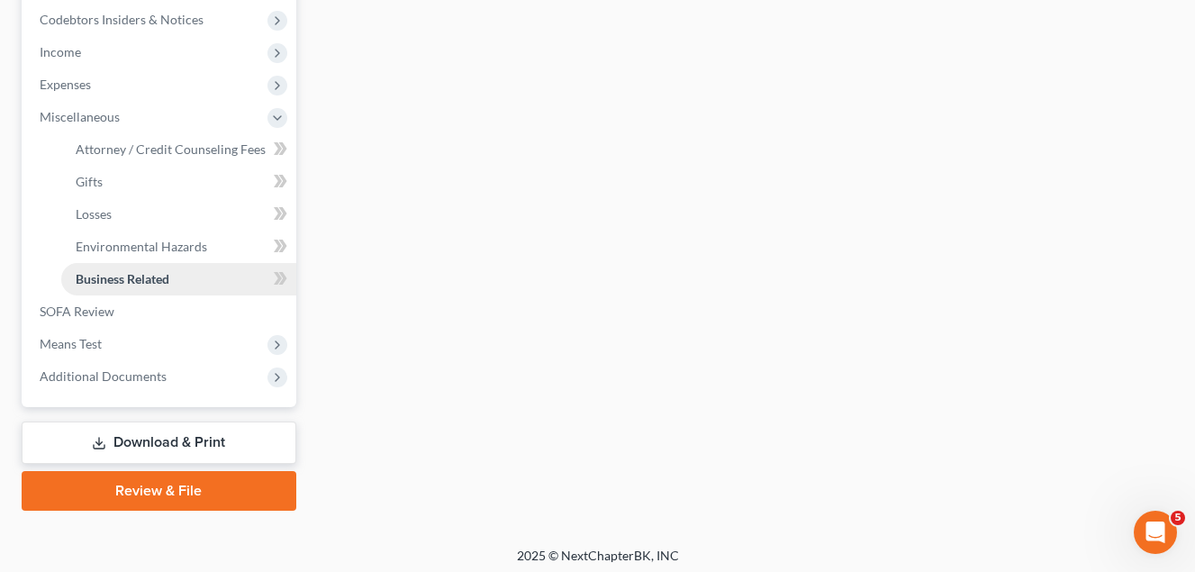
click at [141, 280] on span "Business Related" at bounding box center [123, 278] width 94 height 15
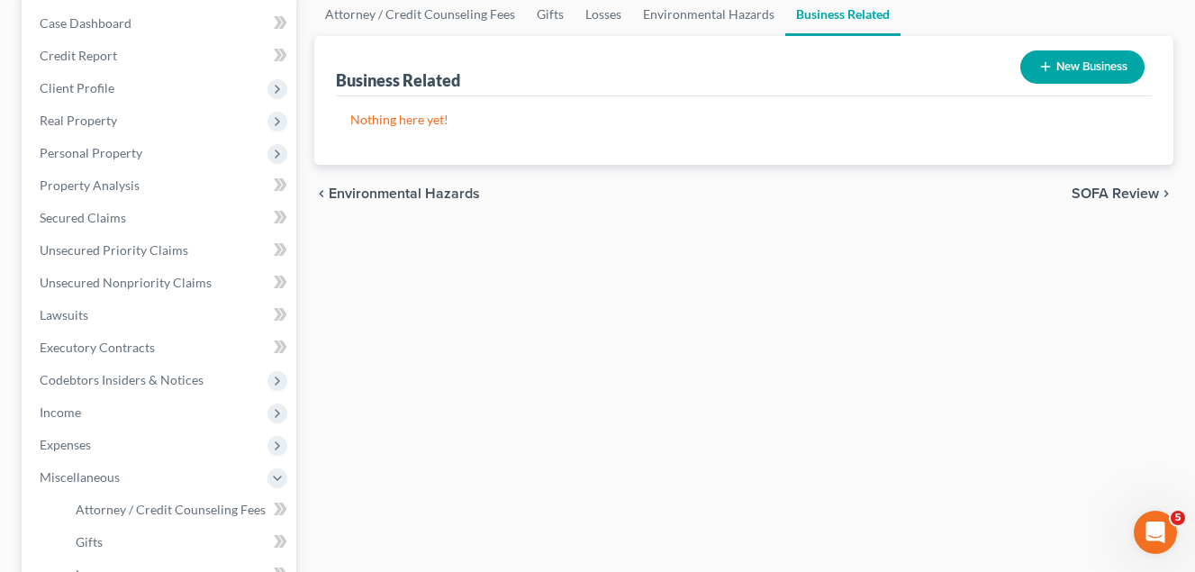
click at [1070, 72] on button "New Business" at bounding box center [1082, 66] width 124 height 33
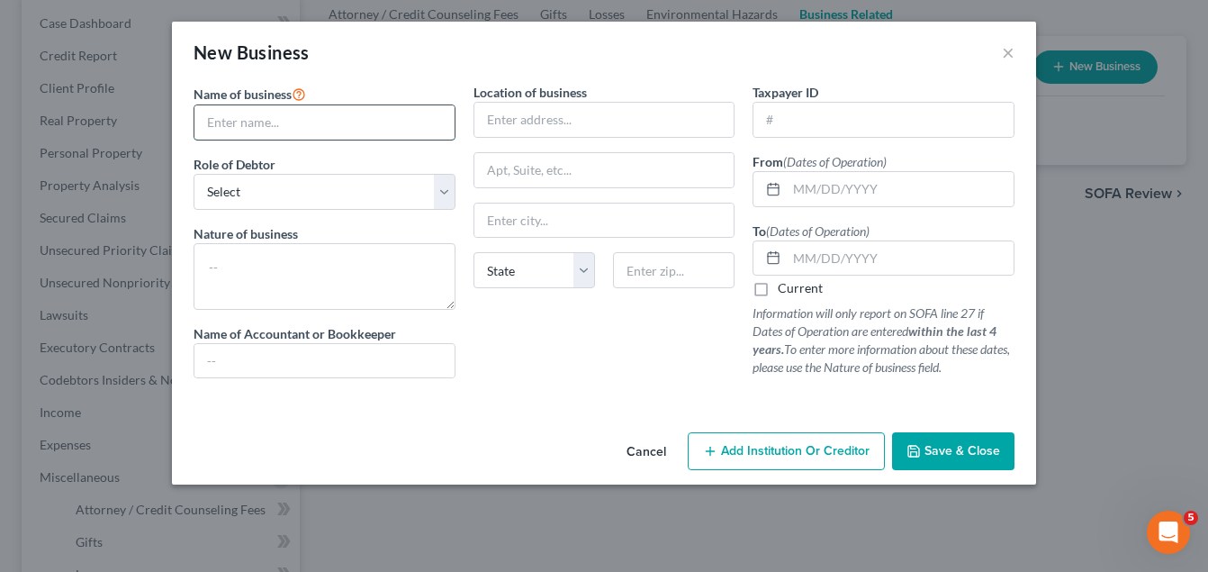
click at [257, 129] on input "text" at bounding box center [324, 122] width 260 height 34
type input "Plucks Transport, LLC"
click at [525, 120] on input "text" at bounding box center [604, 120] width 260 height 34
type input "213 Siesta Key"
click at [617, 407] on div at bounding box center [604, 399] width 839 height 14
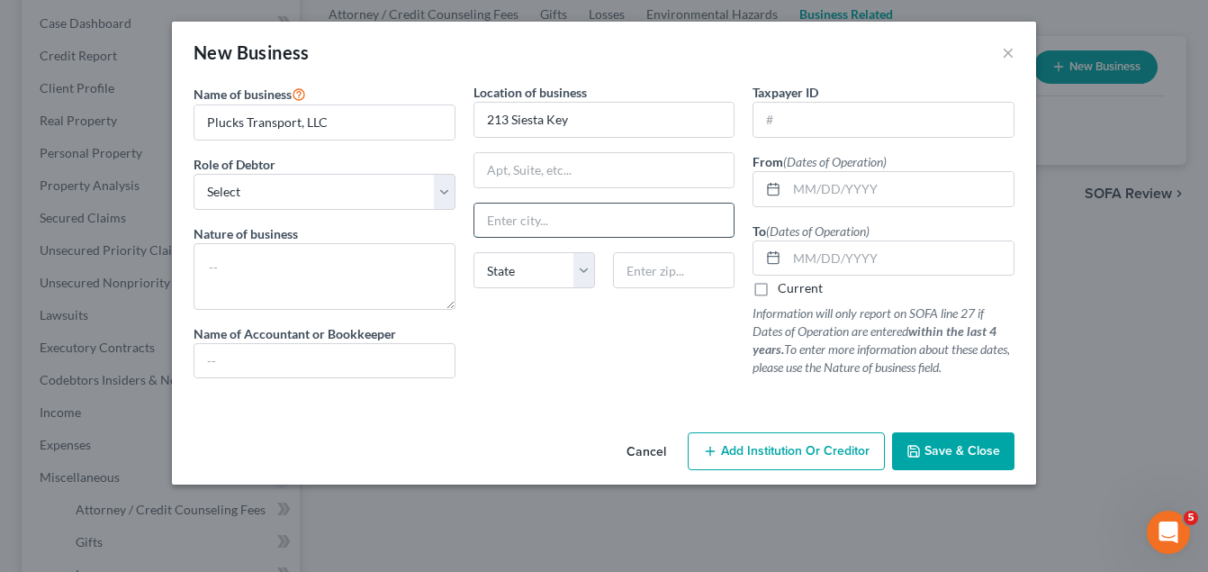
click at [534, 224] on input "text" at bounding box center [604, 220] width 260 height 34
type input "Locust Grove"
drag, startPoint x: 471, startPoint y: 371, endPoint x: 482, endPoint y: 330, distance: 42.2
click at [473, 362] on div "Location of business 213 Siesta Key Locust Grove State AL AK AR AZ CA CO CT DE …" at bounding box center [604, 238] width 280 height 310
click at [582, 268] on select "State AL AK AR AZ CA CO CT DE DC FL GA GU HI ID IL IN IA KS KY LA ME MD MA MI M…" at bounding box center [534, 270] width 122 height 36
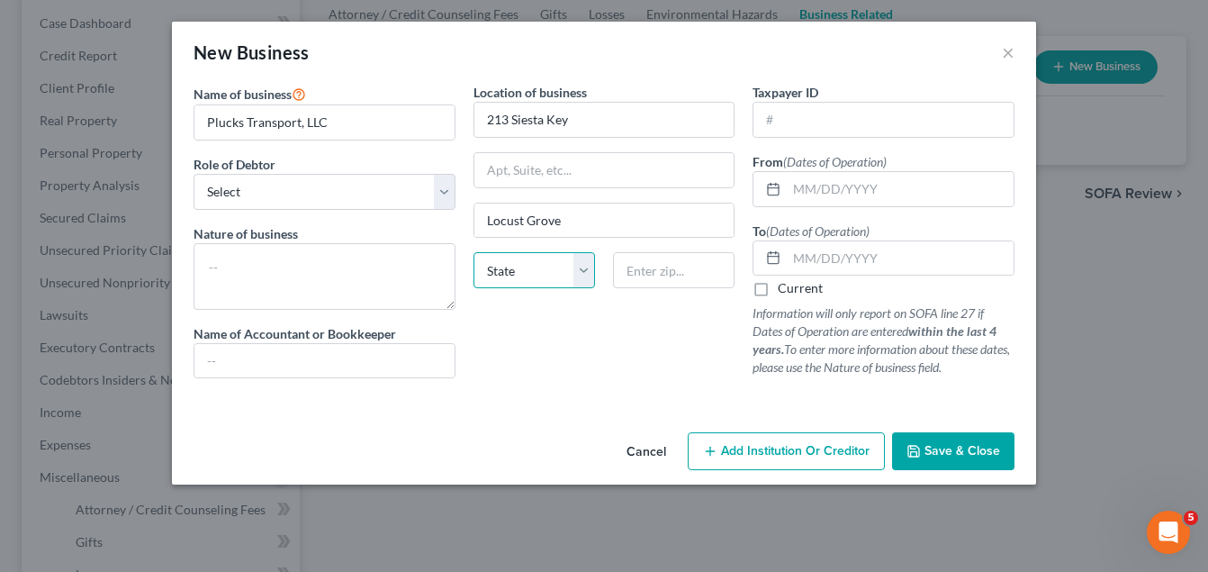
select select "10"
click at [473, 252] on select "State AL AK AR AZ CA CO CT DE DC FL GA GU HI ID IL IN IA KS KY LA ME MD MA MI M…" at bounding box center [534, 270] width 122 height 36
click at [638, 267] on input "text" at bounding box center [674, 270] width 122 height 36
type input "30428"
click at [791, 186] on input "text" at bounding box center [900, 189] width 227 height 34
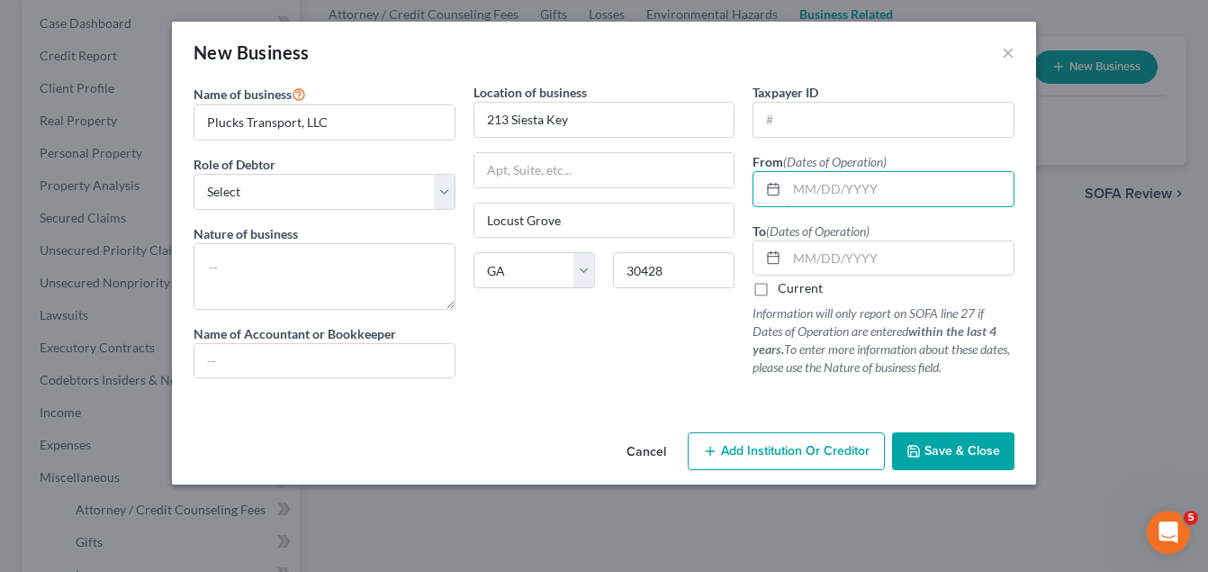
type input "Glenwood"
type input "02/2019"
click at [799, 257] on input "text" at bounding box center [900, 258] width 227 height 34
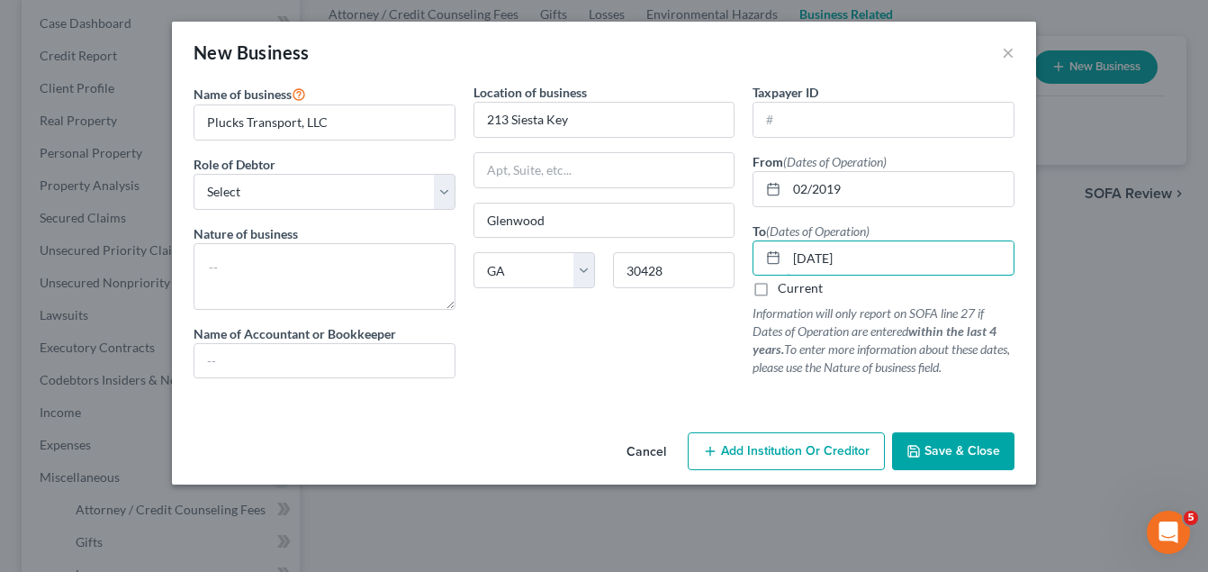
type input "[DATE]"
click at [956, 447] on span "Save & Close" at bounding box center [962, 450] width 76 height 15
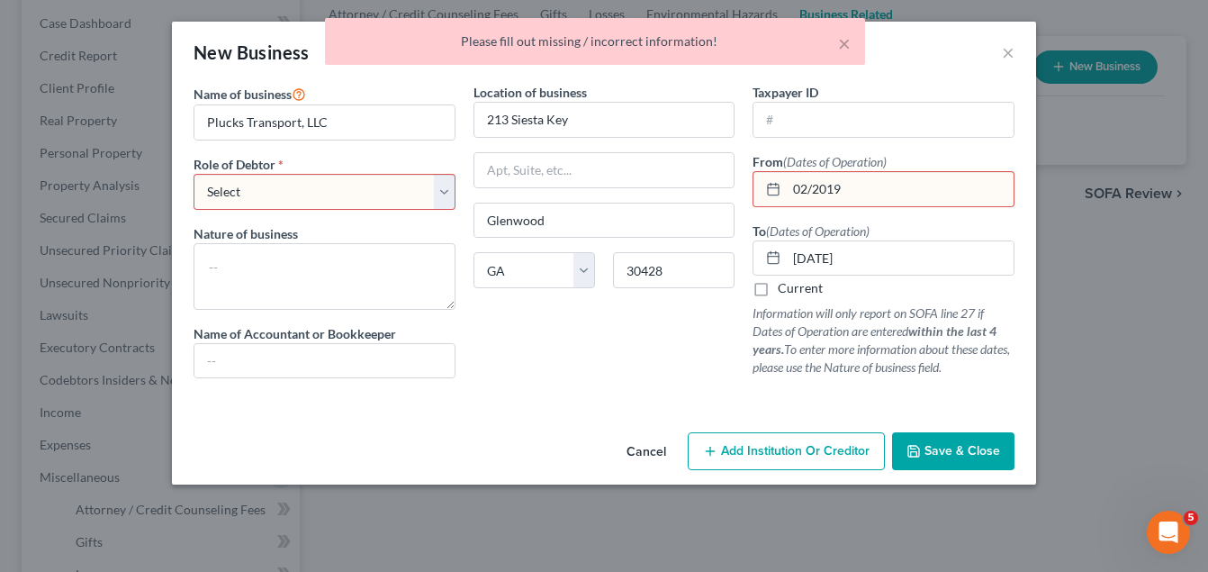
click at [444, 193] on select "Select A member of a limited liability company (LLC) or limited liability partn…" at bounding box center [325, 192] width 262 height 36
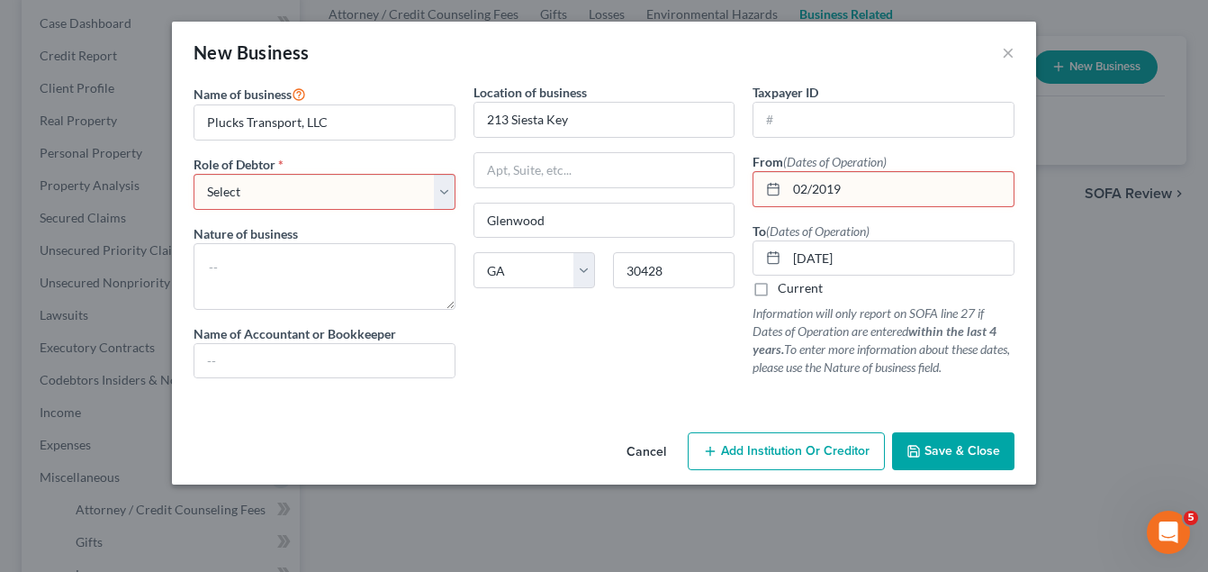
select select "member"
click at [194, 174] on select "Select A member of a limited liability company (LLC) or limited liability partn…" at bounding box center [325, 192] width 262 height 36
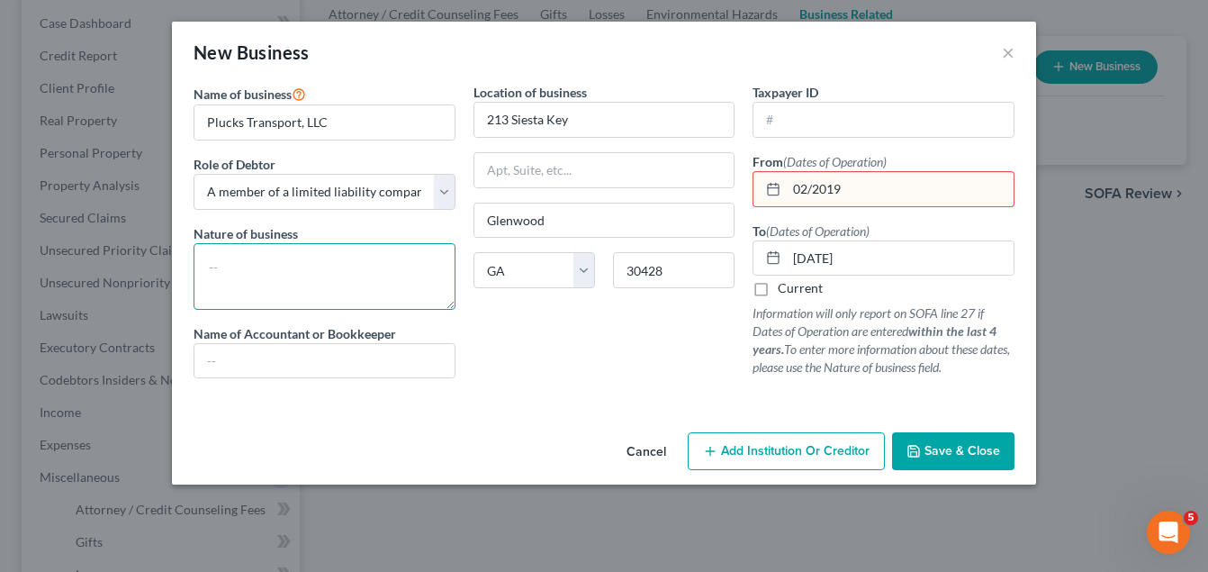
click at [266, 266] on textarea at bounding box center [325, 276] width 262 height 67
type textarea "T"
type textarea "Truck Driver"
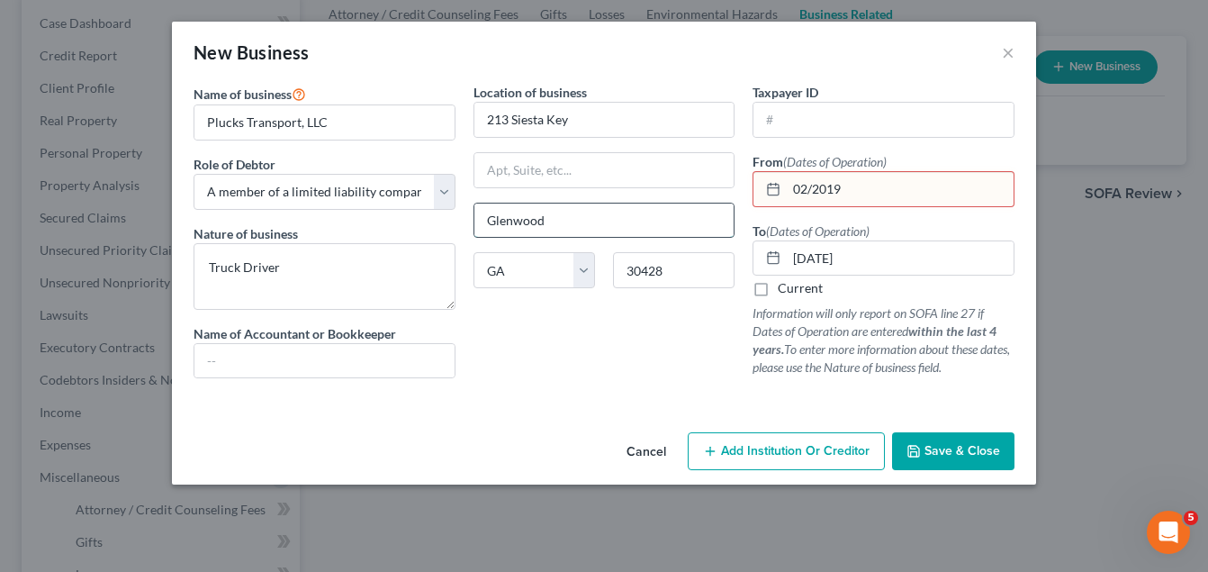
click at [554, 228] on input "Glenwood" at bounding box center [604, 220] width 260 height 34
type input "G"
type input "Locust Grove"
click at [497, 439] on div "Cancel Add Institution Or Creditor Save & Close" at bounding box center [604, 454] width 864 height 59
click at [971, 451] on span "Save & Close" at bounding box center [962, 450] width 76 height 15
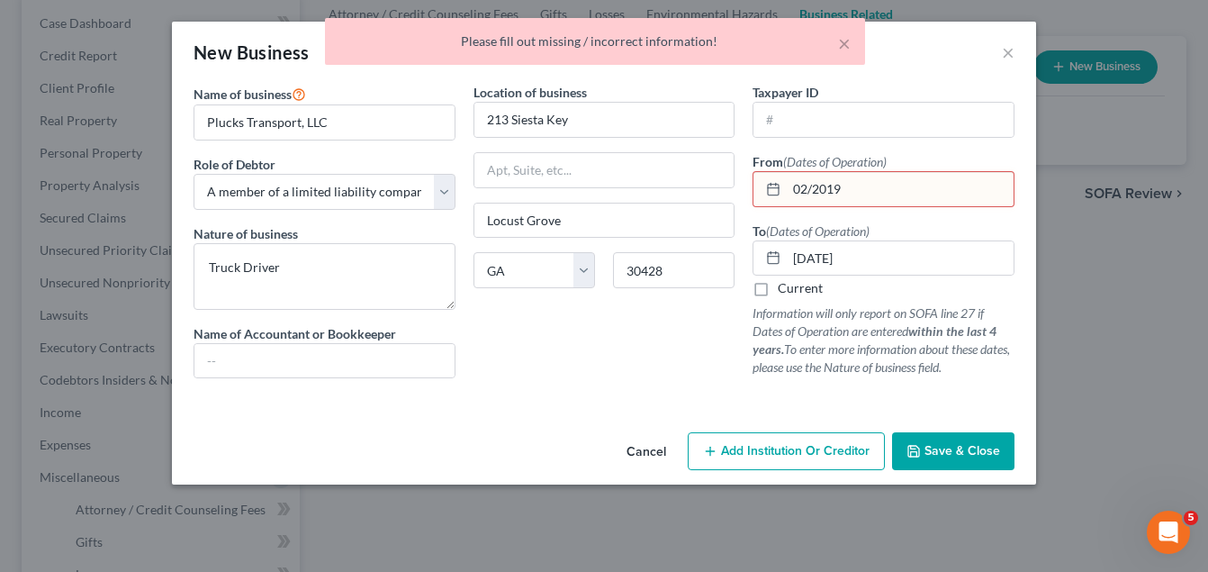
click at [809, 190] on input "02/2019" at bounding box center [900, 189] width 227 height 34
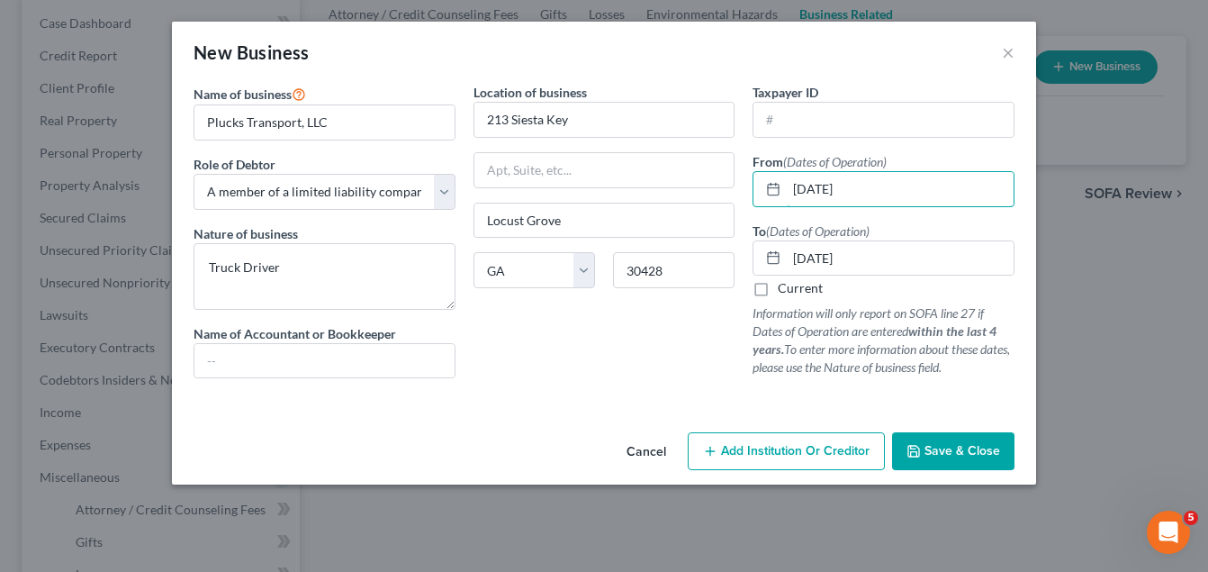
type input "[DATE]"
click at [961, 455] on span "Save & Close" at bounding box center [962, 450] width 76 height 15
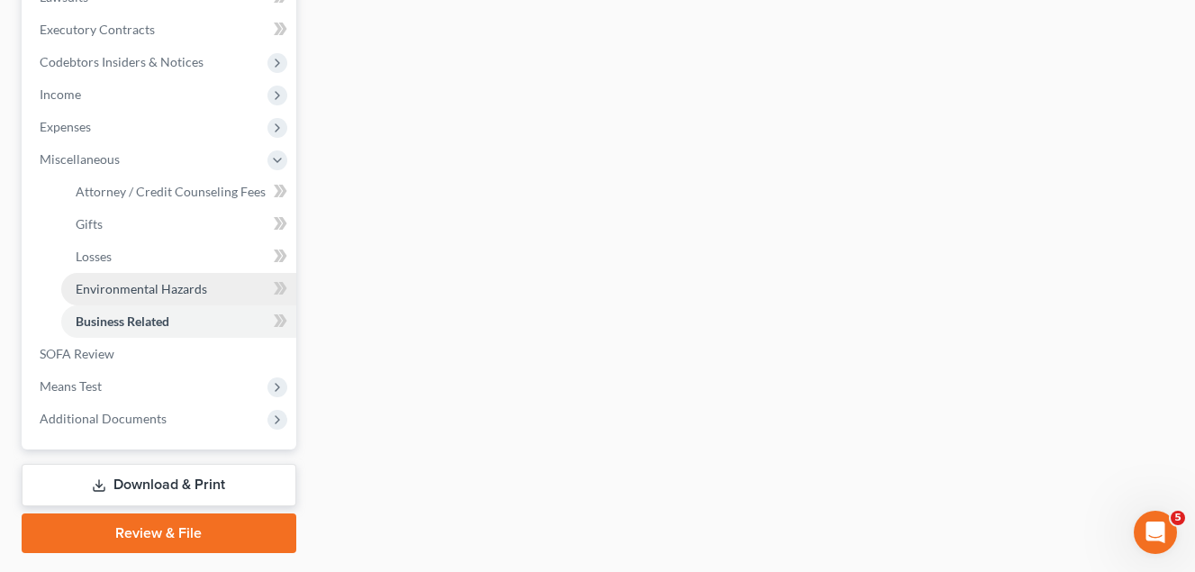
scroll to position [540, 0]
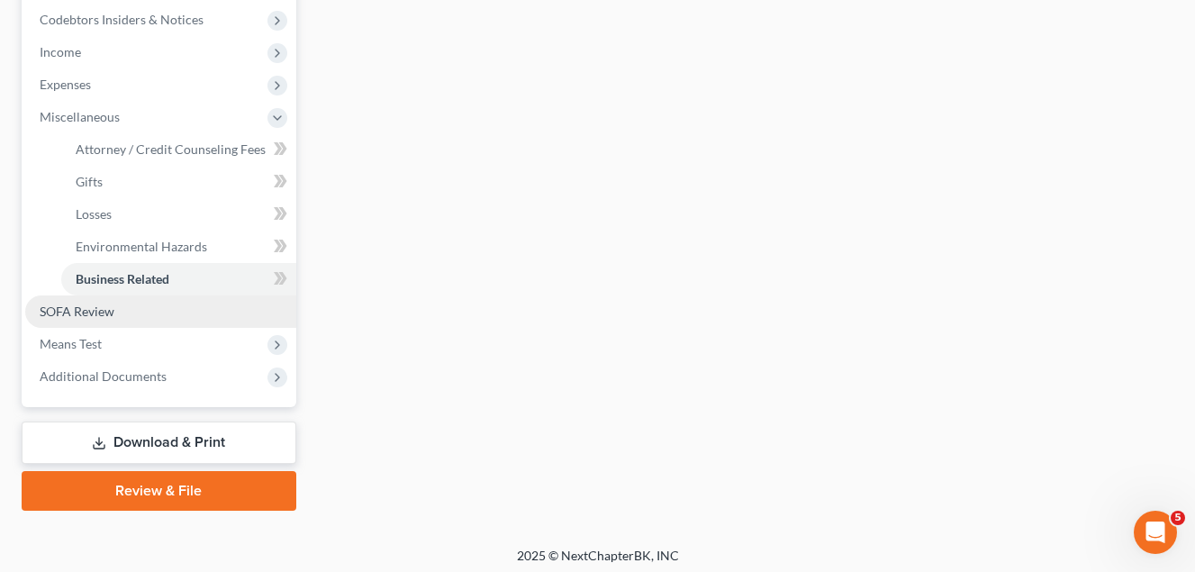
click at [92, 311] on span "SOFA Review" at bounding box center [77, 310] width 75 height 15
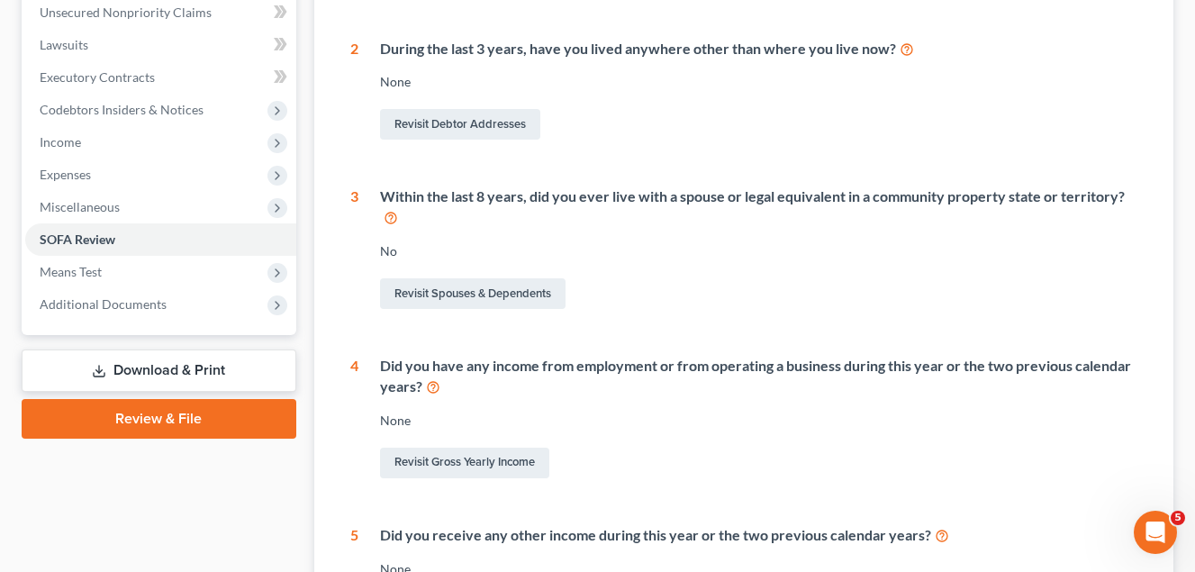
scroll to position [540, 0]
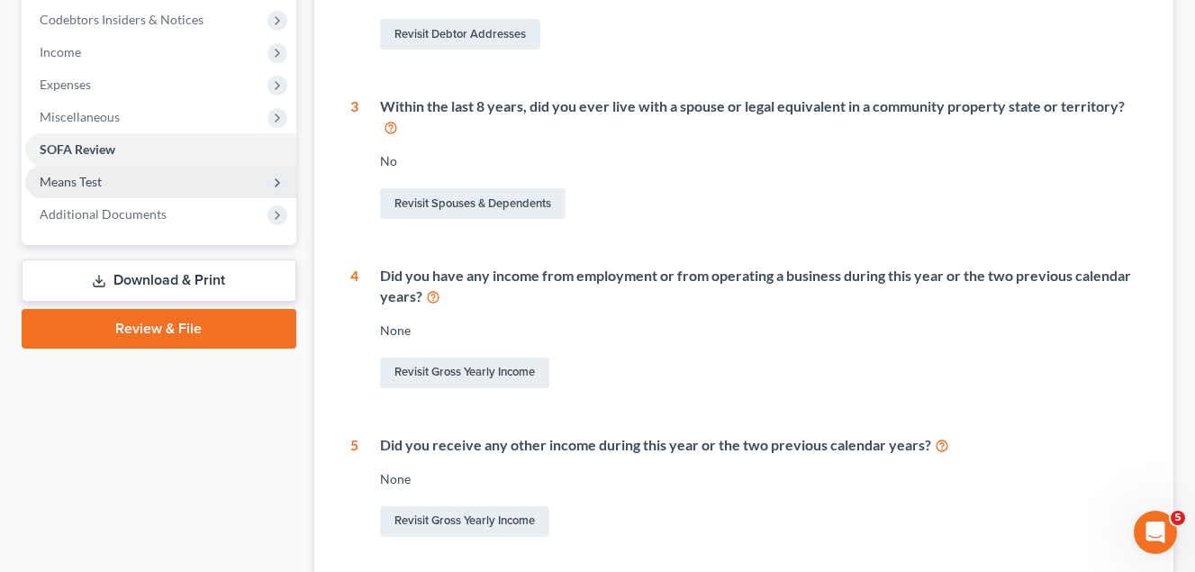
click at [67, 185] on span "Means Test" at bounding box center [71, 181] width 62 height 15
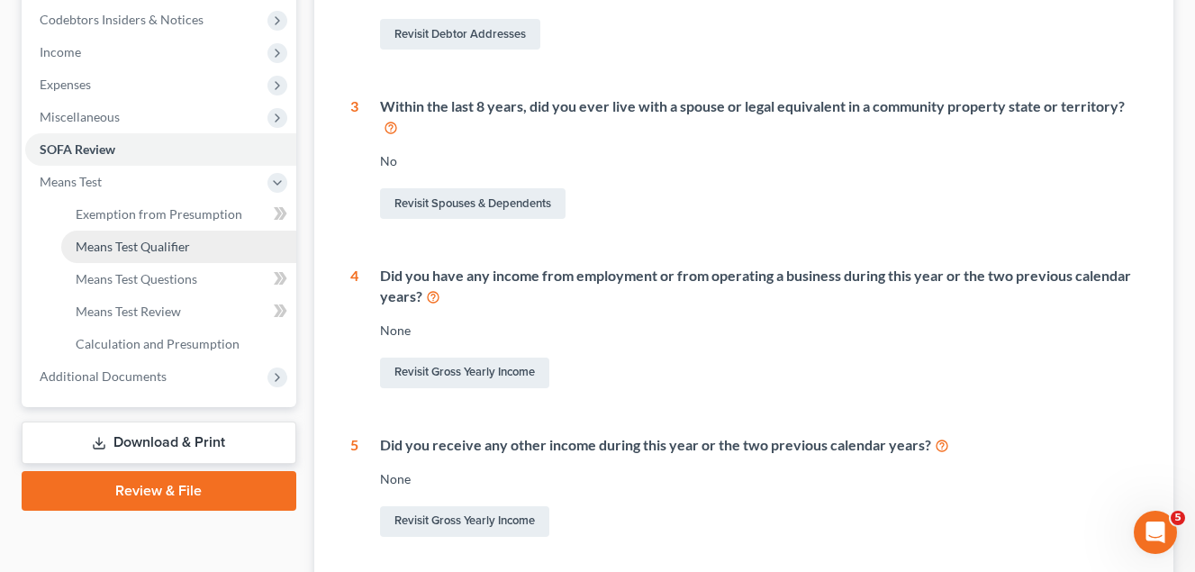
click at [170, 240] on span "Means Test Qualifier" at bounding box center [133, 246] width 114 height 15
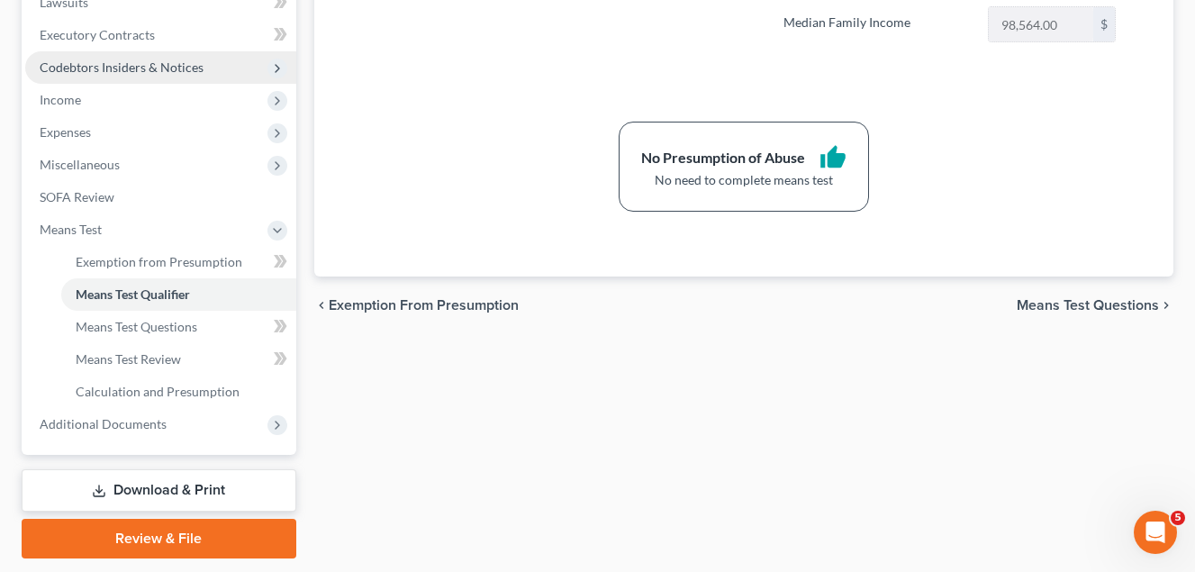
scroll to position [540, 0]
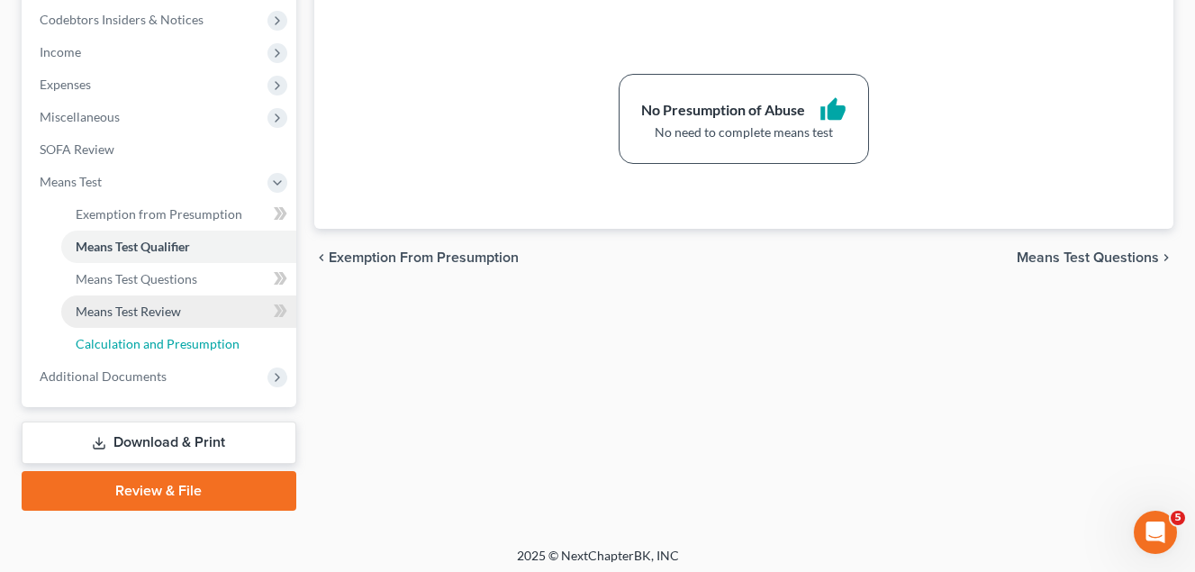
drag, startPoint x: 188, startPoint y: 342, endPoint x: 189, endPoint y: 323, distance: 18.9
click at [190, 339] on span "Calculation and Presumption" at bounding box center [158, 343] width 164 height 15
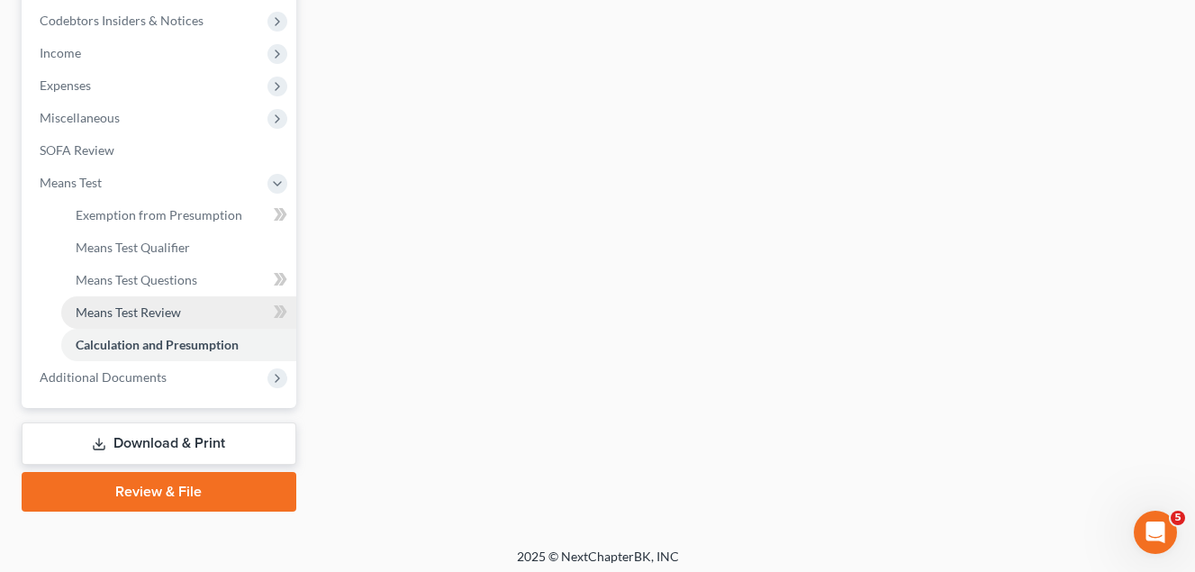
scroll to position [540, 0]
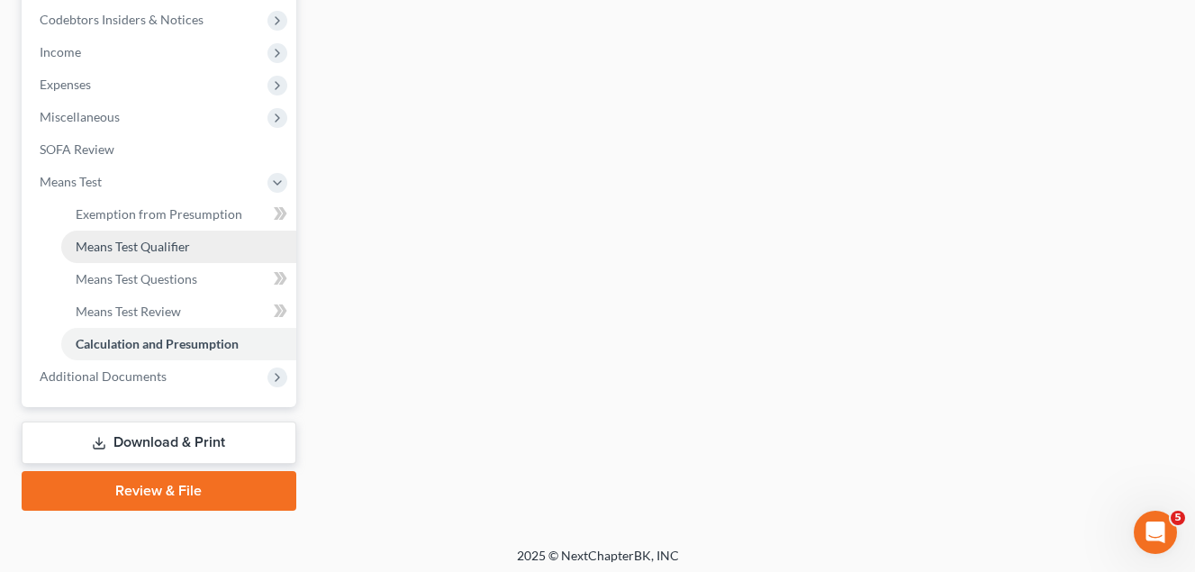
click at [168, 240] on span "Means Test Qualifier" at bounding box center [133, 246] width 114 height 15
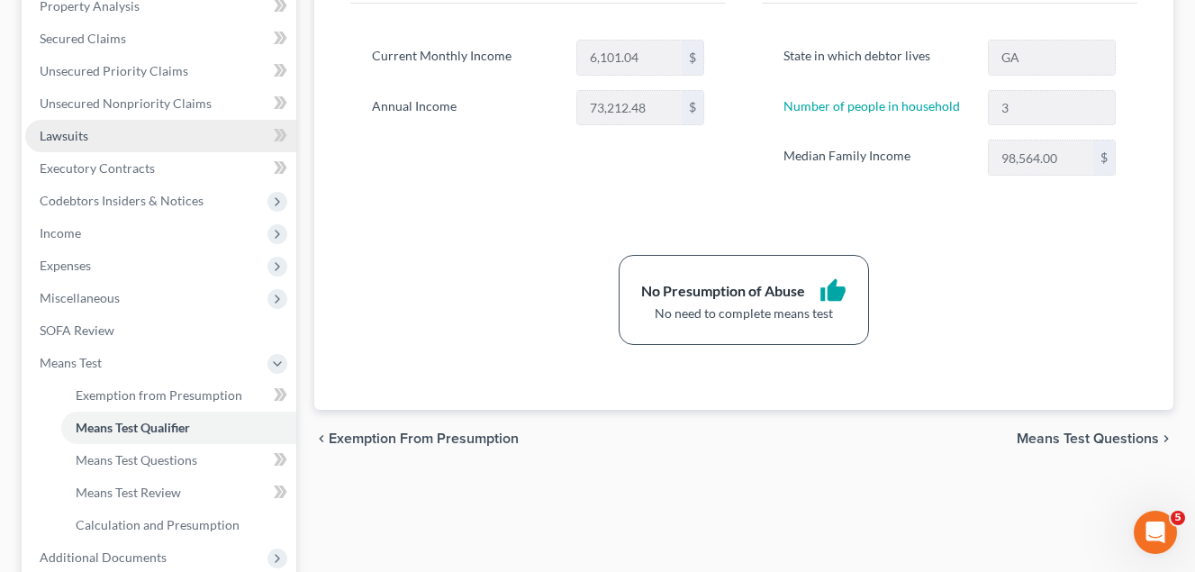
scroll to position [360, 0]
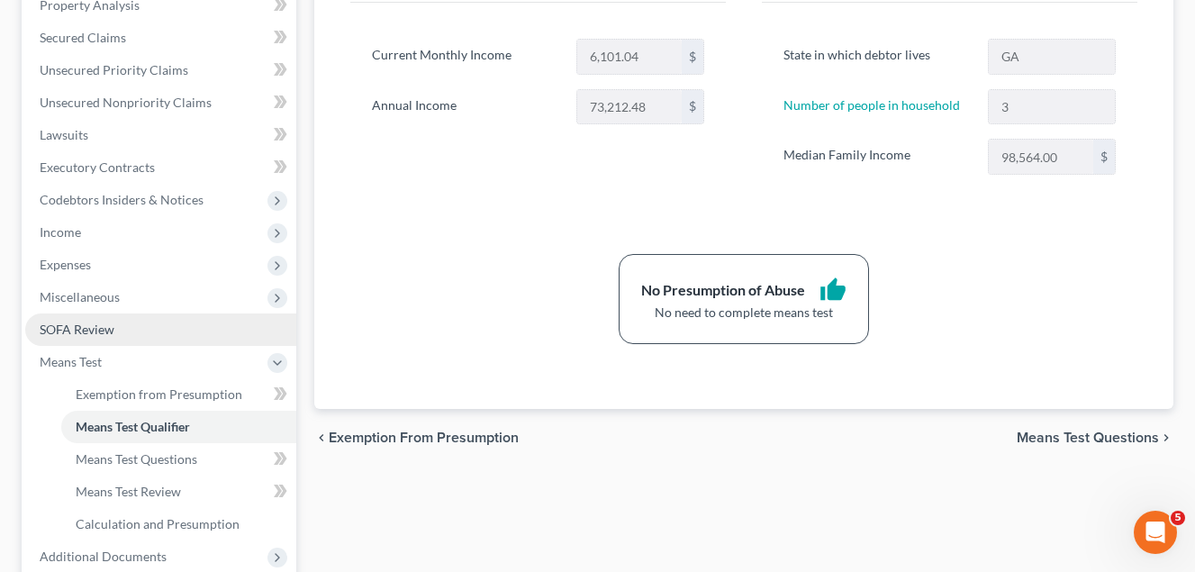
click at [96, 326] on span "SOFA Review" at bounding box center [77, 328] width 75 height 15
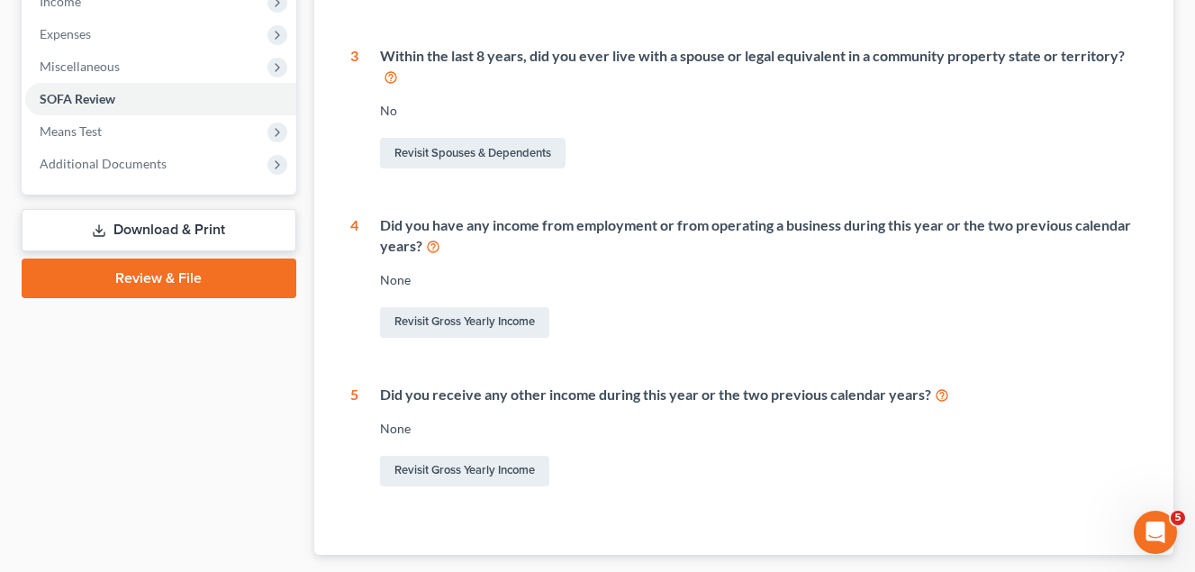
scroll to position [699, 0]
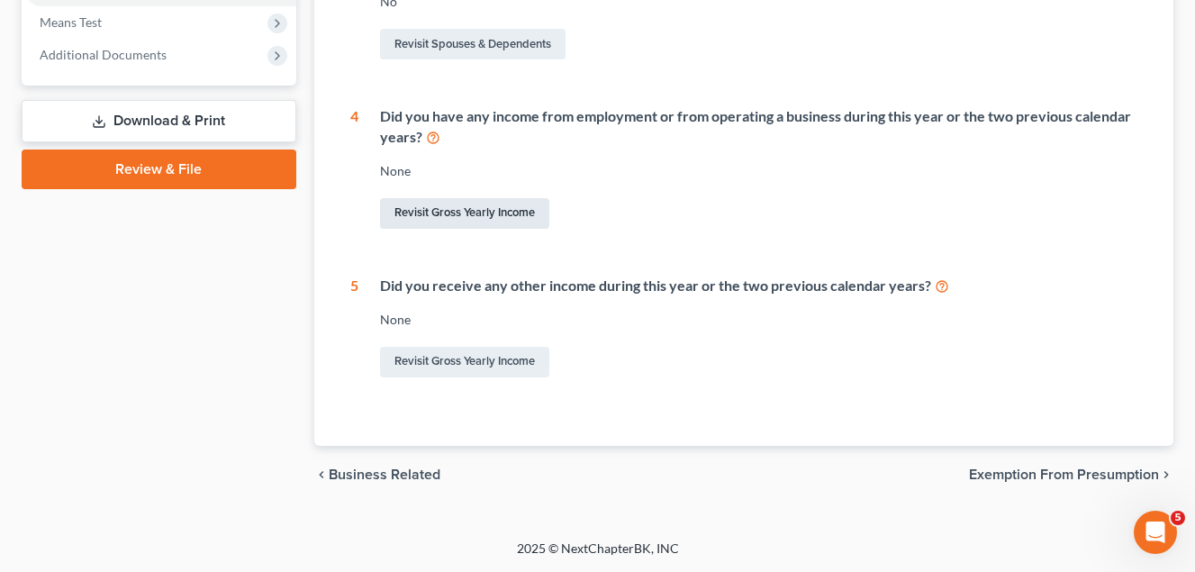
drag, startPoint x: 472, startPoint y: 209, endPoint x: 547, endPoint y: 221, distance: 76.5
click at [472, 208] on link "Revisit Gross Yearly Income" at bounding box center [464, 213] width 169 height 31
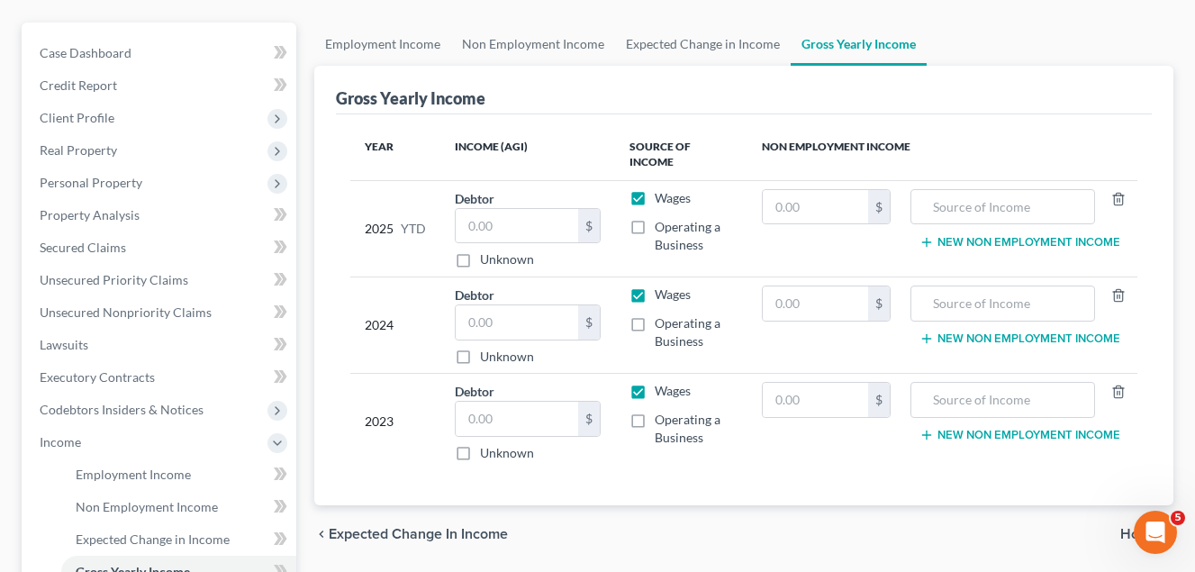
scroll to position [180, 0]
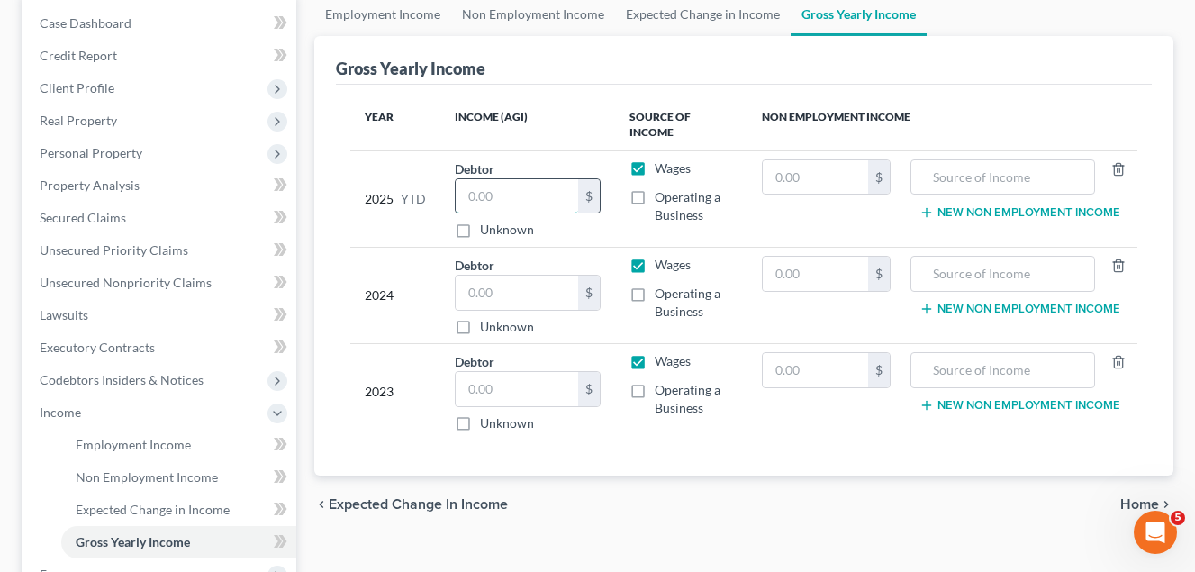
click at [487, 188] on input "text" at bounding box center [516, 196] width 122 height 34
type input "51,772.82"
click at [671, 469] on div "Year Income (AGI) Source of Income Non Employment Income 2025 YTD Debtor 51,772…" at bounding box center [744, 281] width 816 height 392
click at [479, 286] on input "text" at bounding box center [516, 292] width 122 height 34
type input "129,150.00"
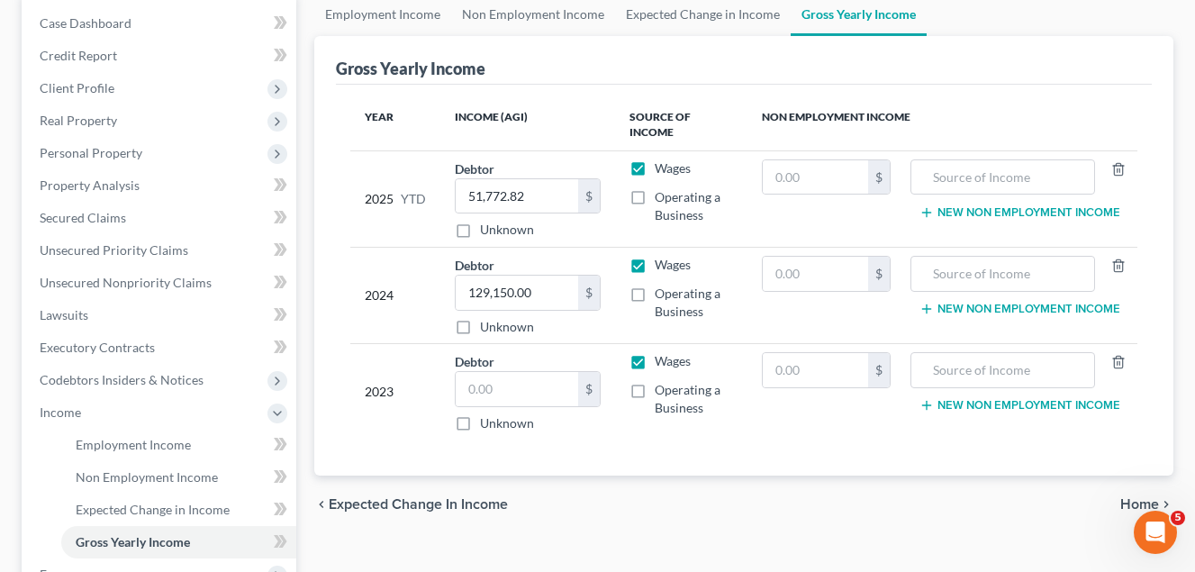
click at [654, 293] on label "Operating a Business" at bounding box center [693, 302] width 78 height 36
click at [662, 293] on input "Operating a Business" at bounding box center [668, 290] width 12 height 12
checkbox input "true"
click at [654, 261] on label "Wages" at bounding box center [672, 265] width 36 height 18
click at [662, 261] on input "Wages" at bounding box center [668, 262] width 12 height 12
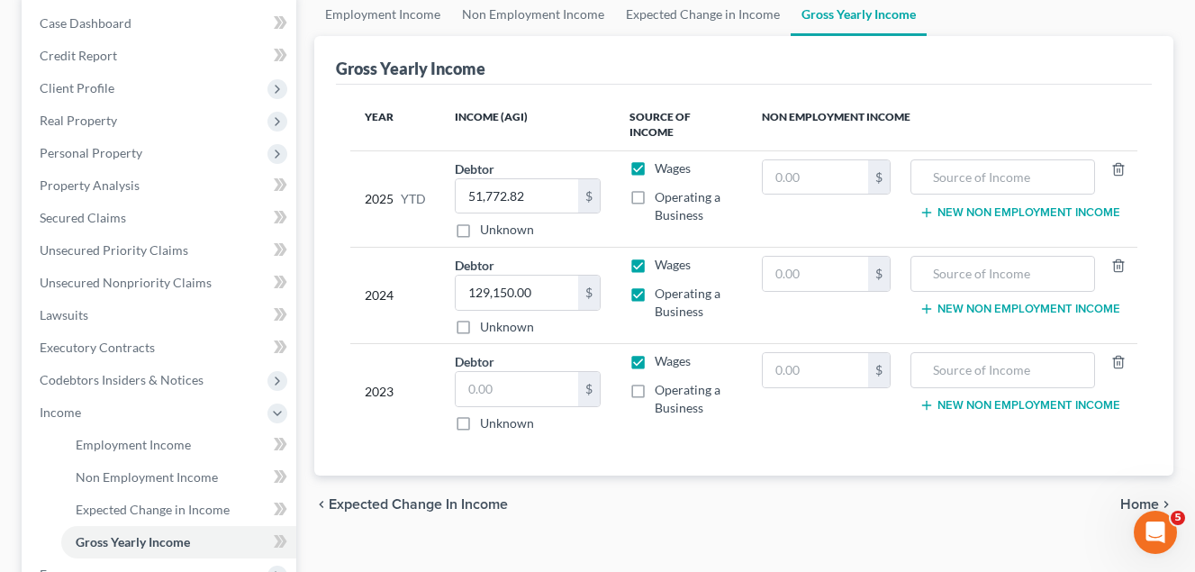
checkbox input "false"
click at [537, 296] on input "129,150.00" at bounding box center [516, 292] width 122 height 34
click at [795, 275] on input "text" at bounding box center [814, 274] width 105 height 34
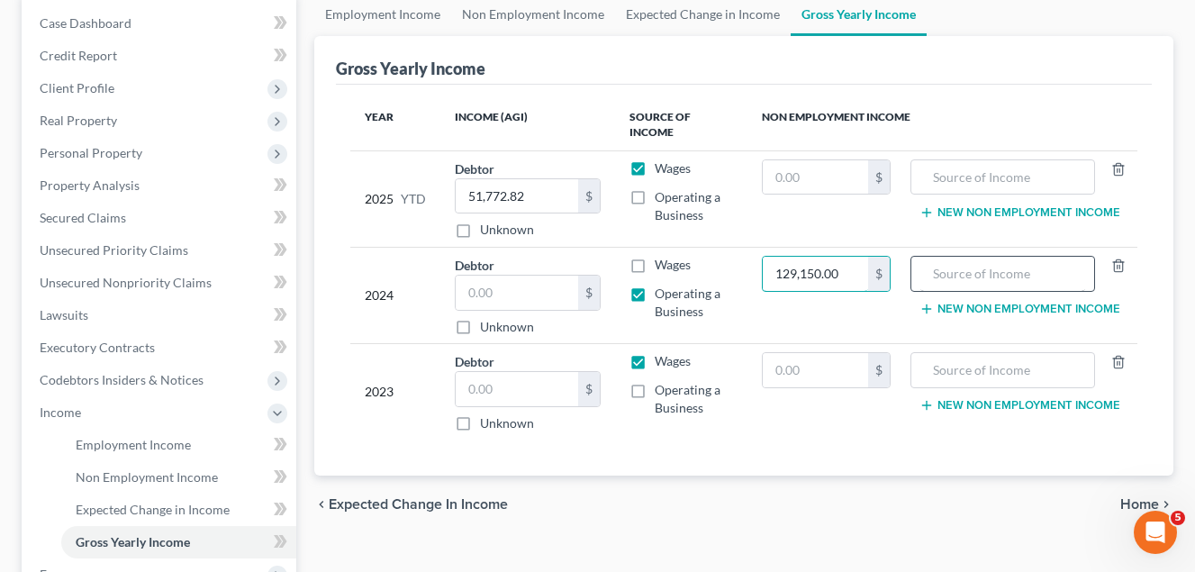
type input "129,150.00"
click at [954, 276] on input "text" at bounding box center [1002, 274] width 165 height 34
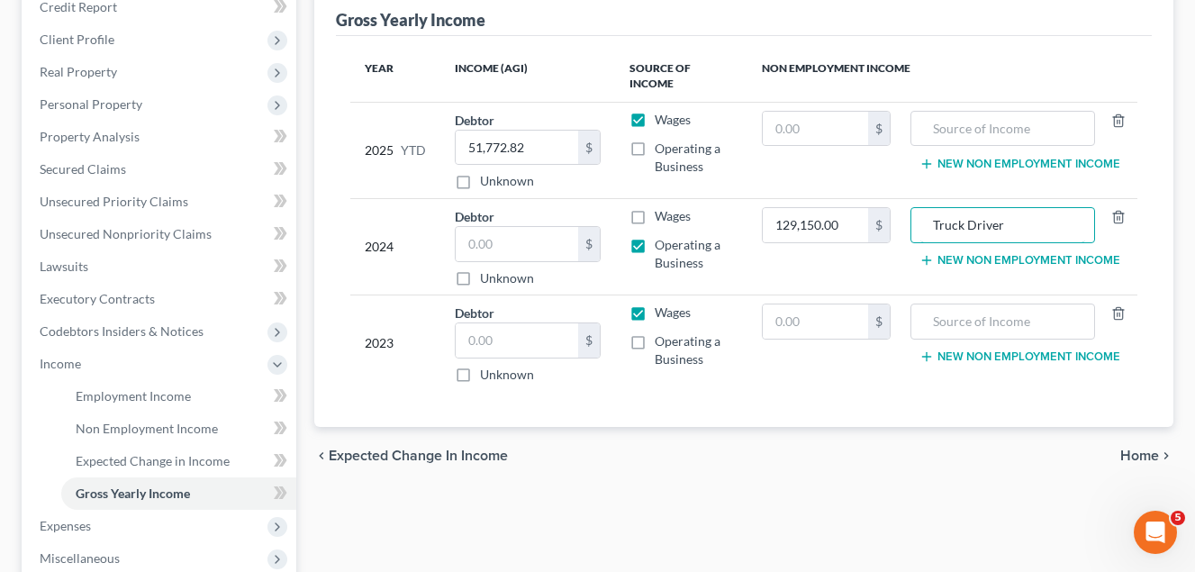
scroll to position [270, 0]
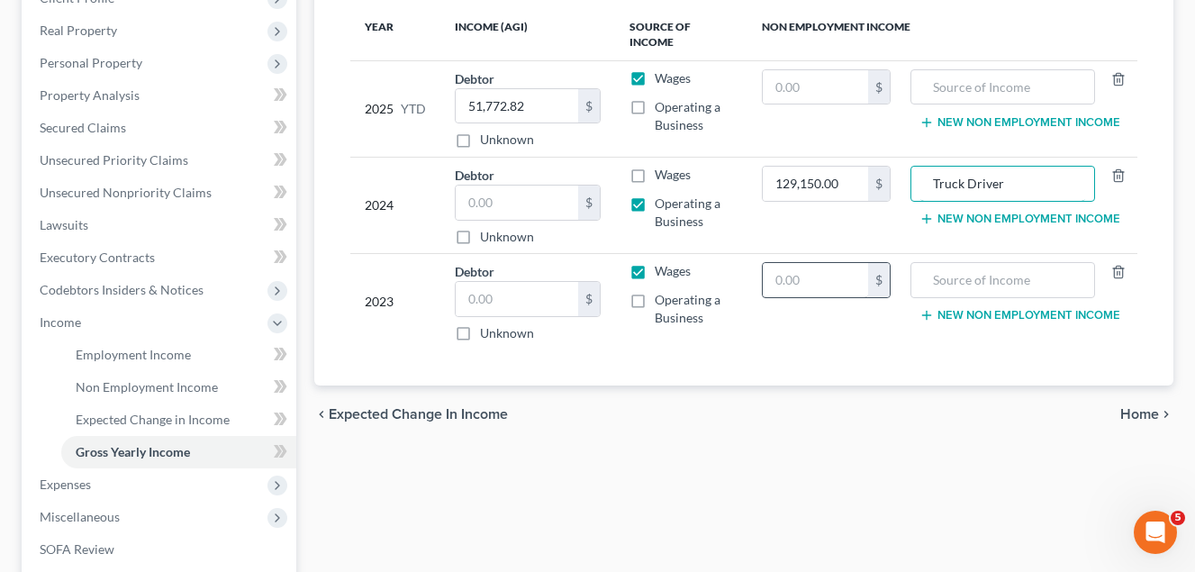
type input "Truck Driver"
click at [788, 287] on input "text" at bounding box center [814, 280] width 105 height 34
click at [654, 302] on label "Operating a Business" at bounding box center [693, 309] width 78 height 36
click at [662, 302] on input "Operating a Business" at bounding box center [668, 297] width 12 height 12
checkbox input "true"
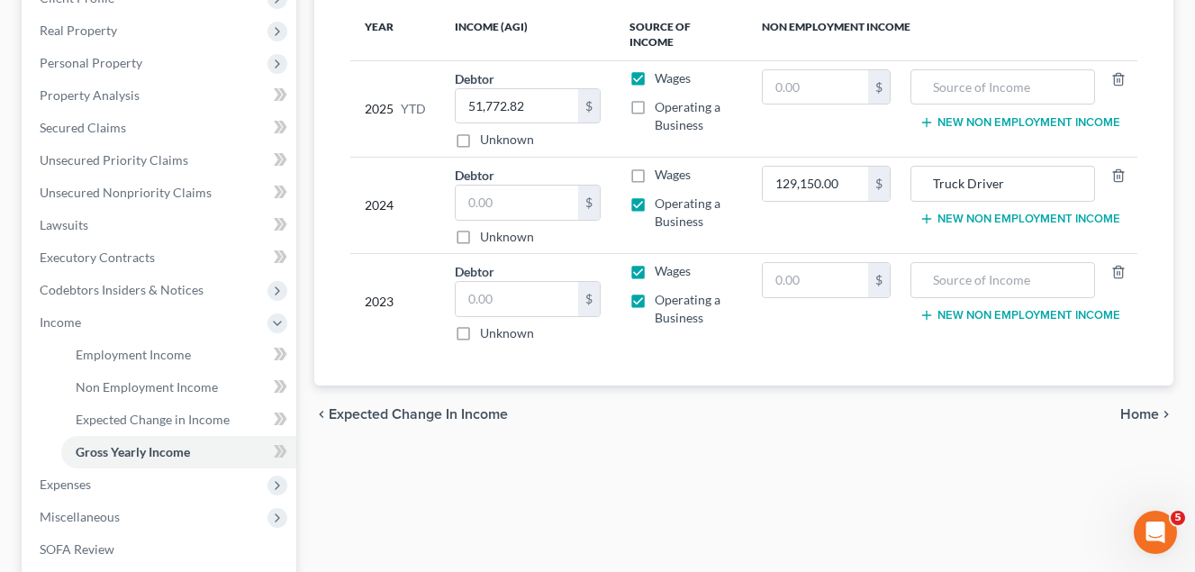
click at [654, 277] on label "Wages" at bounding box center [672, 271] width 36 height 18
click at [662, 274] on input "Wages" at bounding box center [668, 268] width 12 height 12
checkbox input "false"
click at [787, 282] on input "text" at bounding box center [814, 280] width 105 height 34
type input "200,000.00"
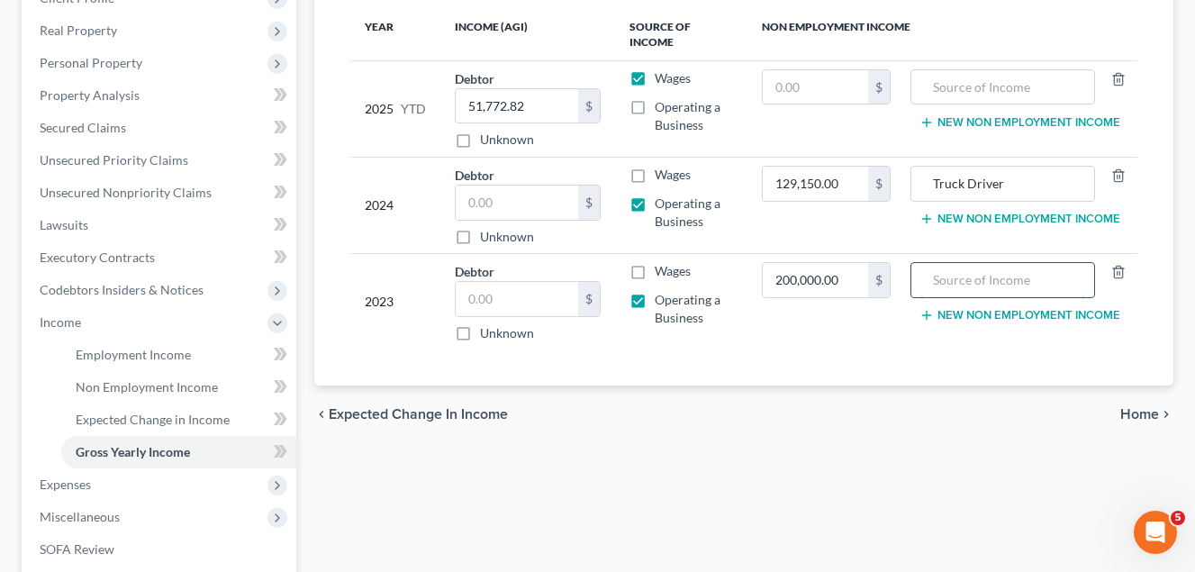
click at [955, 287] on input "text" at bounding box center [1002, 280] width 165 height 34
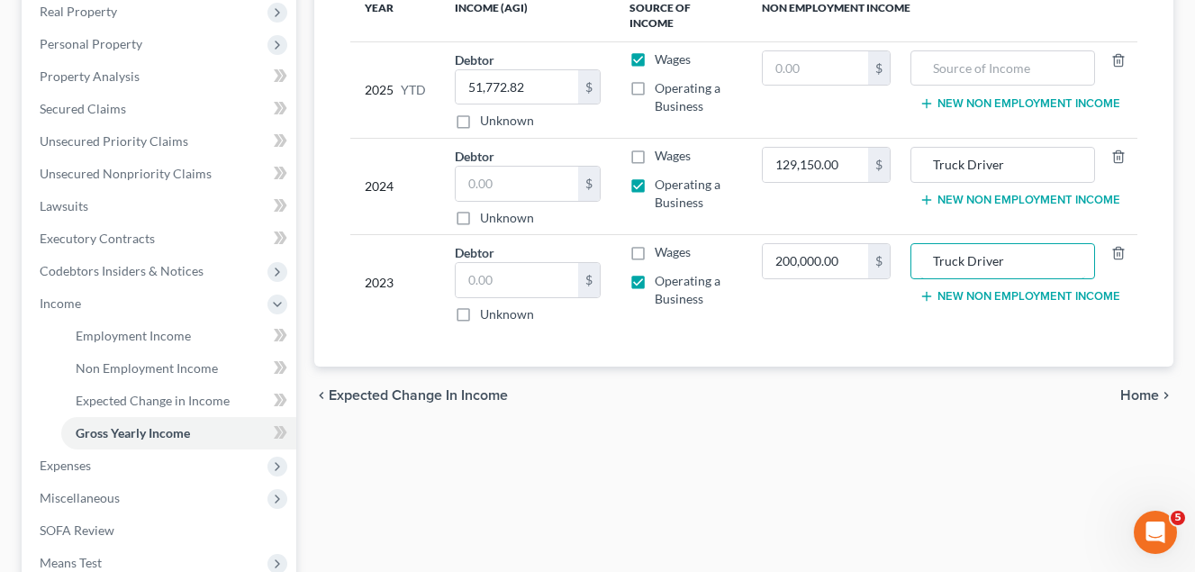
scroll to position [450, 0]
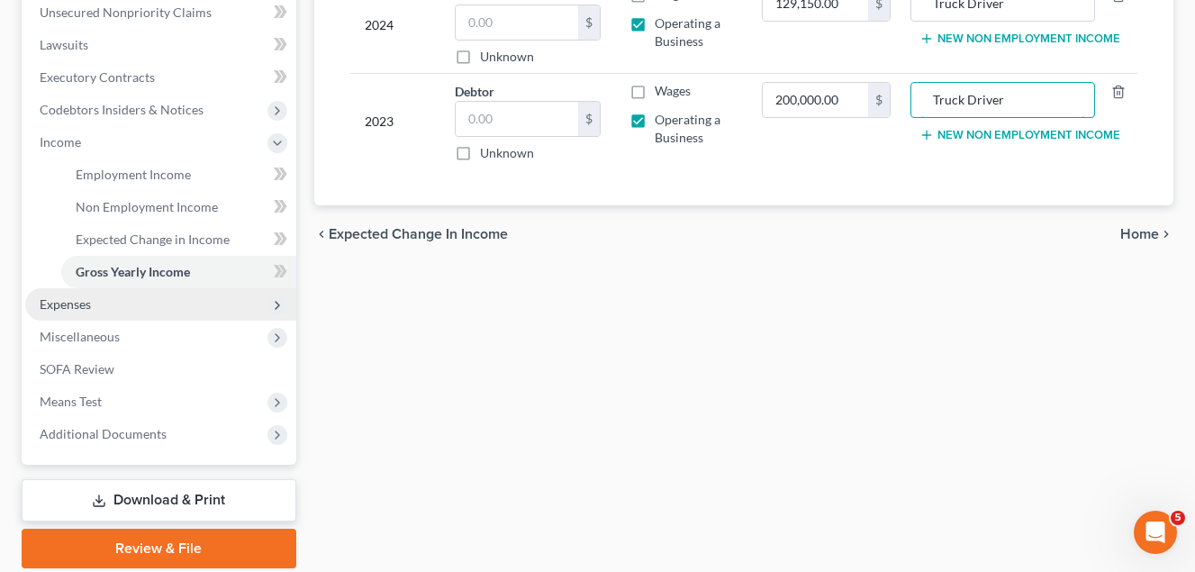
type input "Truck Driver"
click at [79, 304] on span "Expenses" at bounding box center [65, 303] width 51 height 15
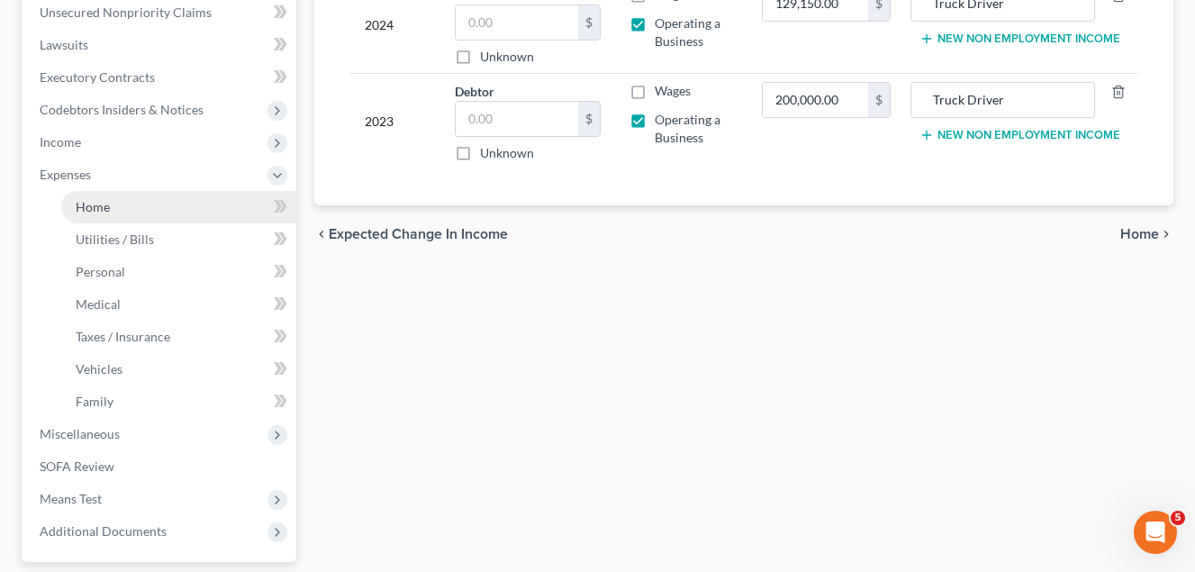
click at [98, 210] on span "Home" at bounding box center [93, 206] width 34 height 15
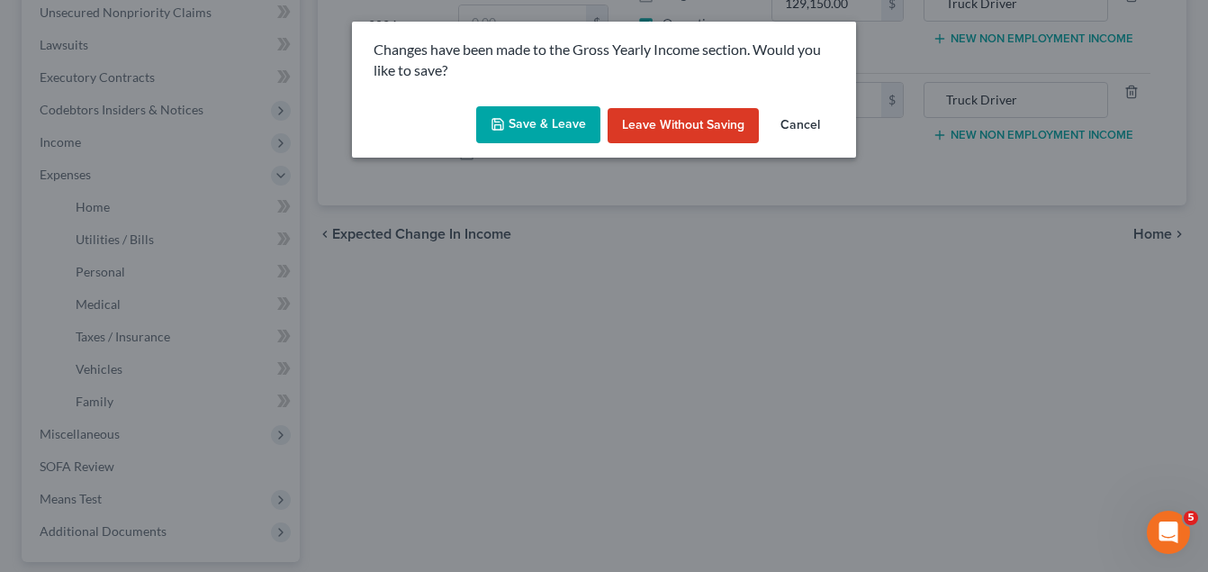
click at [547, 118] on button "Save & Leave" at bounding box center [538, 125] width 124 height 38
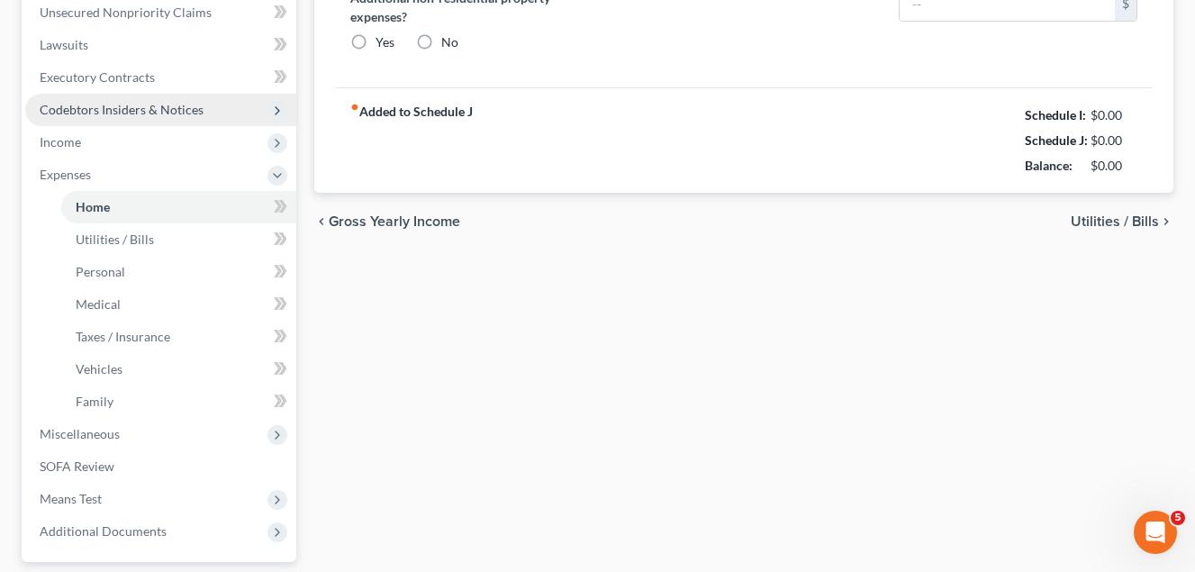
type input "2,200.00"
type input "0.00"
radio input "true"
type input "15.00"
type input "0.00"
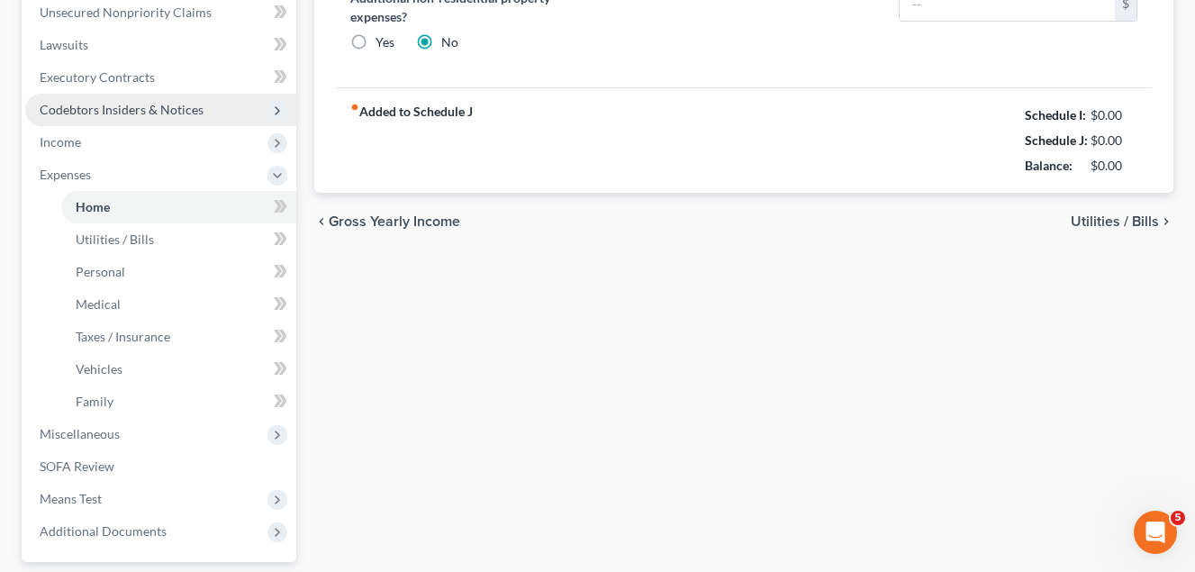
type input "0.00"
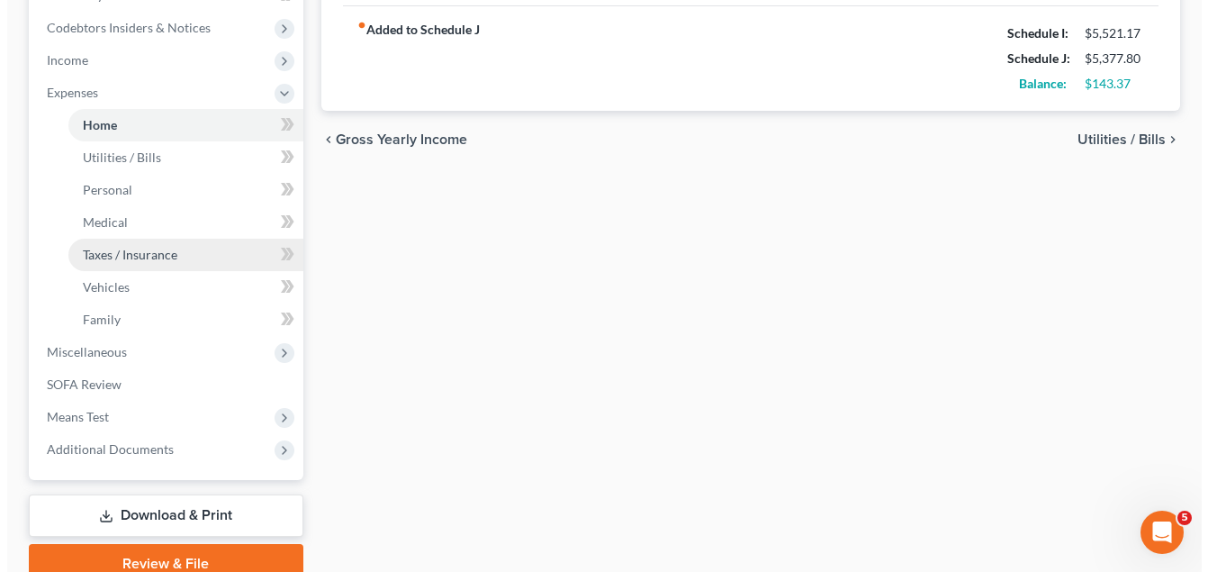
scroll to position [540, 0]
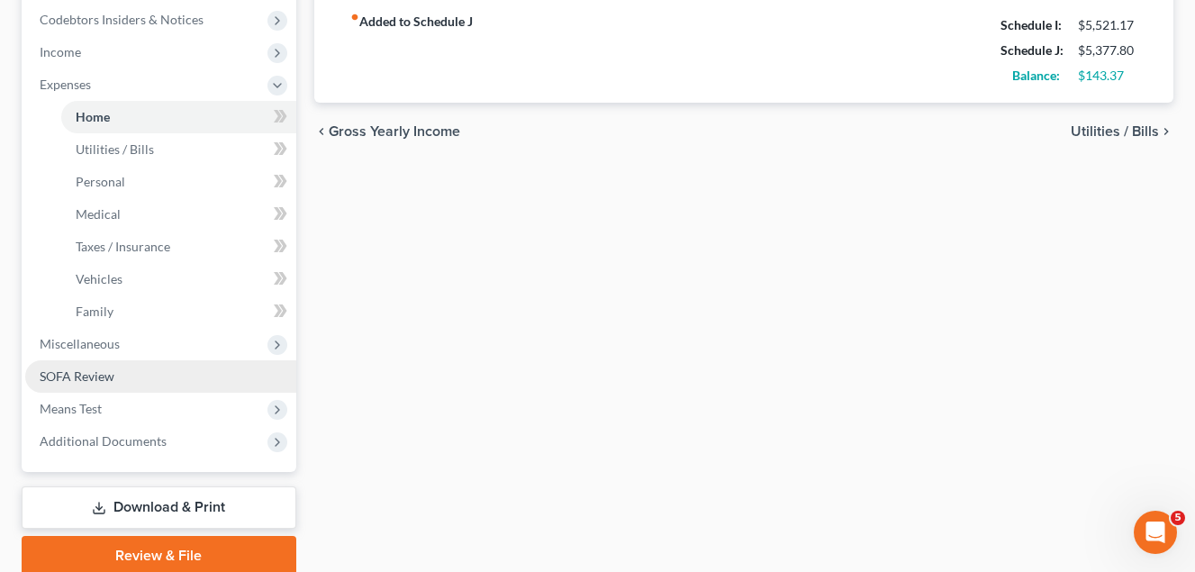
click at [110, 375] on span "SOFA Review" at bounding box center [77, 375] width 75 height 15
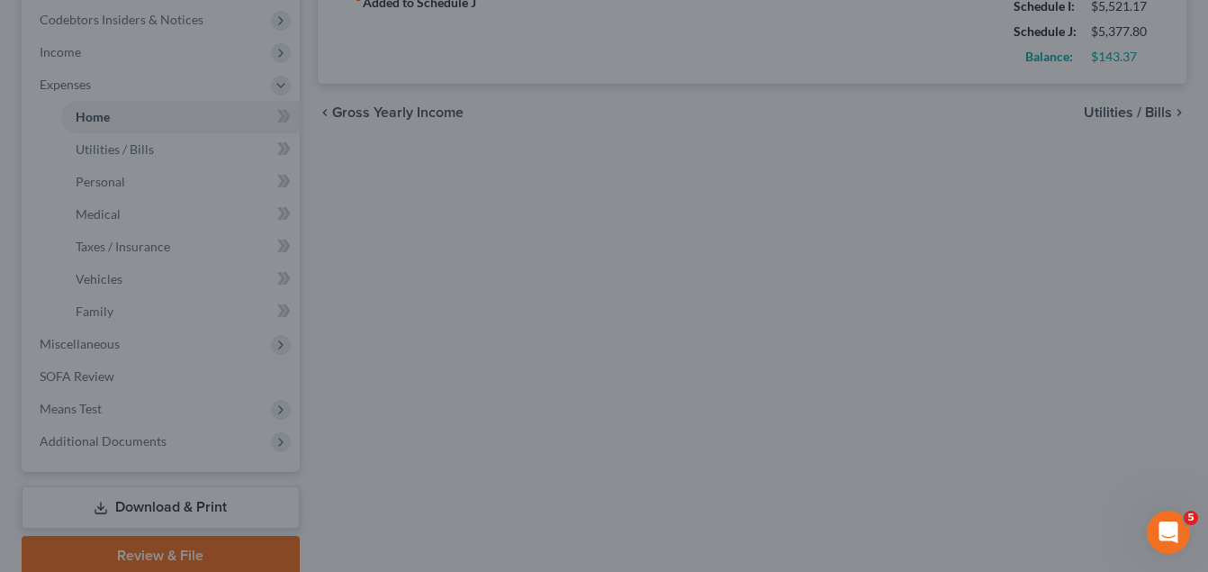
click at [645, 105] on div at bounding box center [604, 286] width 1208 height 572
click at [186, 160] on div at bounding box center [604, 286] width 1208 height 572
click at [186, 159] on div at bounding box center [604, 286] width 1208 height 572
click at [188, 157] on div at bounding box center [604, 286] width 1208 height 572
click at [189, 154] on div at bounding box center [604, 286] width 1208 height 572
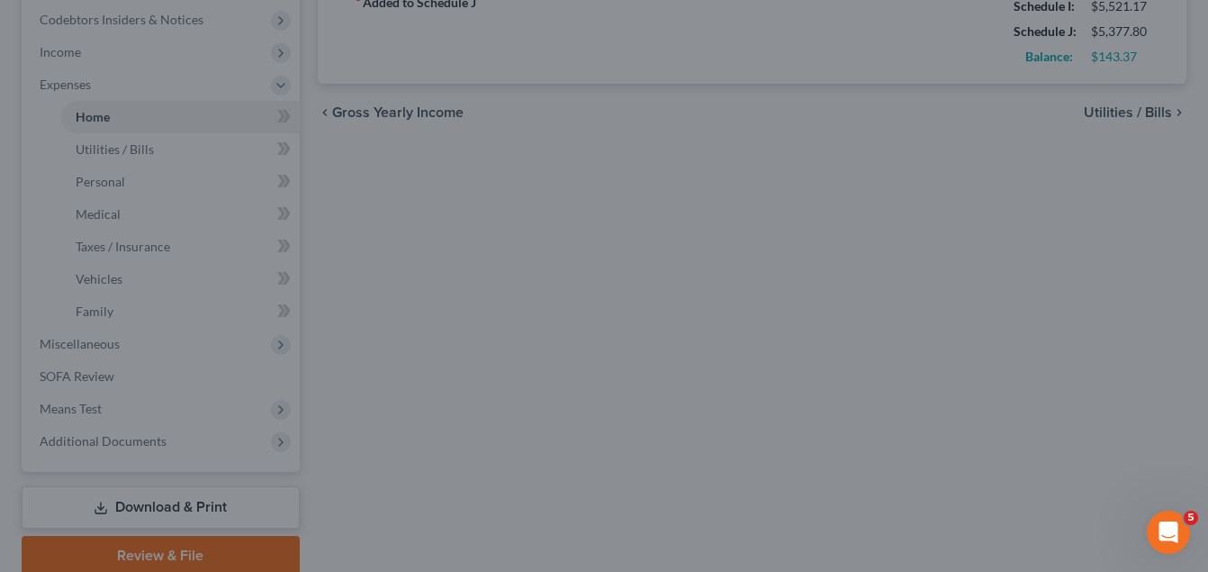
drag, startPoint x: 189, startPoint y: 154, endPoint x: 282, endPoint y: 163, distance: 93.2
click at [191, 154] on div at bounding box center [604, 286] width 1208 height 572
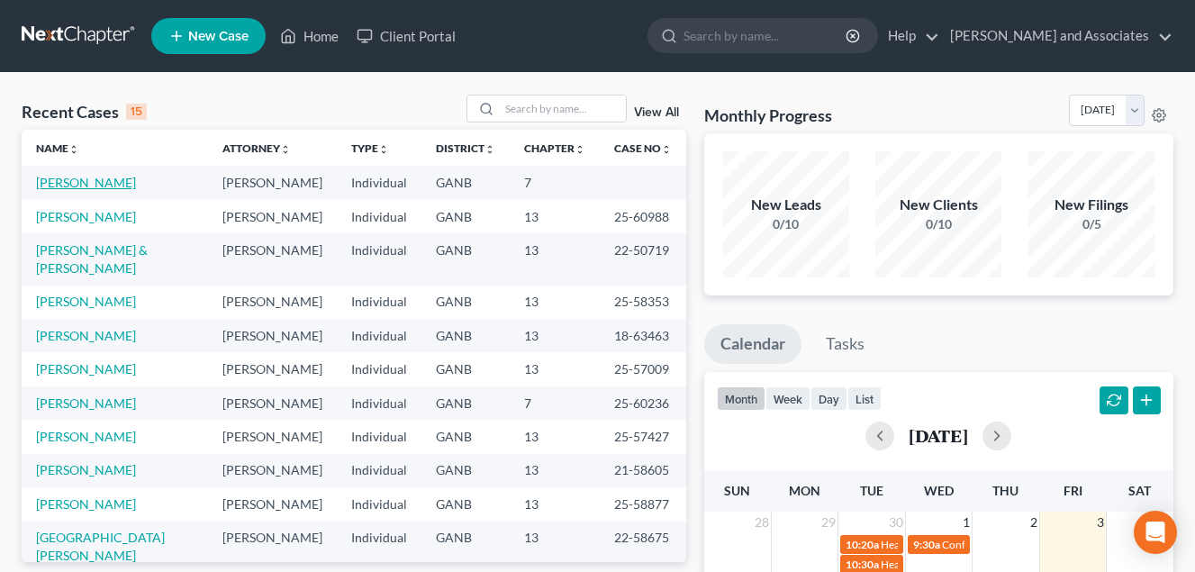
click at [87, 182] on link "[PERSON_NAME]" at bounding box center [86, 182] width 100 height 15
click at [77, 182] on link "[PERSON_NAME]" at bounding box center [86, 182] width 100 height 15
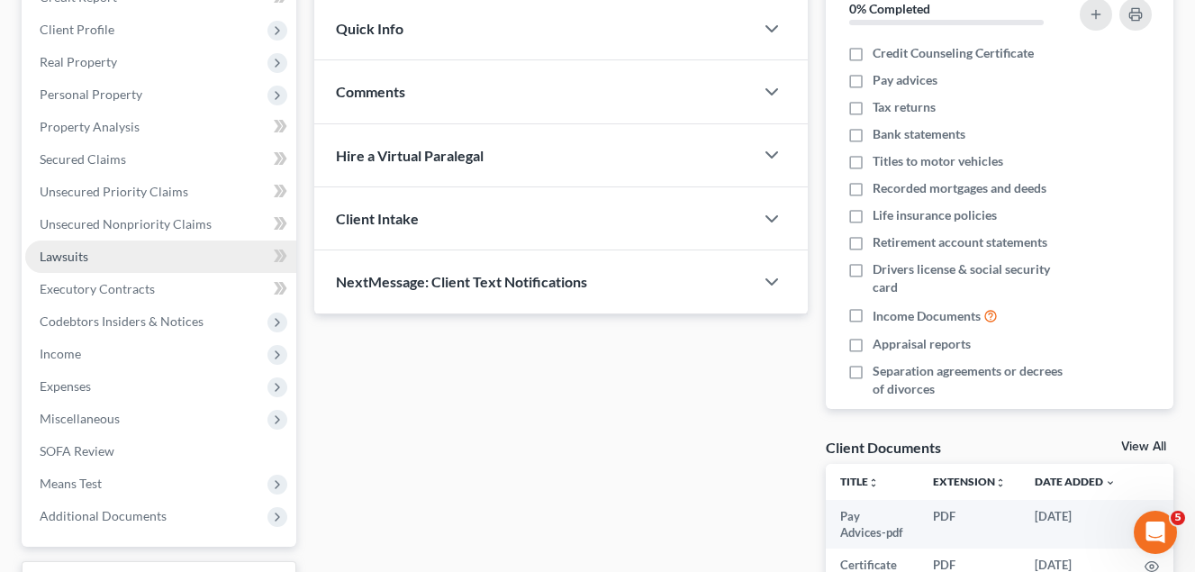
scroll to position [270, 0]
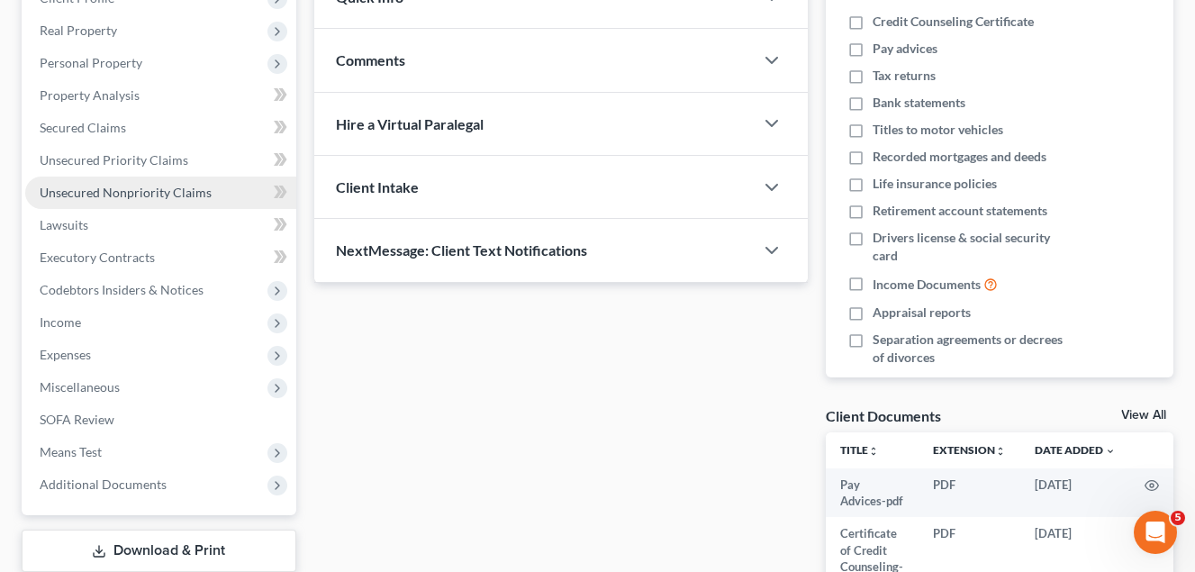
click at [131, 194] on span "Unsecured Nonpriority Claims" at bounding box center [126, 192] width 172 height 15
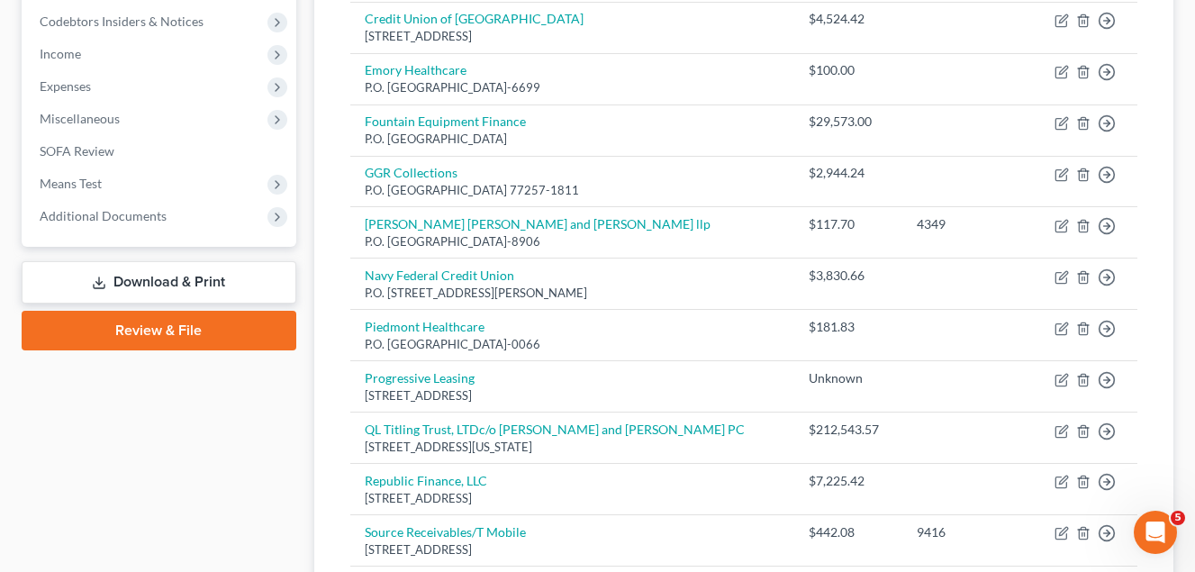
scroll to position [540, 0]
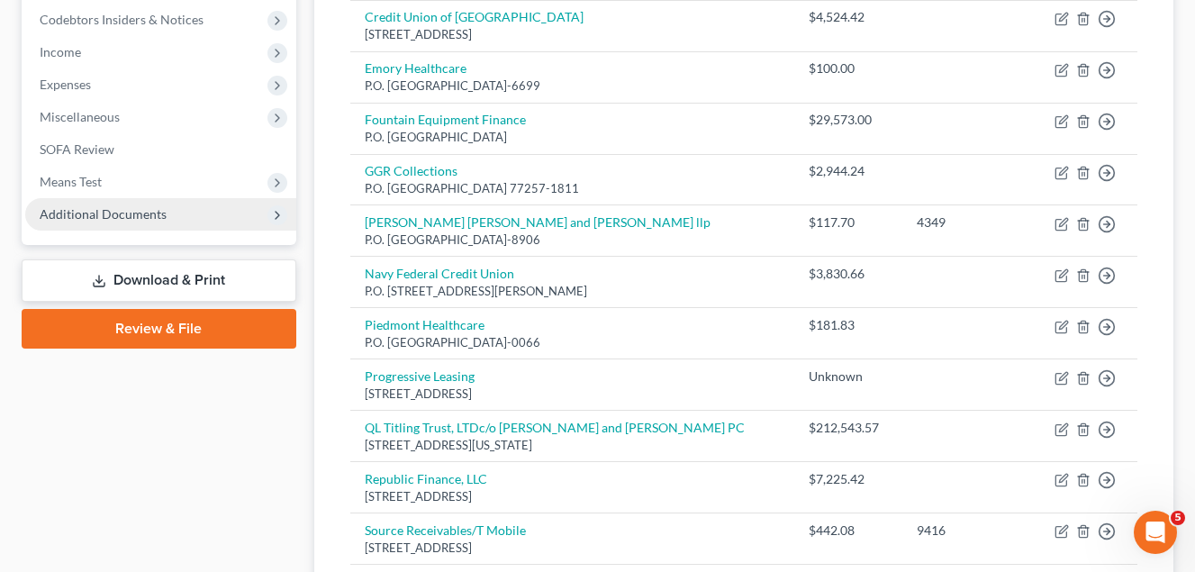
click at [120, 213] on span "Additional Documents" at bounding box center [103, 213] width 127 height 15
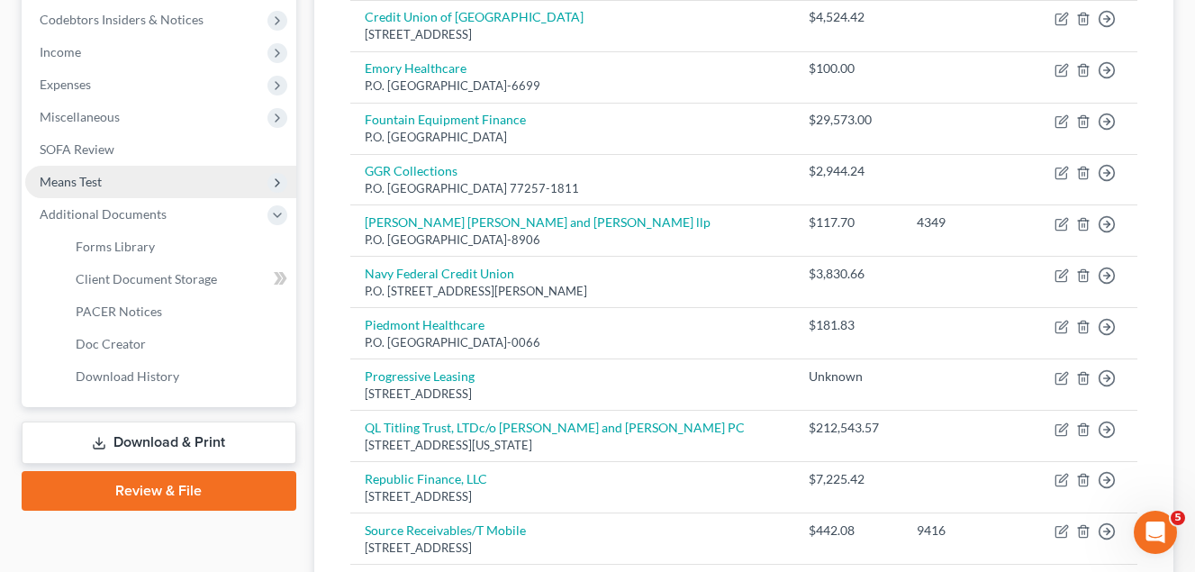
click at [92, 182] on span "Means Test" at bounding box center [71, 181] width 62 height 15
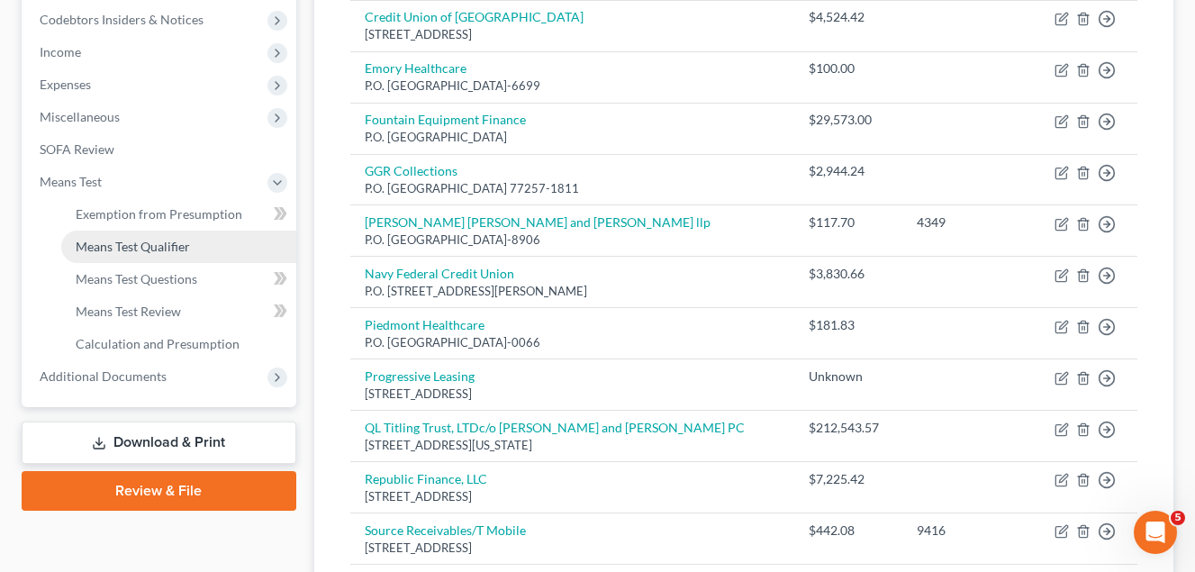
click at [182, 246] on span "Means Test Qualifier" at bounding box center [133, 246] width 114 height 15
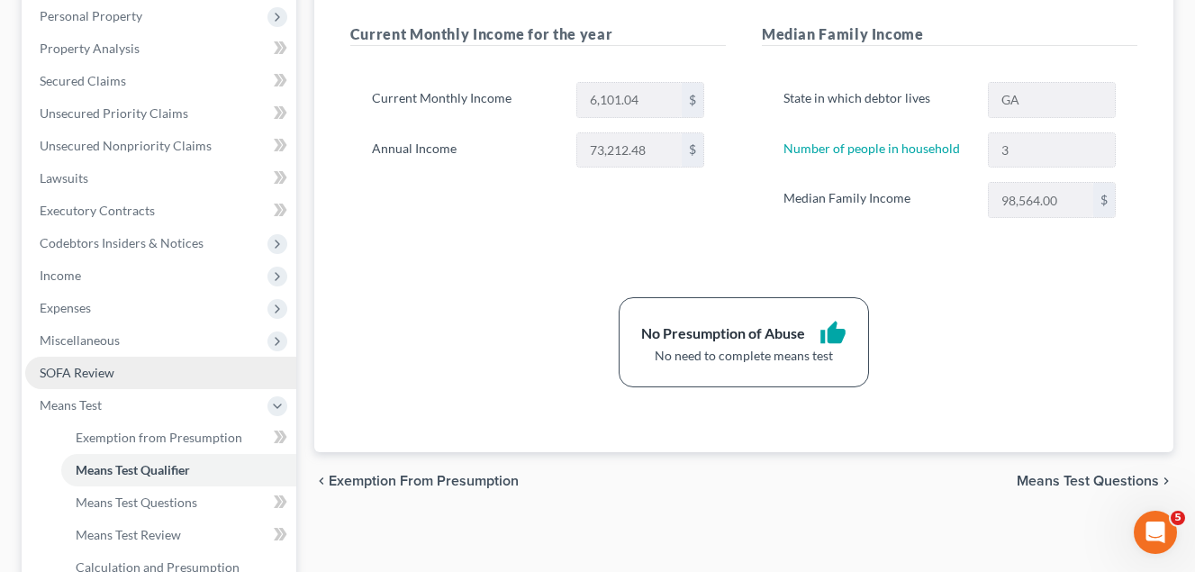
scroll to position [360, 0]
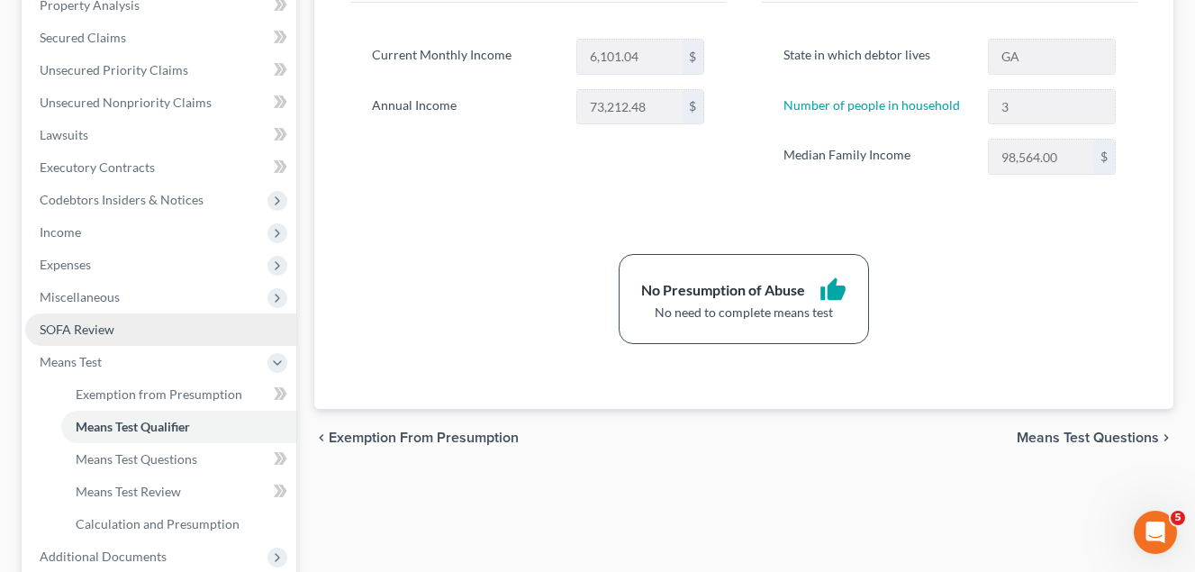
click at [98, 328] on span "SOFA Review" at bounding box center [77, 328] width 75 height 15
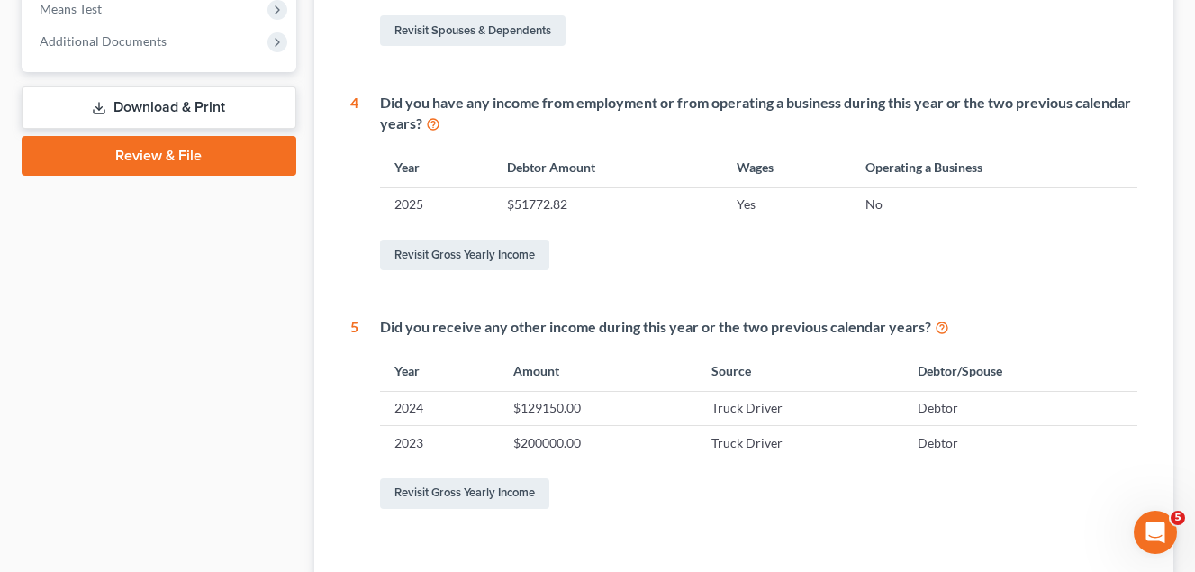
scroll to position [720, 0]
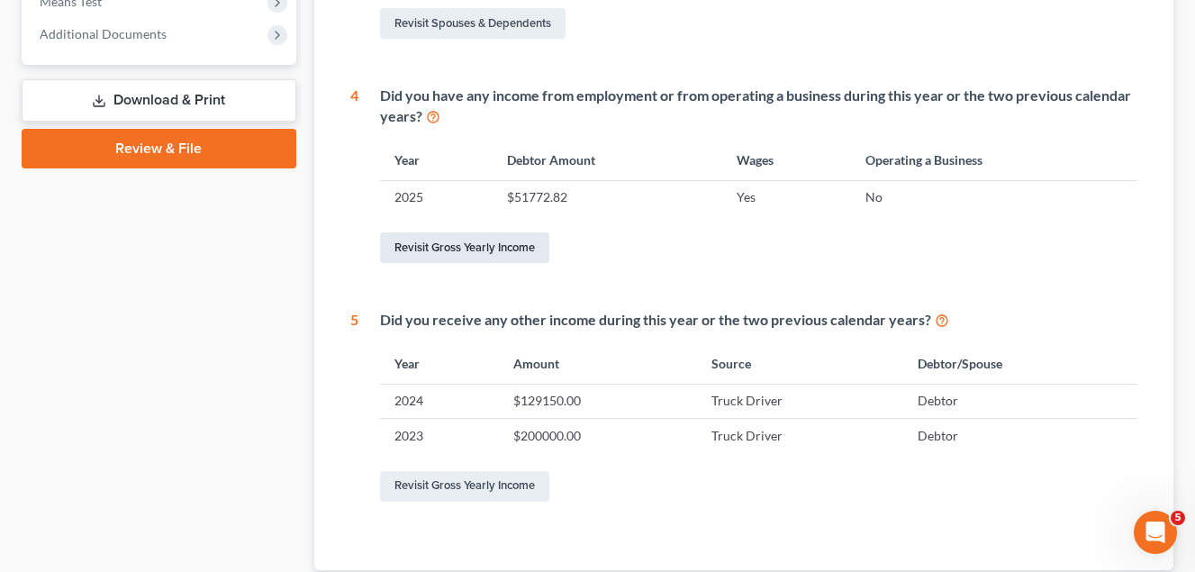
click at [482, 251] on link "Revisit Gross Yearly Income" at bounding box center [464, 247] width 169 height 31
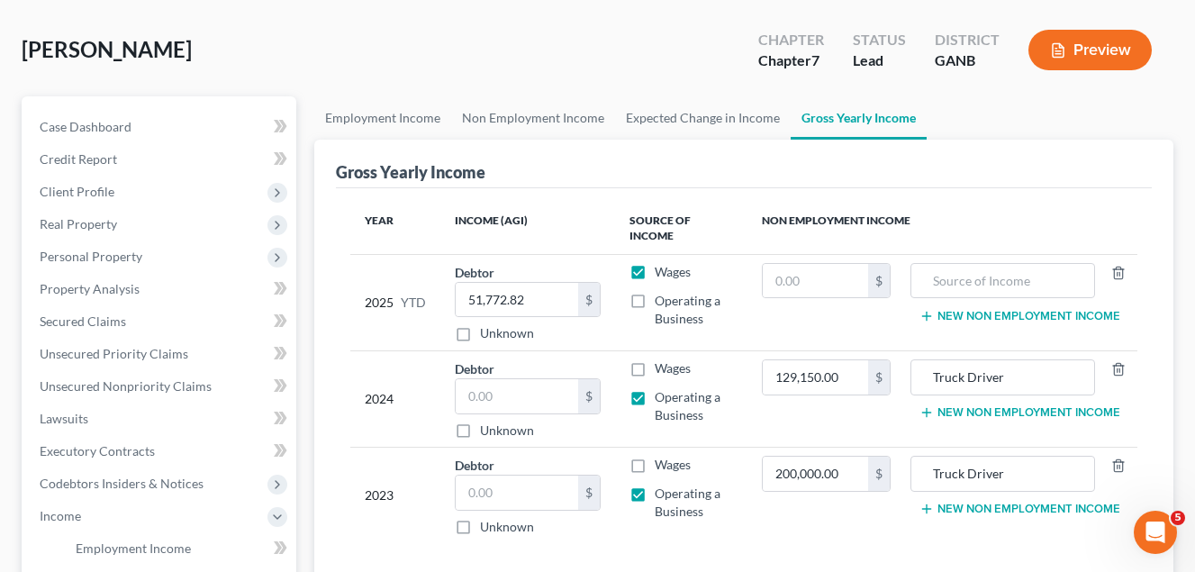
scroll to position [180, 0]
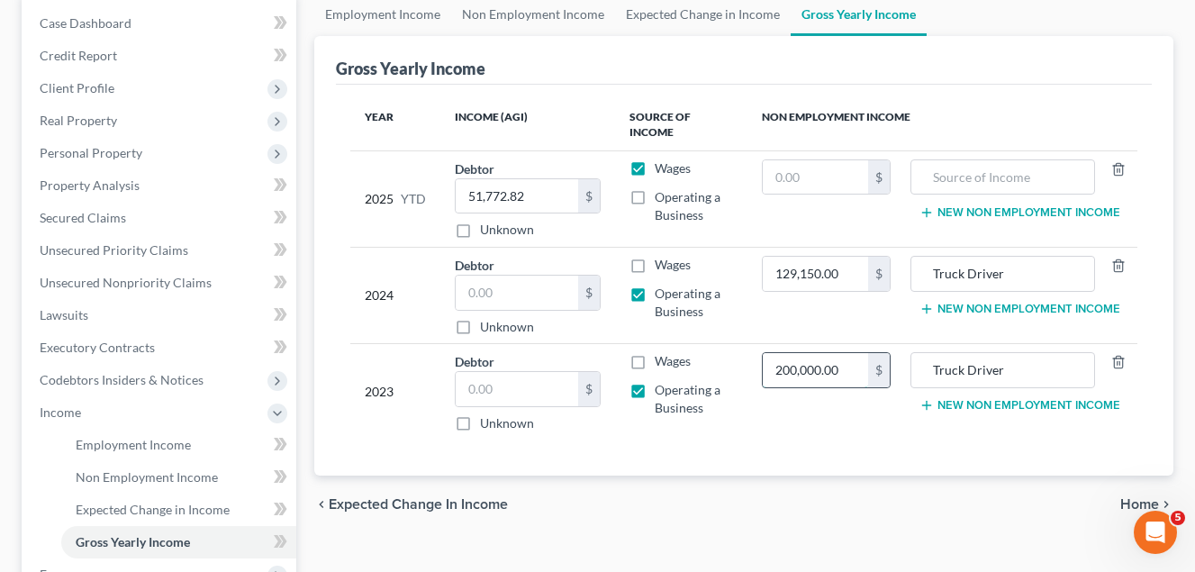
click at [841, 370] on input "200,000.00" at bounding box center [814, 370] width 105 height 34
type input "313,989.00"
click at [889, 500] on div "chevron_left Expected Change in Income Home chevron_right" at bounding box center [743, 504] width 859 height 58
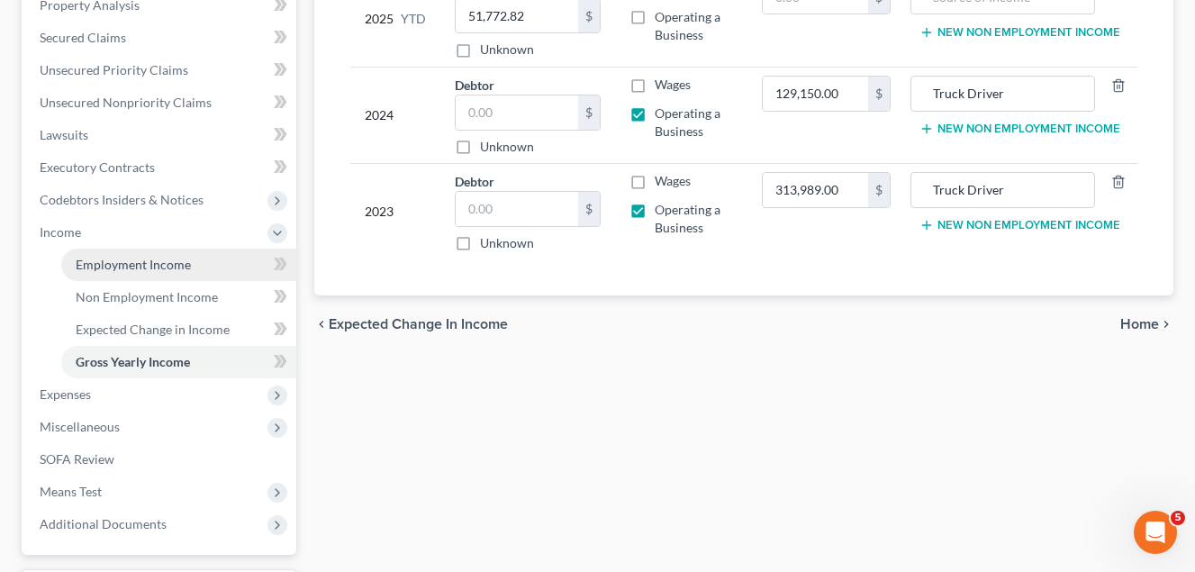
click at [140, 260] on span "Employment Income" at bounding box center [133, 264] width 115 height 15
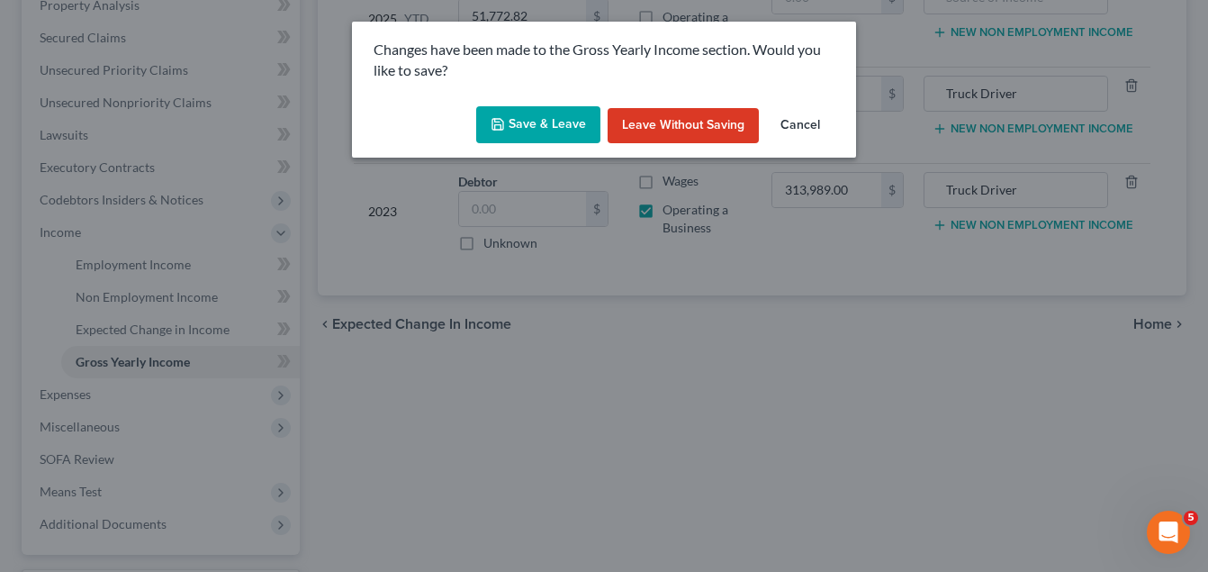
click at [545, 130] on button "Save & Leave" at bounding box center [538, 125] width 124 height 38
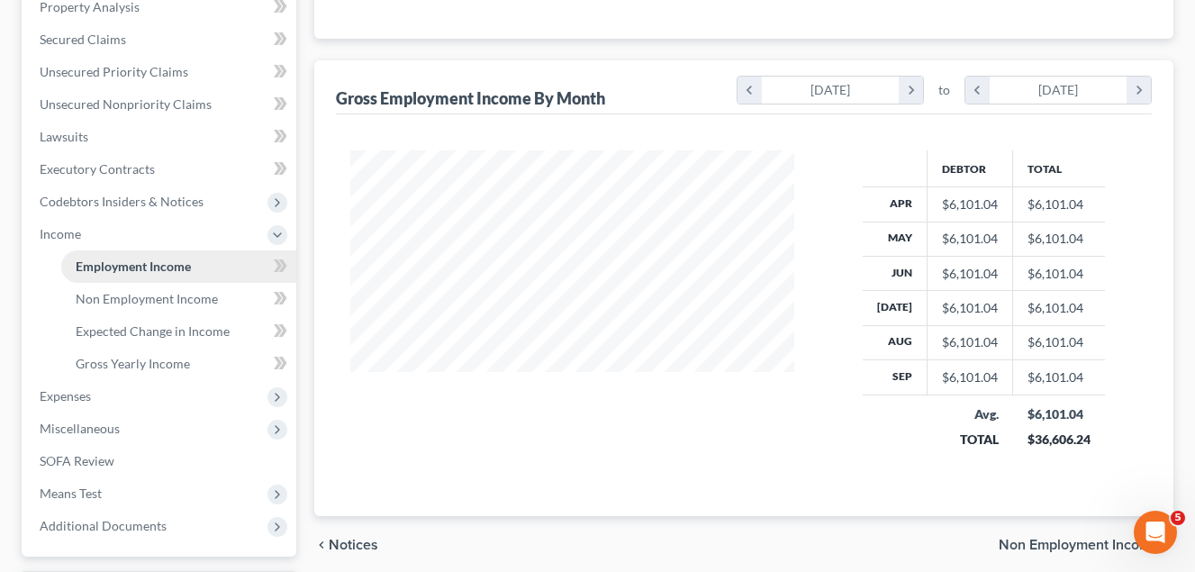
scroll to position [360, 0]
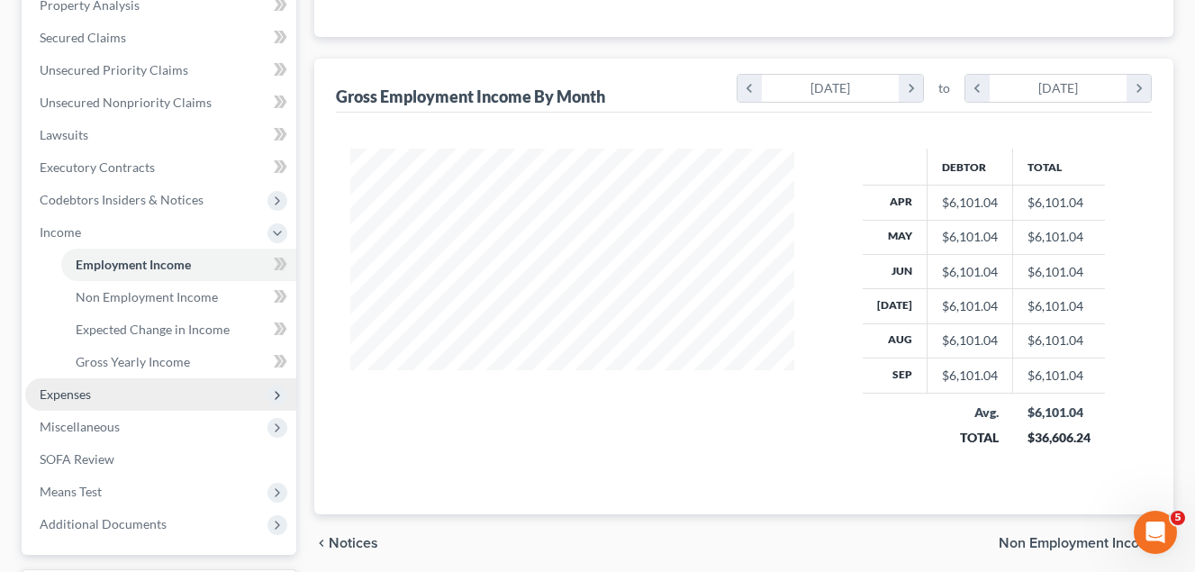
click at [86, 391] on span "Expenses" at bounding box center [65, 393] width 51 height 15
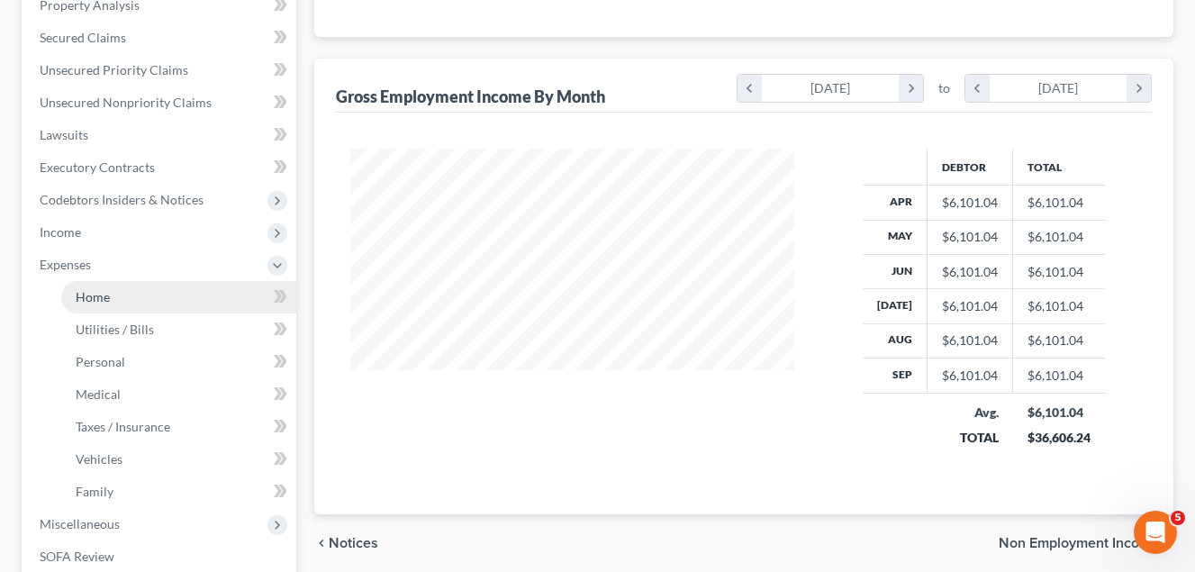
click at [108, 301] on span "Home" at bounding box center [93, 296] width 34 height 15
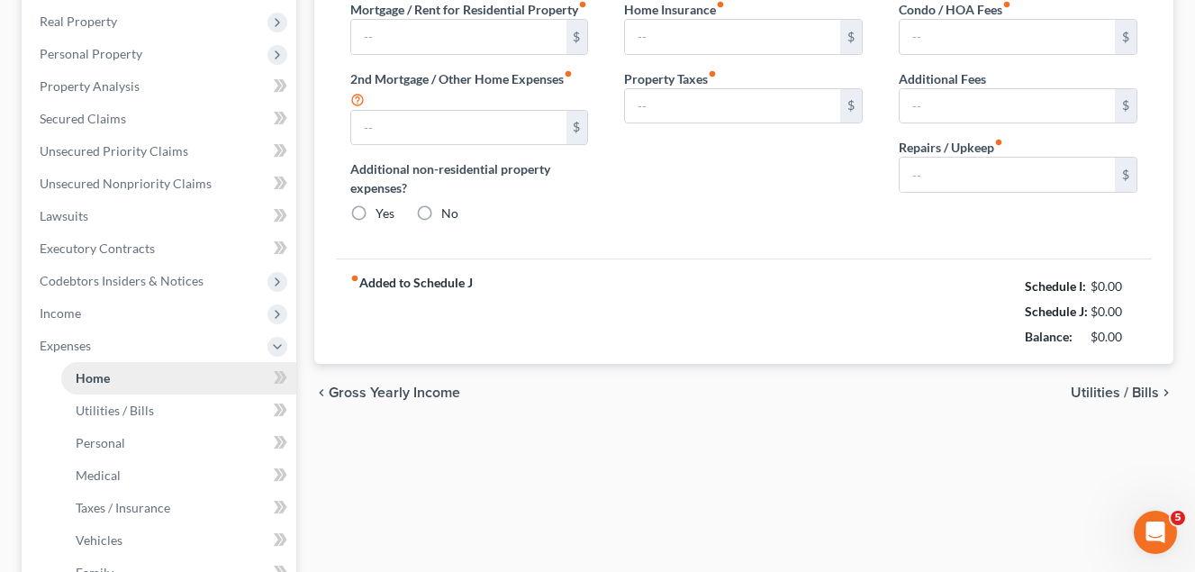
type input "2,200.00"
type input "0.00"
radio input "true"
type input "15.00"
type input "0.00"
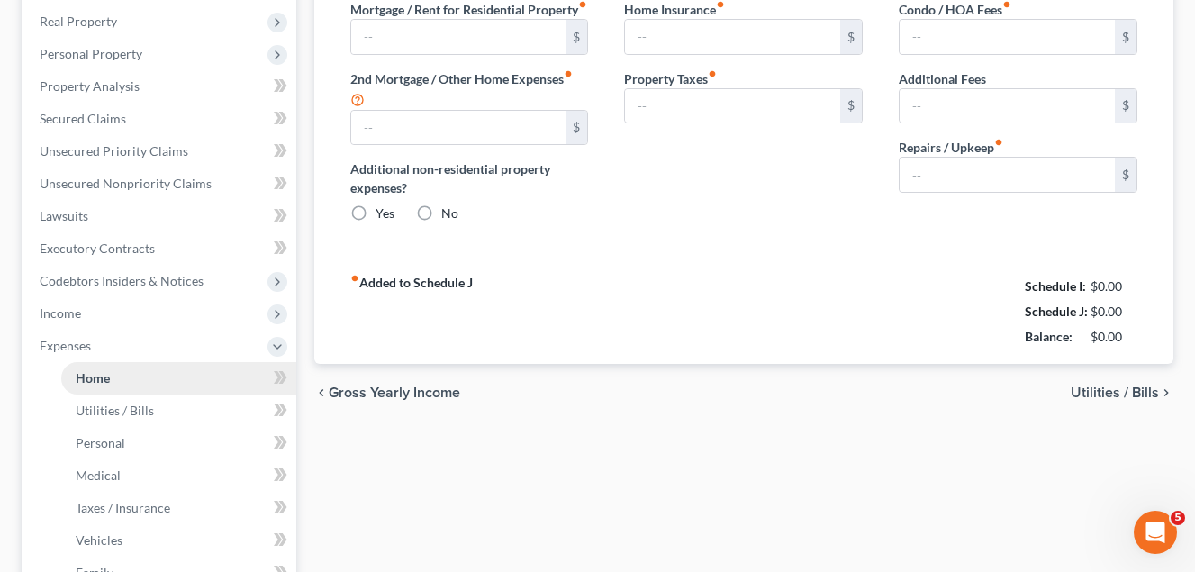
type input "0.00"
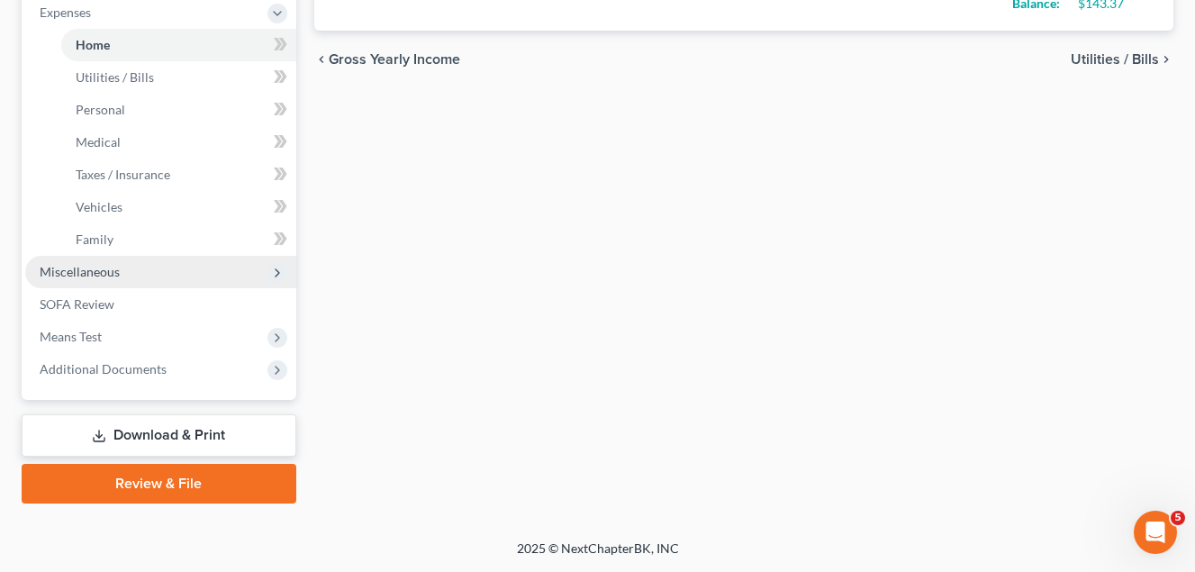
click at [100, 271] on span "Miscellaneous" at bounding box center [80, 271] width 80 height 15
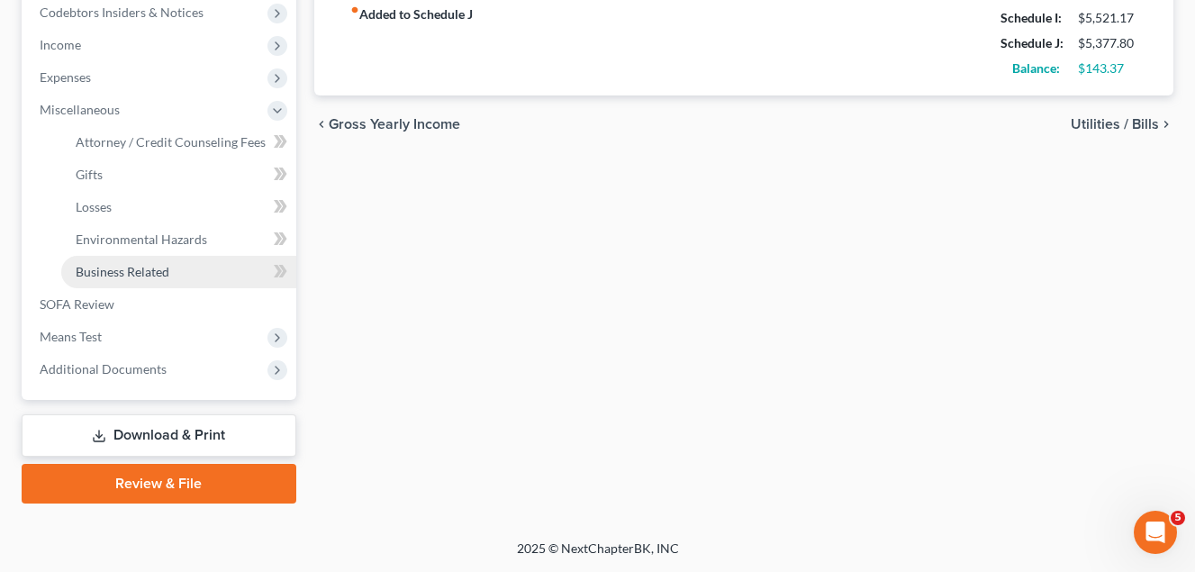
scroll to position [547, 0]
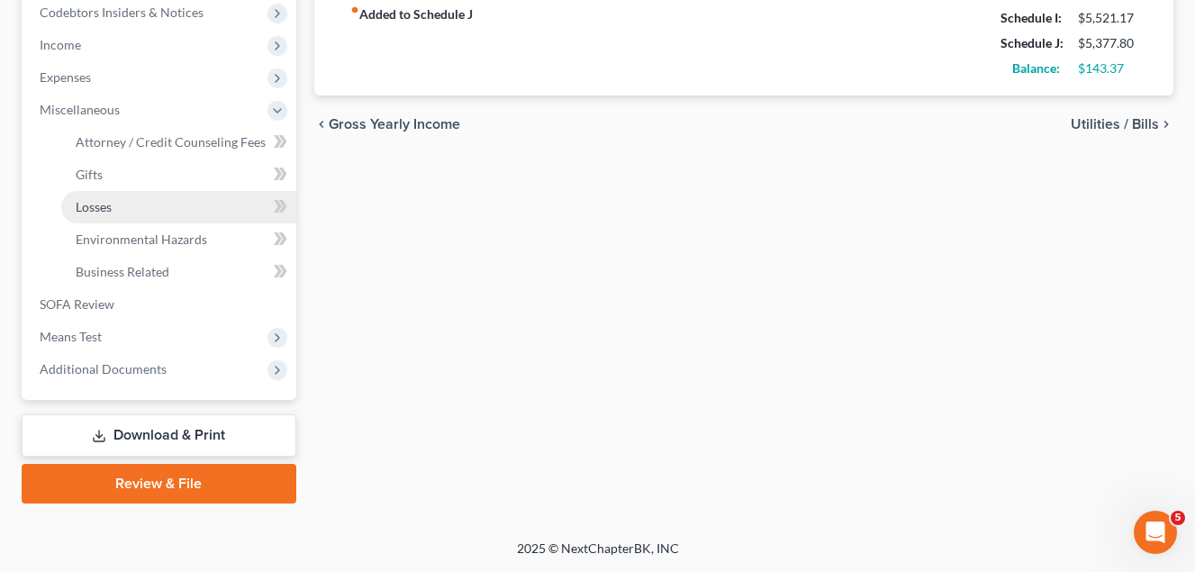
click at [117, 204] on link "Losses" at bounding box center [178, 207] width 235 height 32
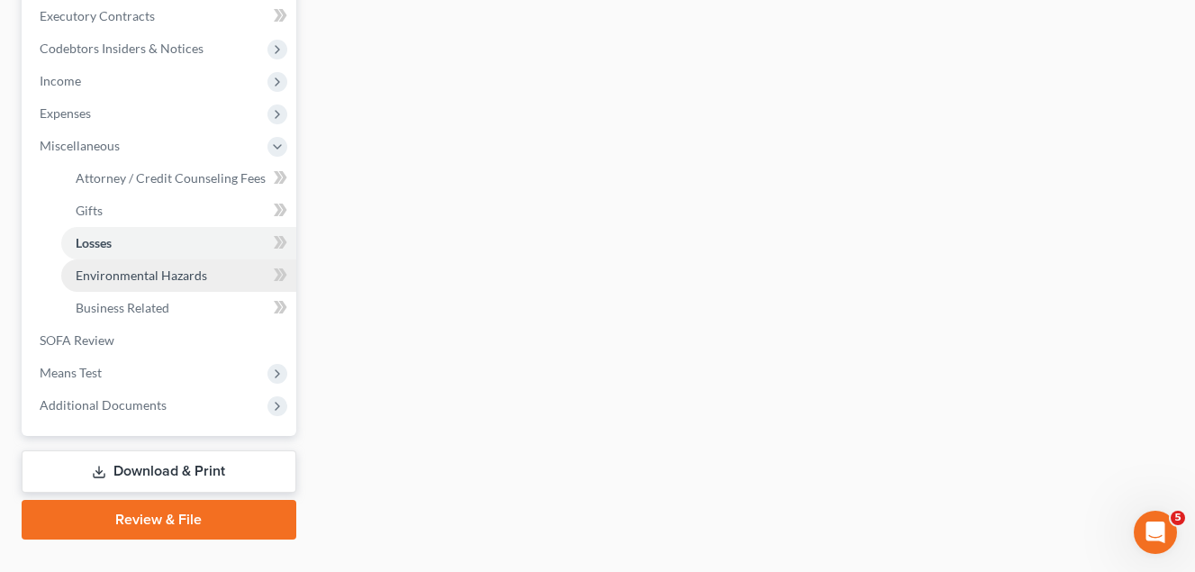
scroll to position [540, 0]
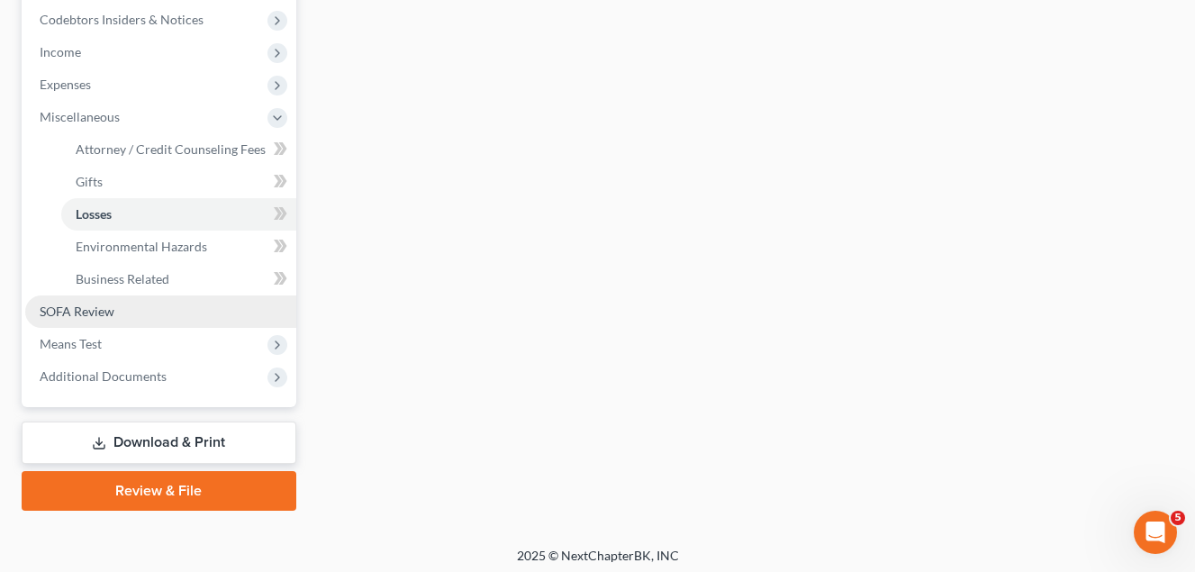
click at [93, 309] on span "SOFA Review" at bounding box center [77, 310] width 75 height 15
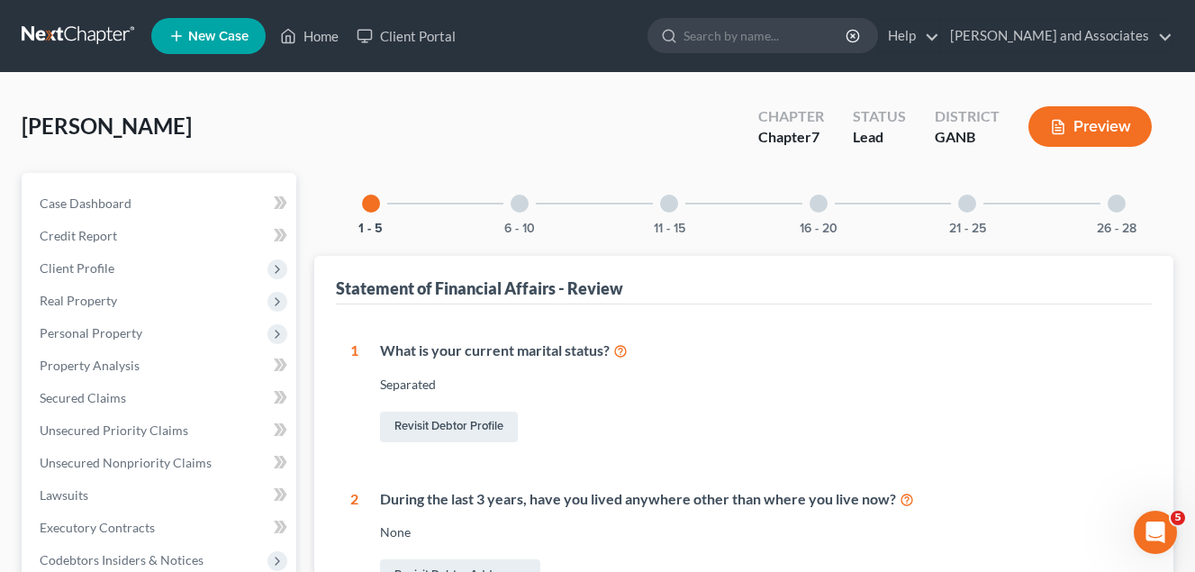
click at [522, 204] on div at bounding box center [519, 203] width 18 height 18
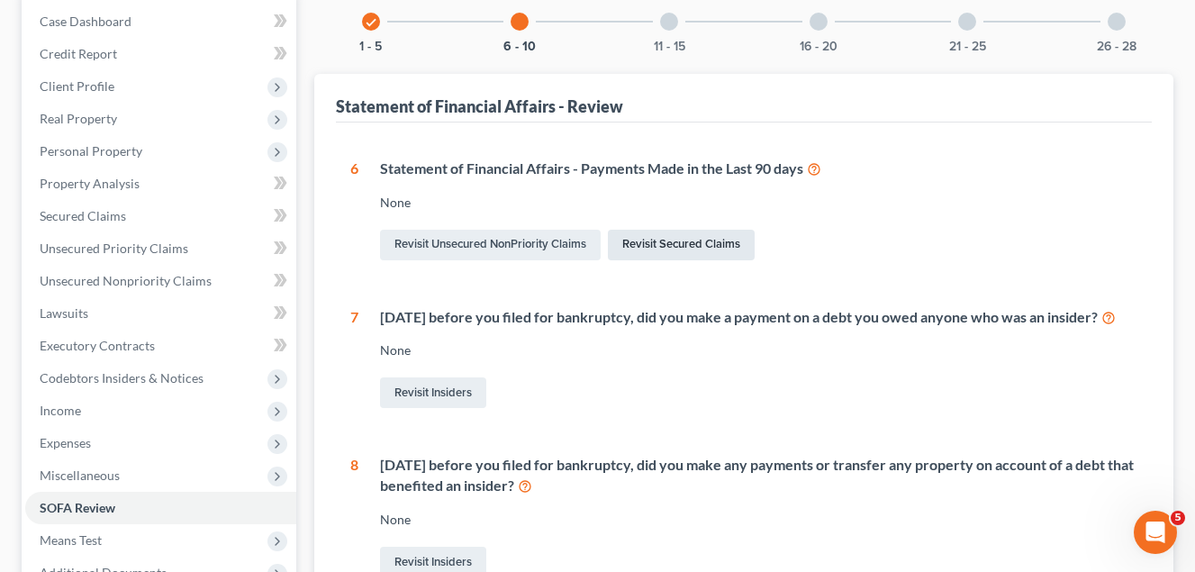
scroll to position [90, 0]
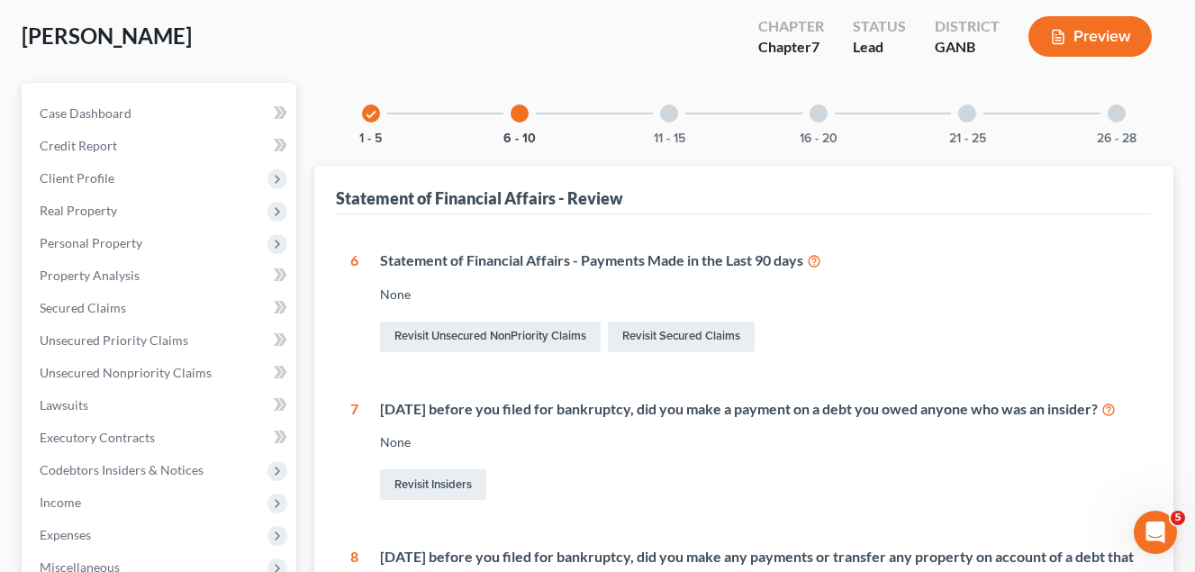
click at [669, 108] on div at bounding box center [669, 113] width 18 height 18
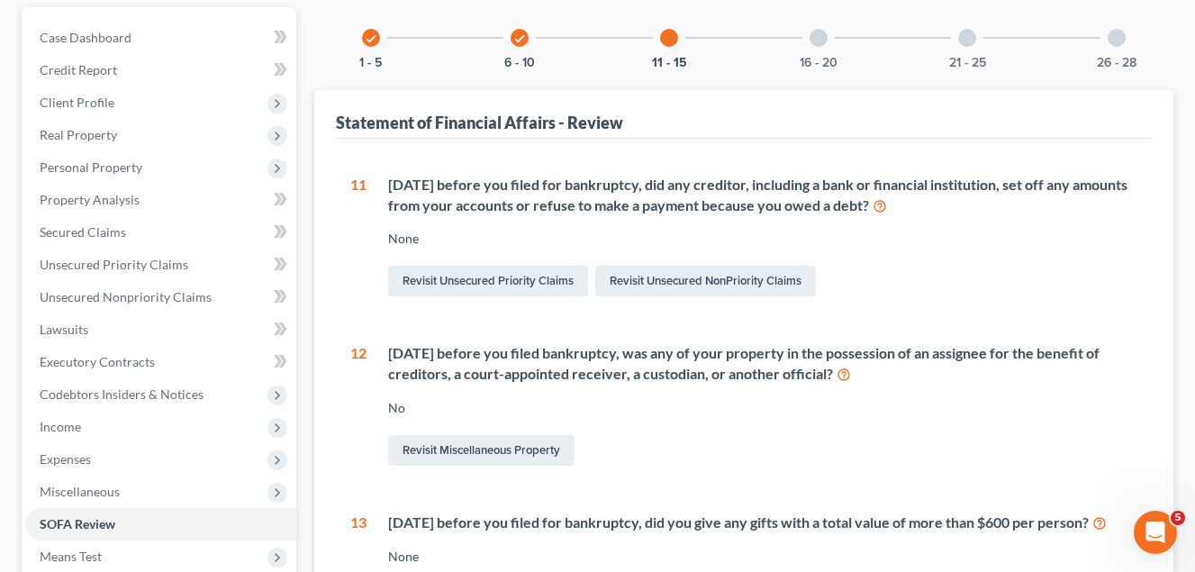
scroll to position [0, 0]
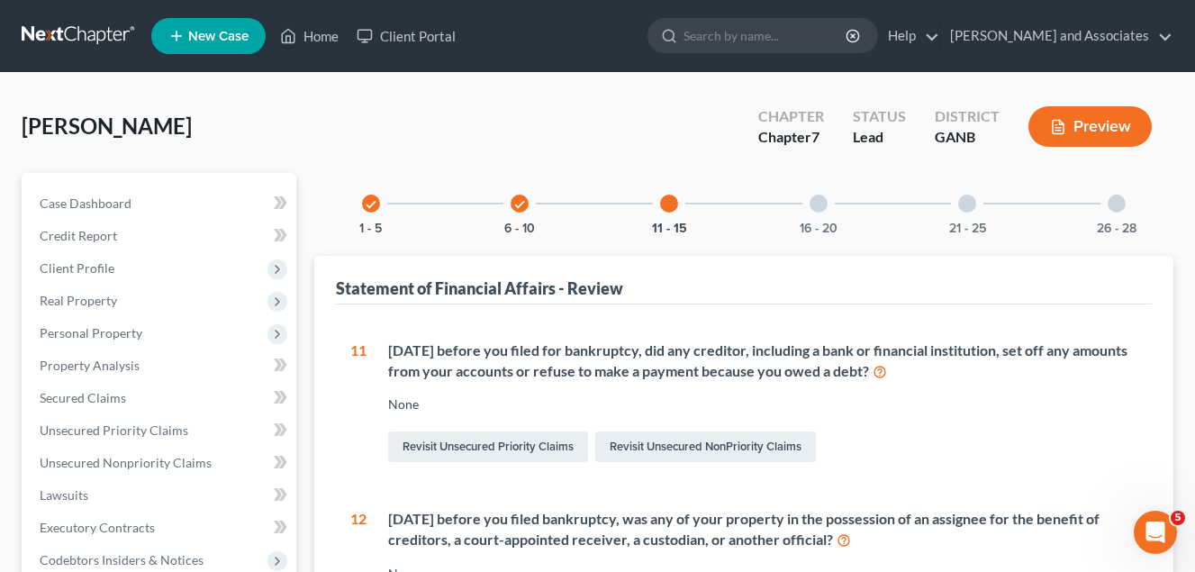
click at [825, 204] on div at bounding box center [818, 203] width 18 height 18
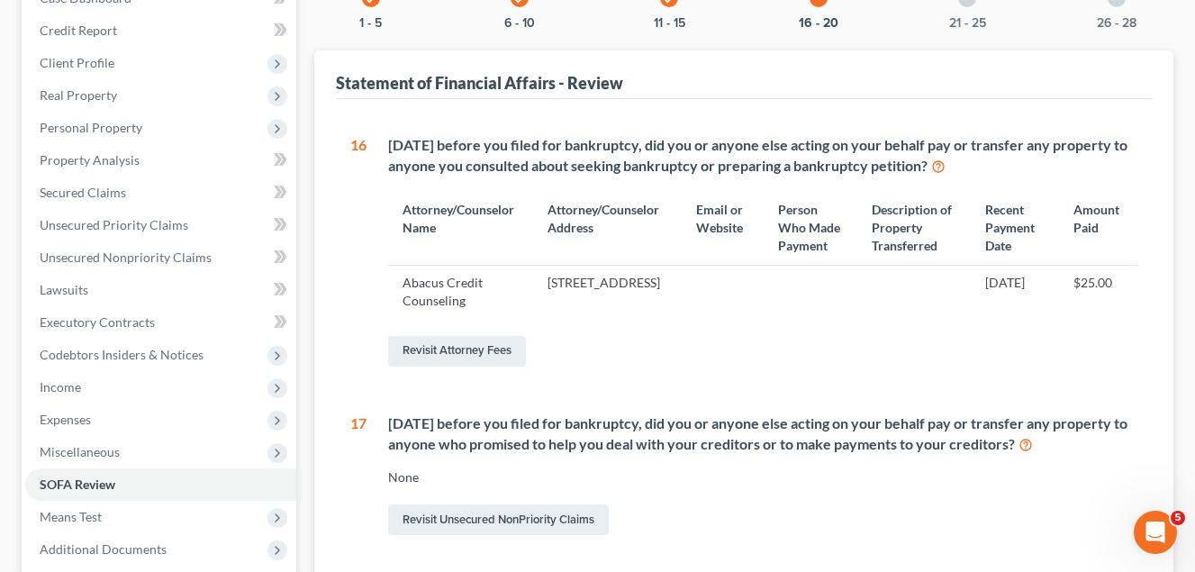
scroll to position [180, 0]
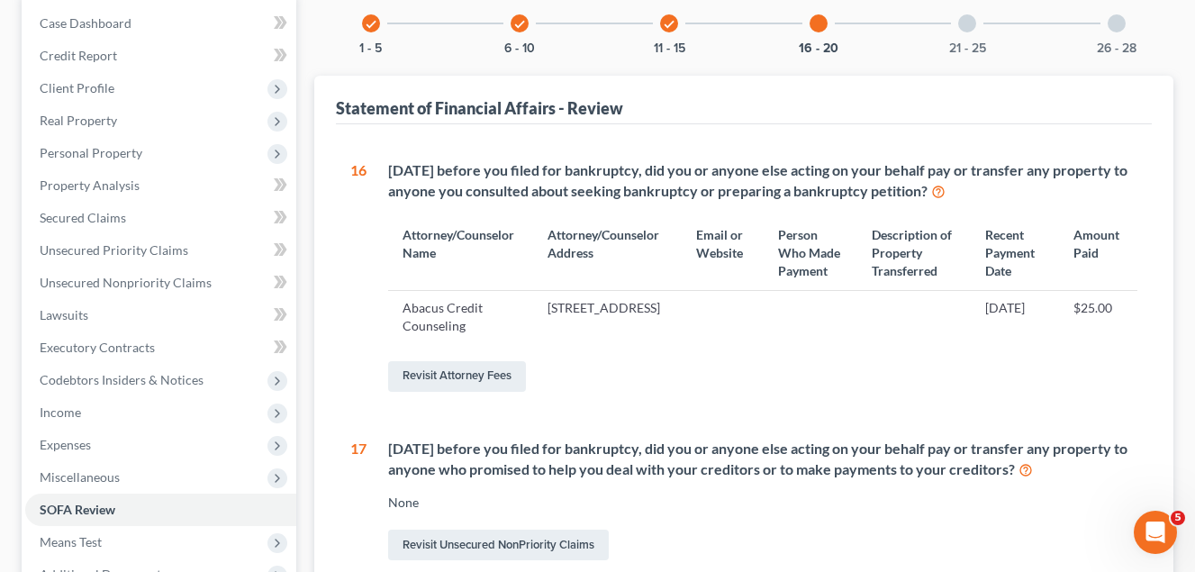
click at [968, 25] on div at bounding box center [967, 23] width 18 height 18
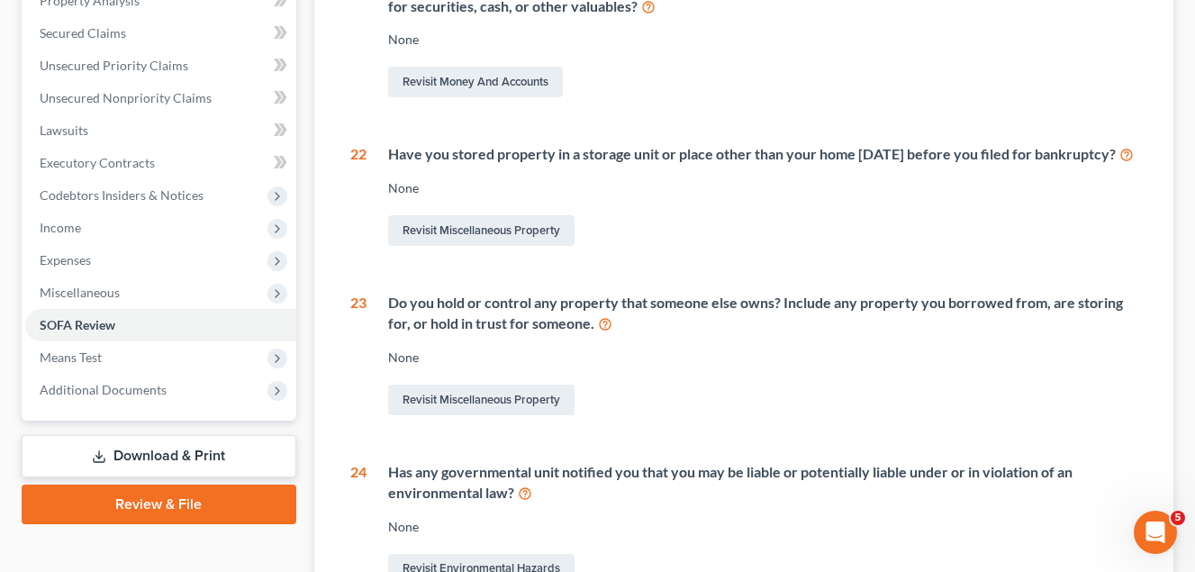
scroll to position [200, 0]
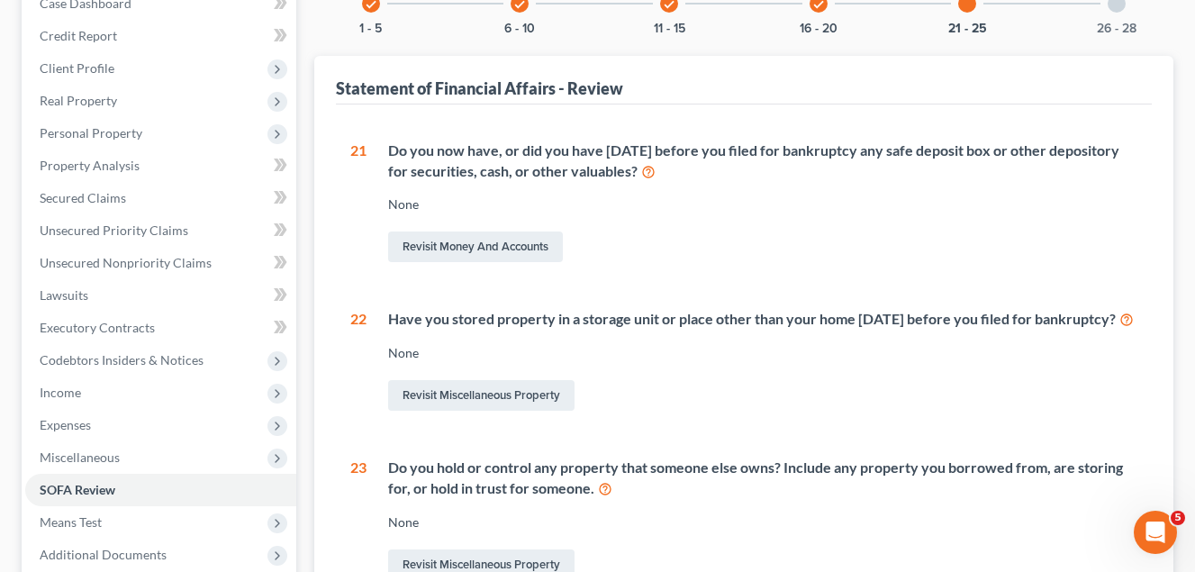
click at [1109, 5] on div at bounding box center [1116, 4] width 18 height 18
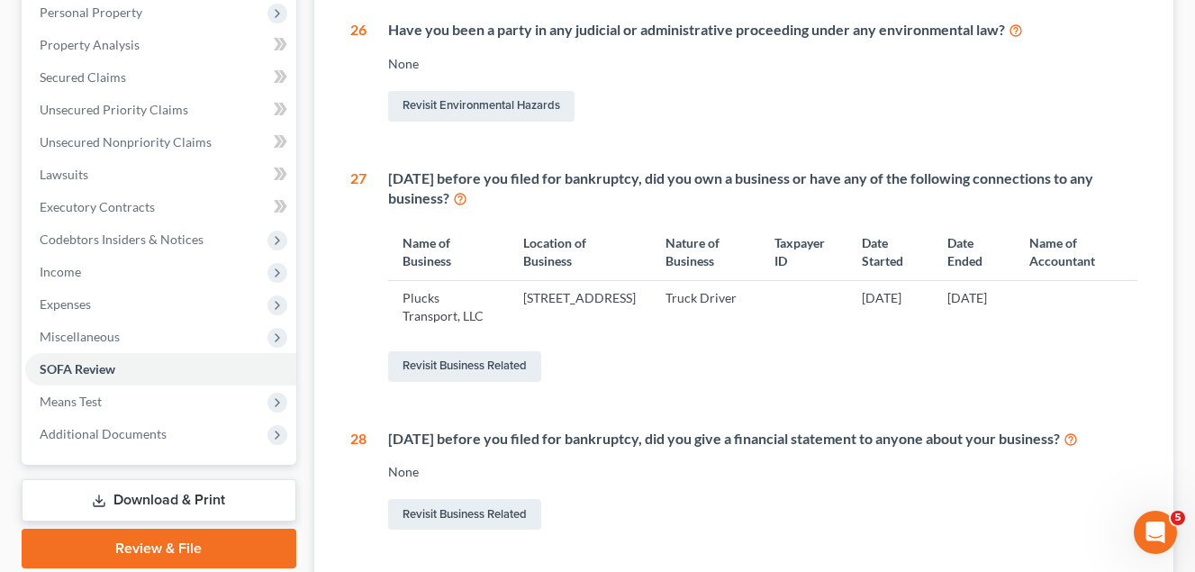
scroll to position [131, 0]
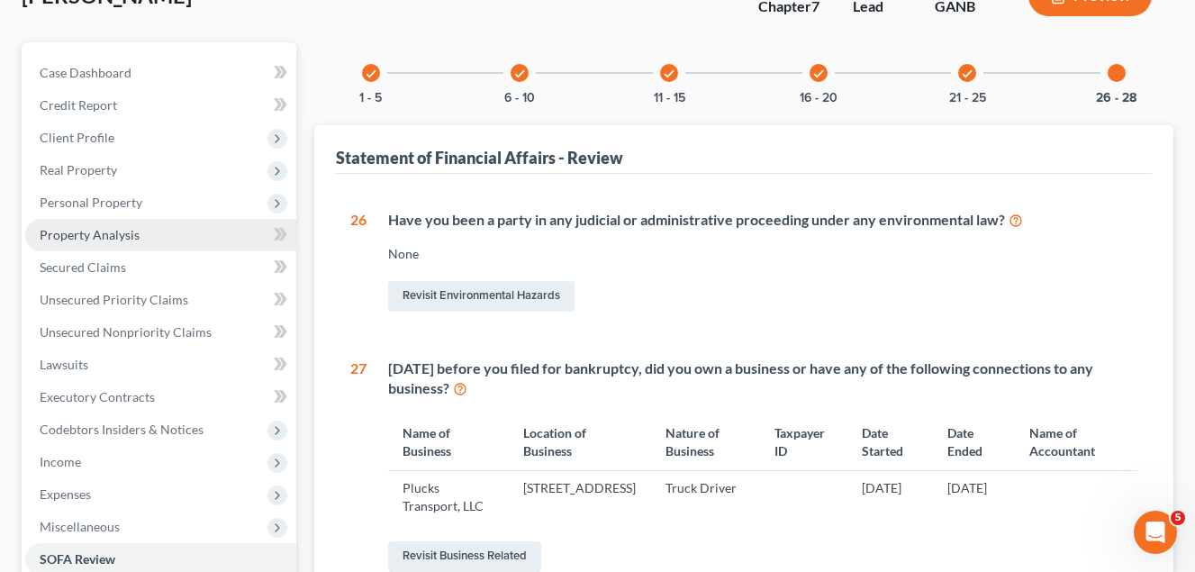
click at [108, 238] on span "Property Analysis" at bounding box center [90, 234] width 100 height 15
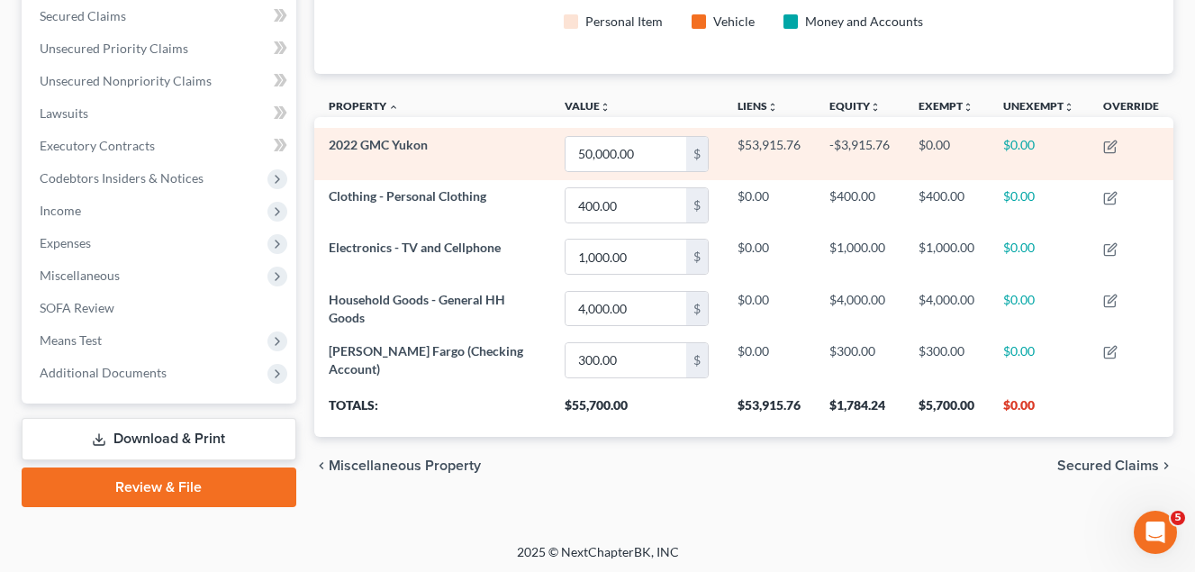
scroll to position [385, 0]
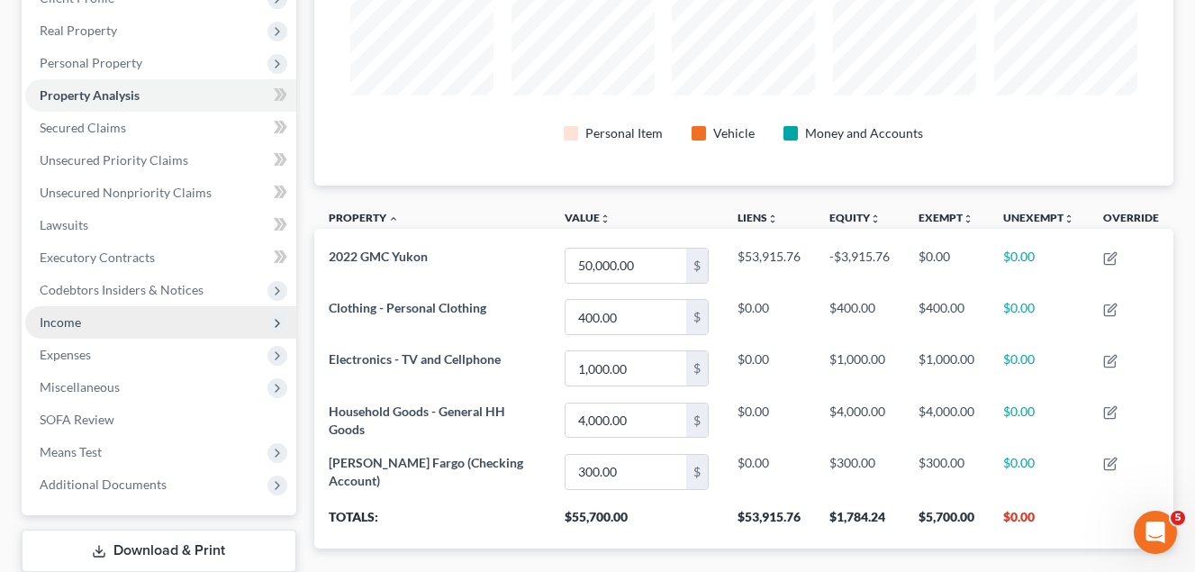
click at [70, 320] on span "Income" at bounding box center [60, 321] width 41 height 15
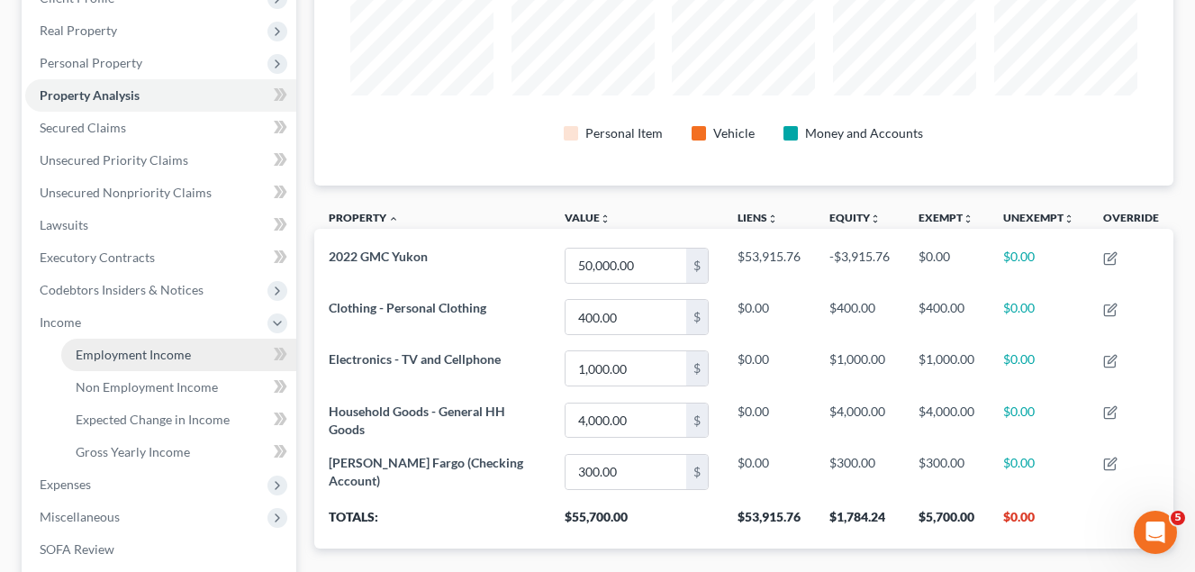
click at [135, 348] on span "Employment Income" at bounding box center [133, 354] width 115 height 15
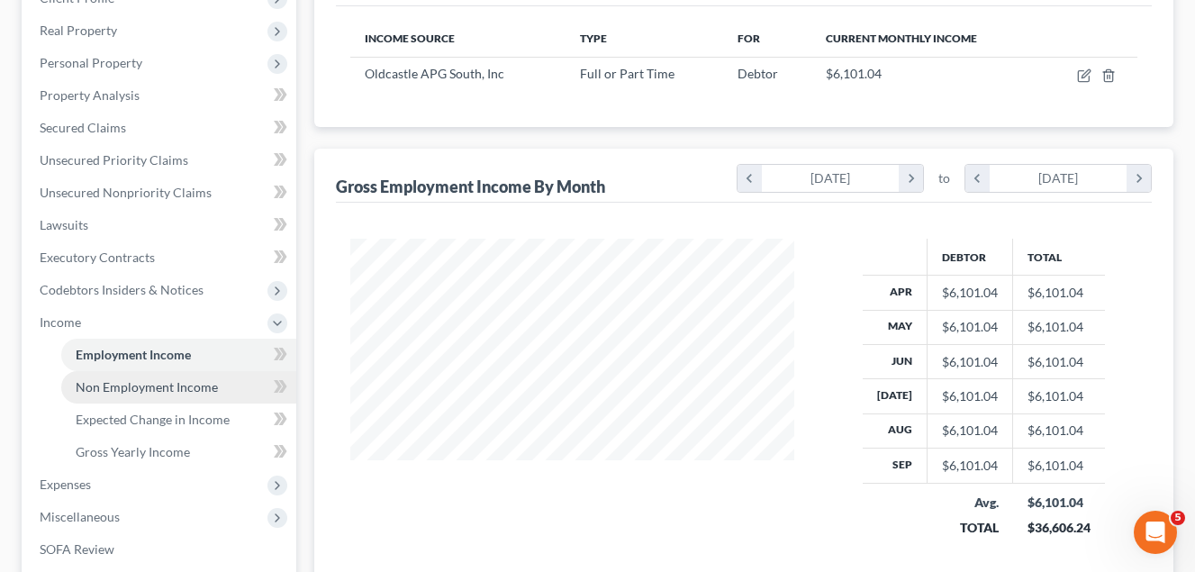
click at [166, 386] on span "Non Employment Income" at bounding box center [147, 386] width 142 height 15
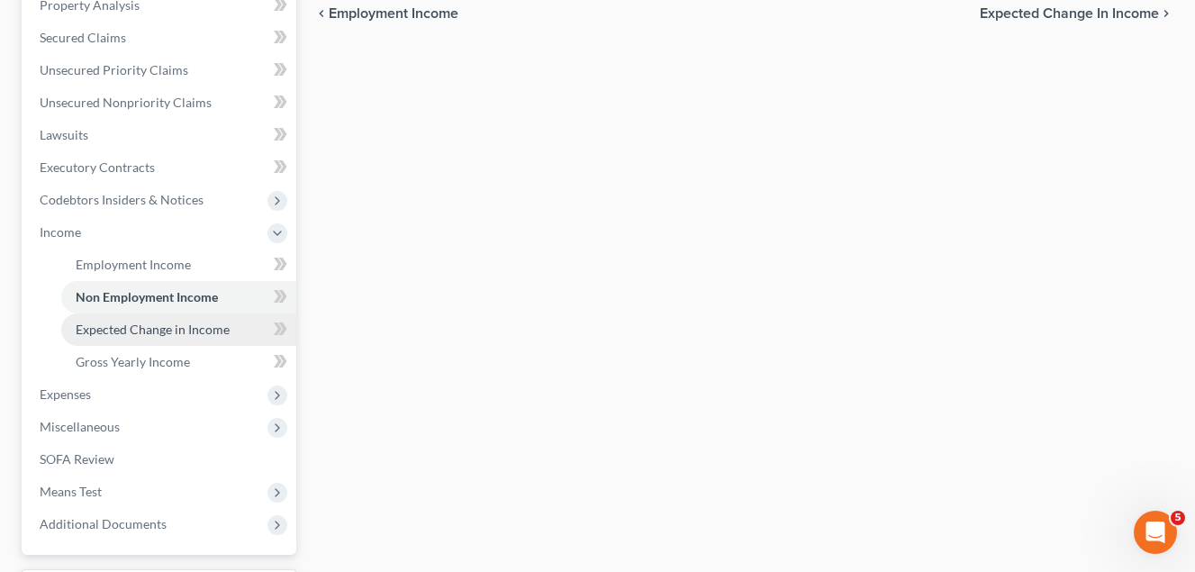
click at [179, 329] on span "Expected Change in Income" at bounding box center [153, 328] width 154 height 15
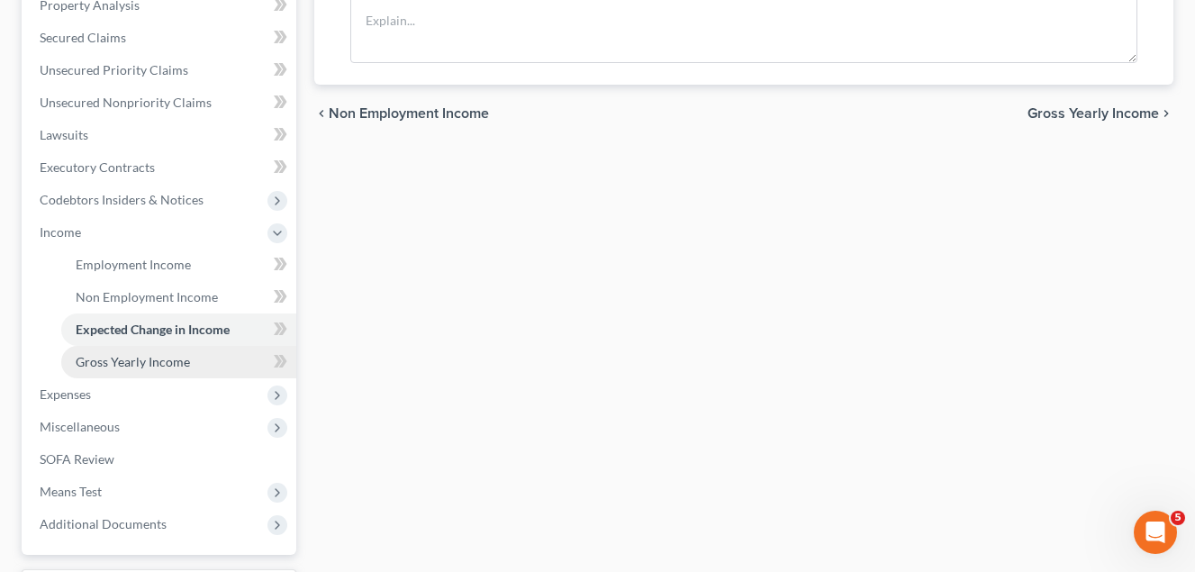
click at [111, 362] on span "Gross Yearly Income" at bounding box center [133, 361] width 114 height 15
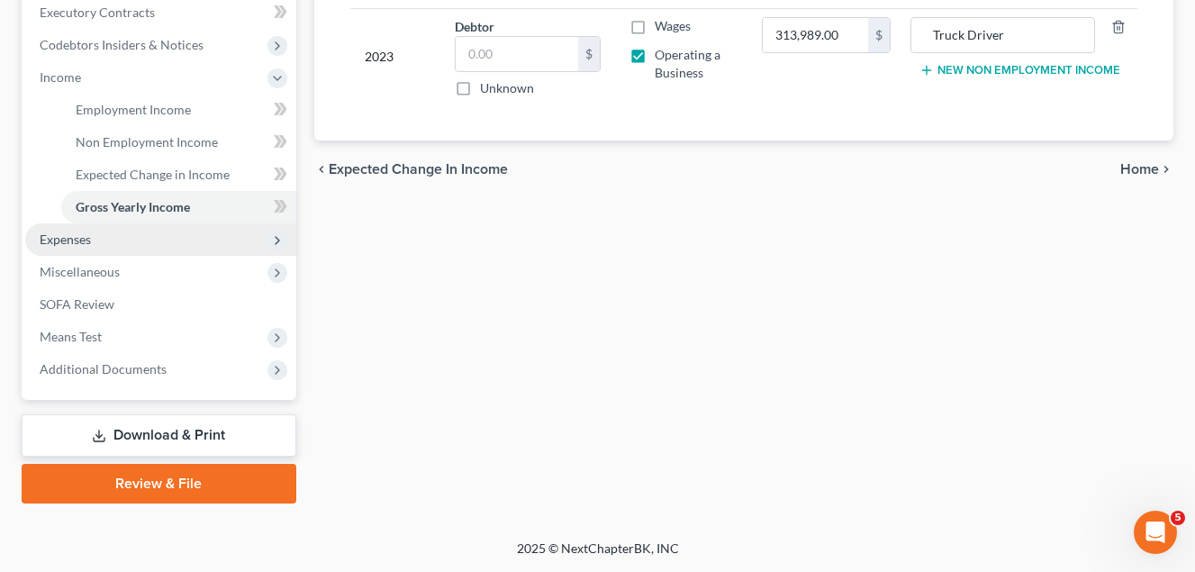
click at [81, 238] on span "Expenses" at bounding box center [65, 238] width 51 height 15
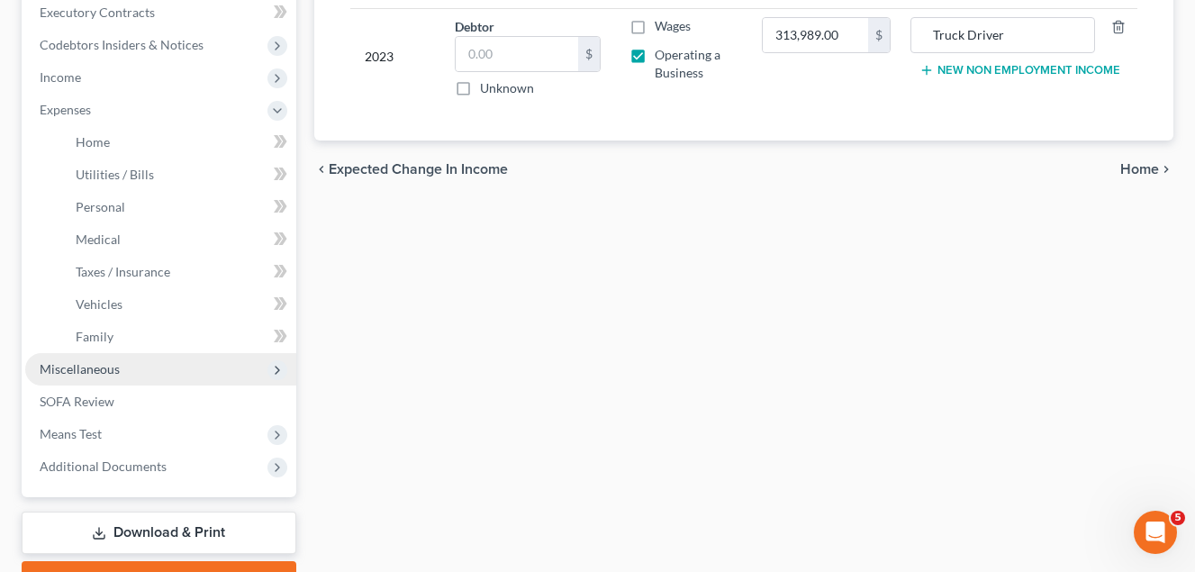
click at [113, 372] on span "Miscellaneous" at bounding box center [80, 368] width 80 height 15
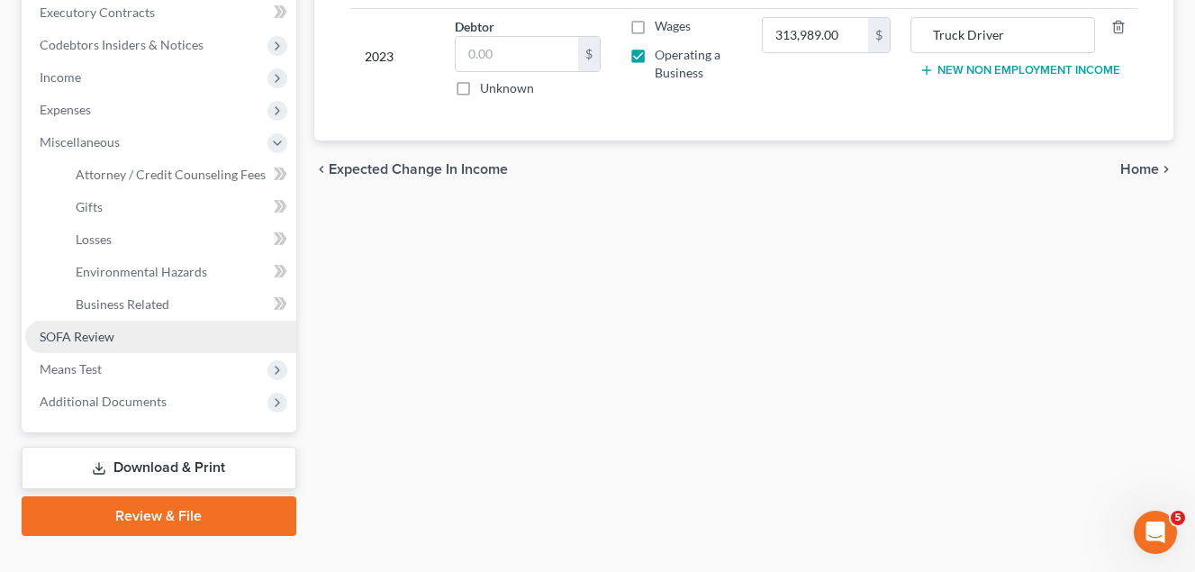
click at [84, 337] on span "SOFA Review" at bounding box center [77, 336] width 75 height 15
